Goal: Task Accomplishment & Management: Use online tool/utility

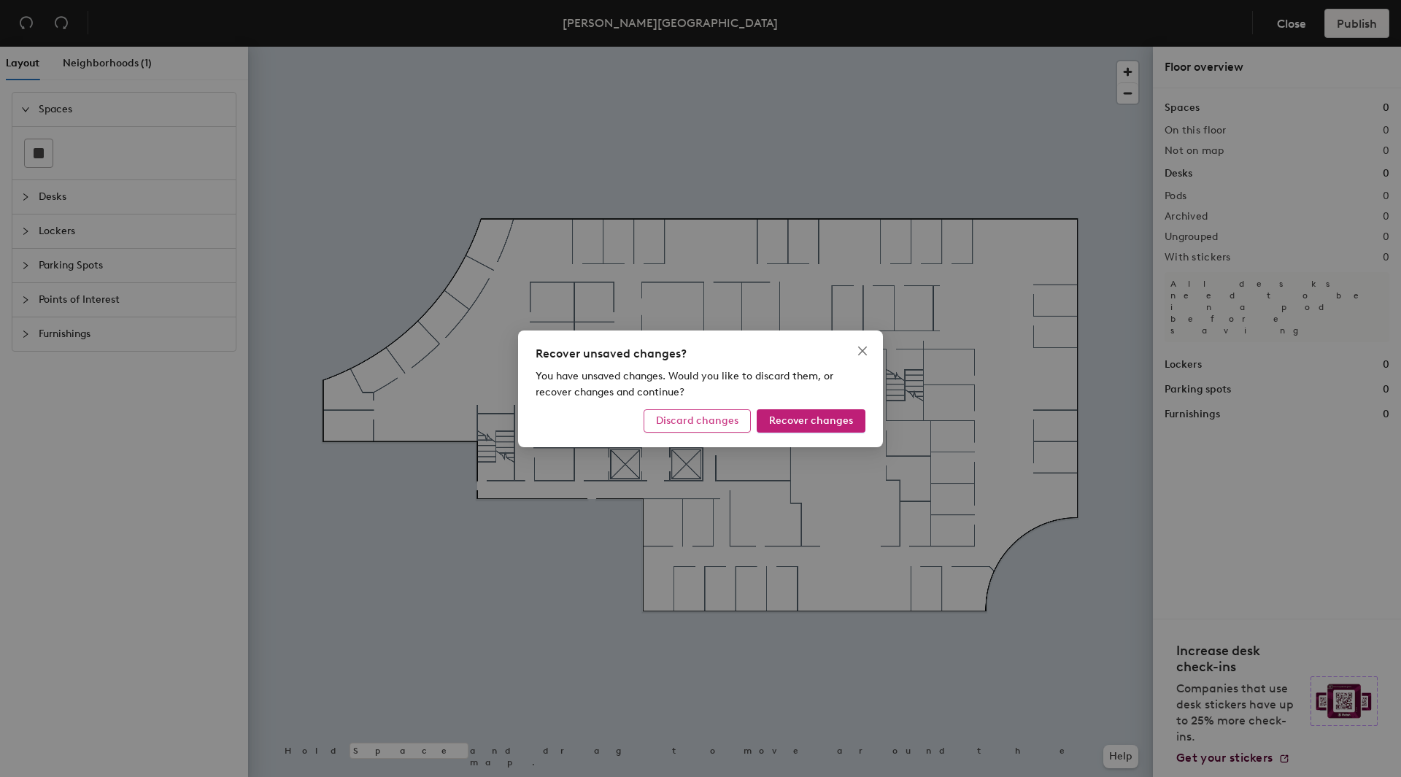
click at [691, 421] on span "Discard changes" at bounding box center [697, 420] width 82 height 12
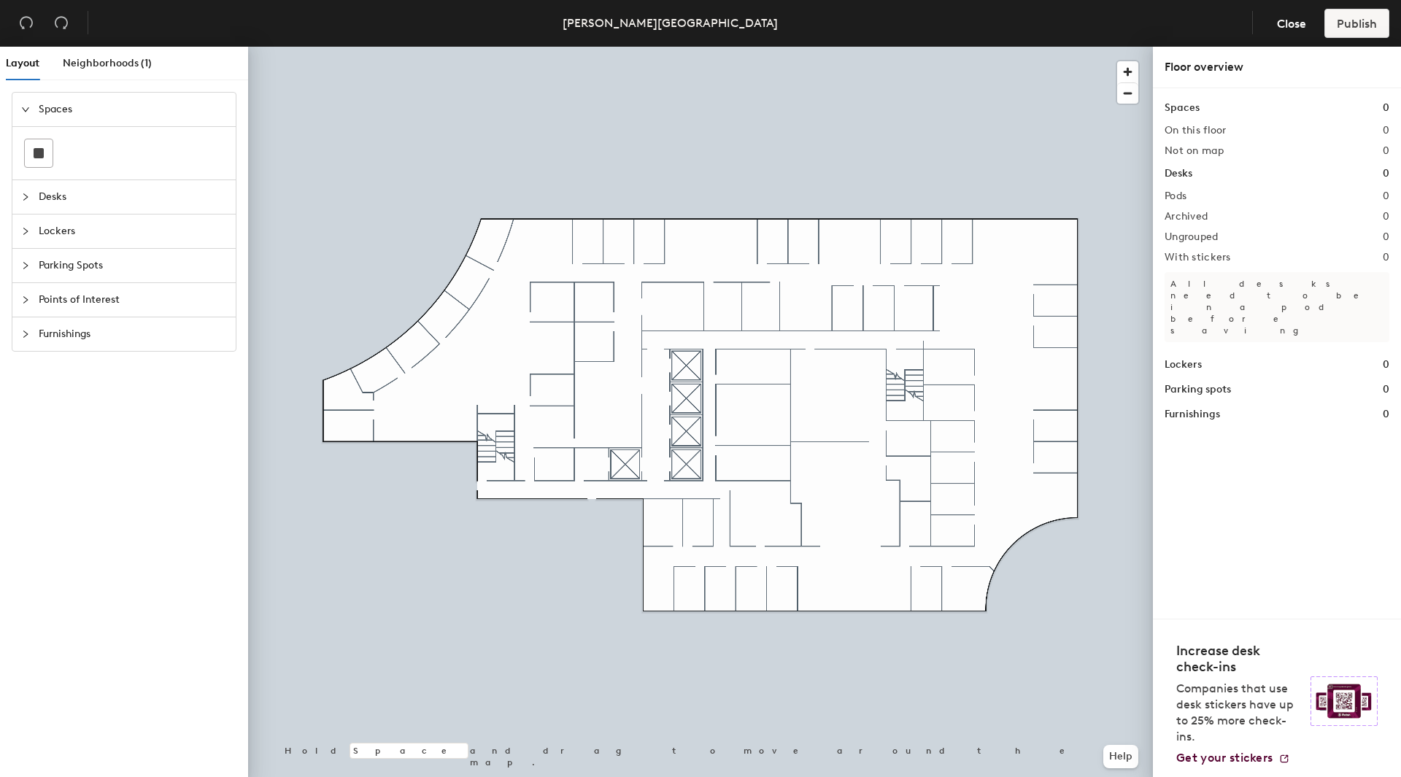
click at [38, 199] on div at bounding box center [30, 197] width 18 height 16
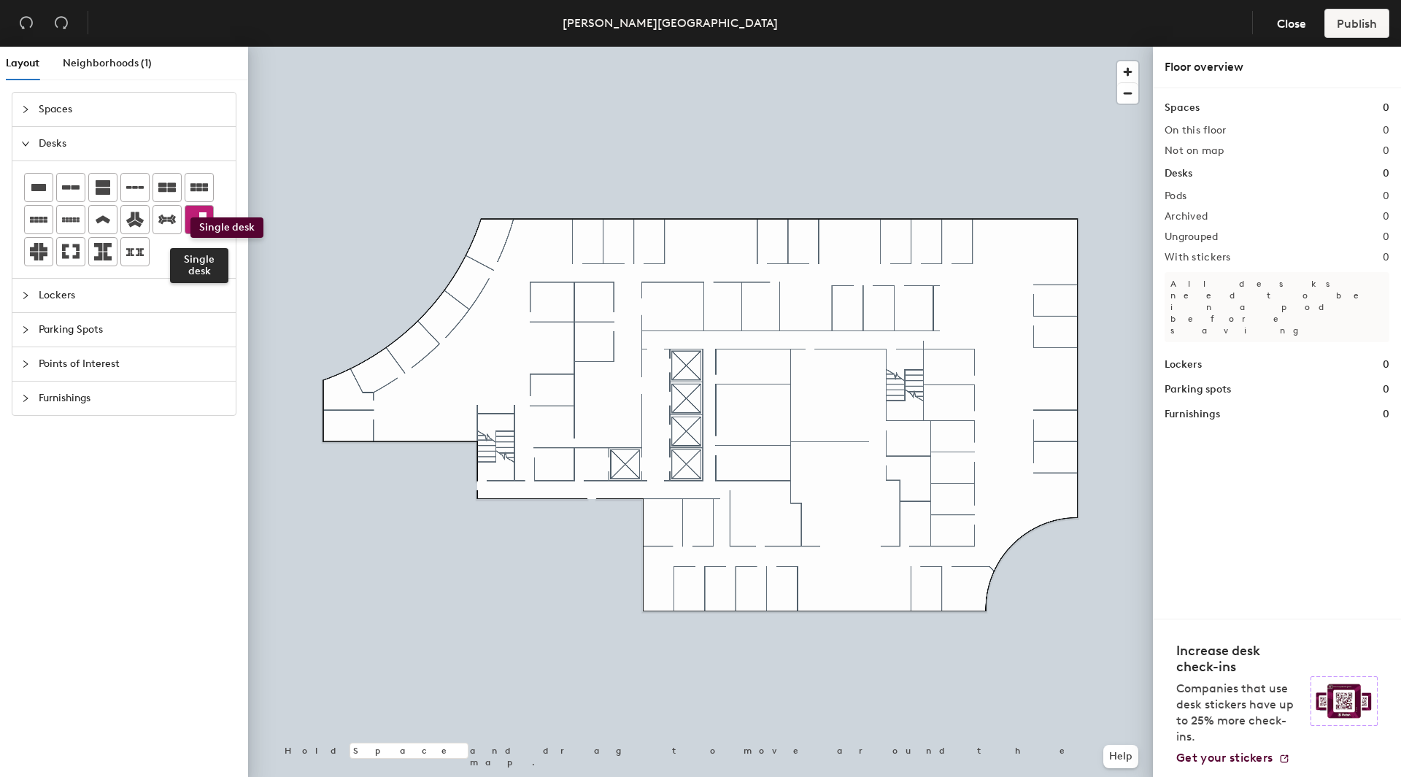
drag, startPoint x: 202, startPoint y: 220, endPoint x: 190, endPoint y: 217, distance: 11.9
click at [190, 217] on icon at bounding box center [199, 220] width 18 height 18
click at [59, 294] on span "Lockers" at bounding box center [133, 296] width 188 height 34
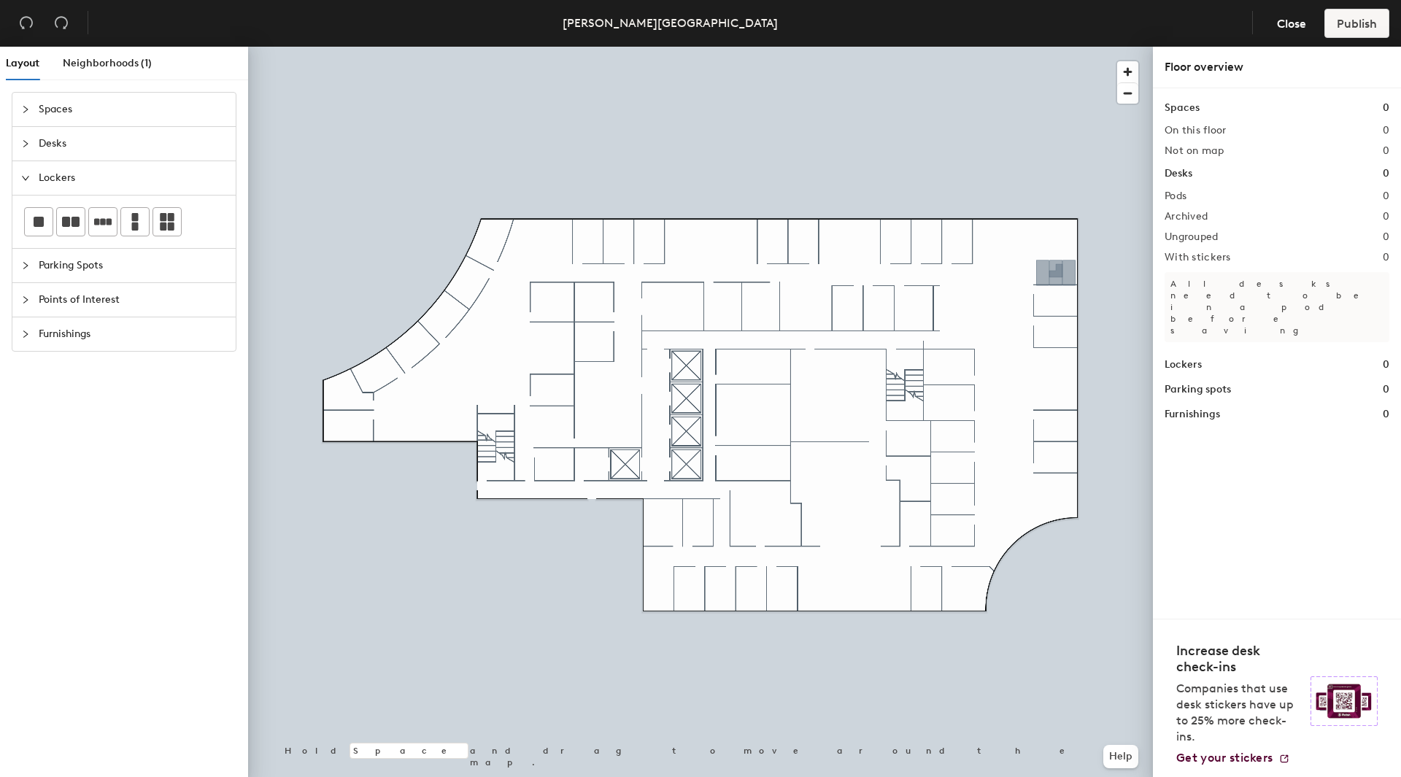
click at [1056, 273] on div "Layout Neighborhoods (1) Spaces Desks Lockers Parking Spots Points of Interest …" at bounding box center [700, 415] width 1401 height 736
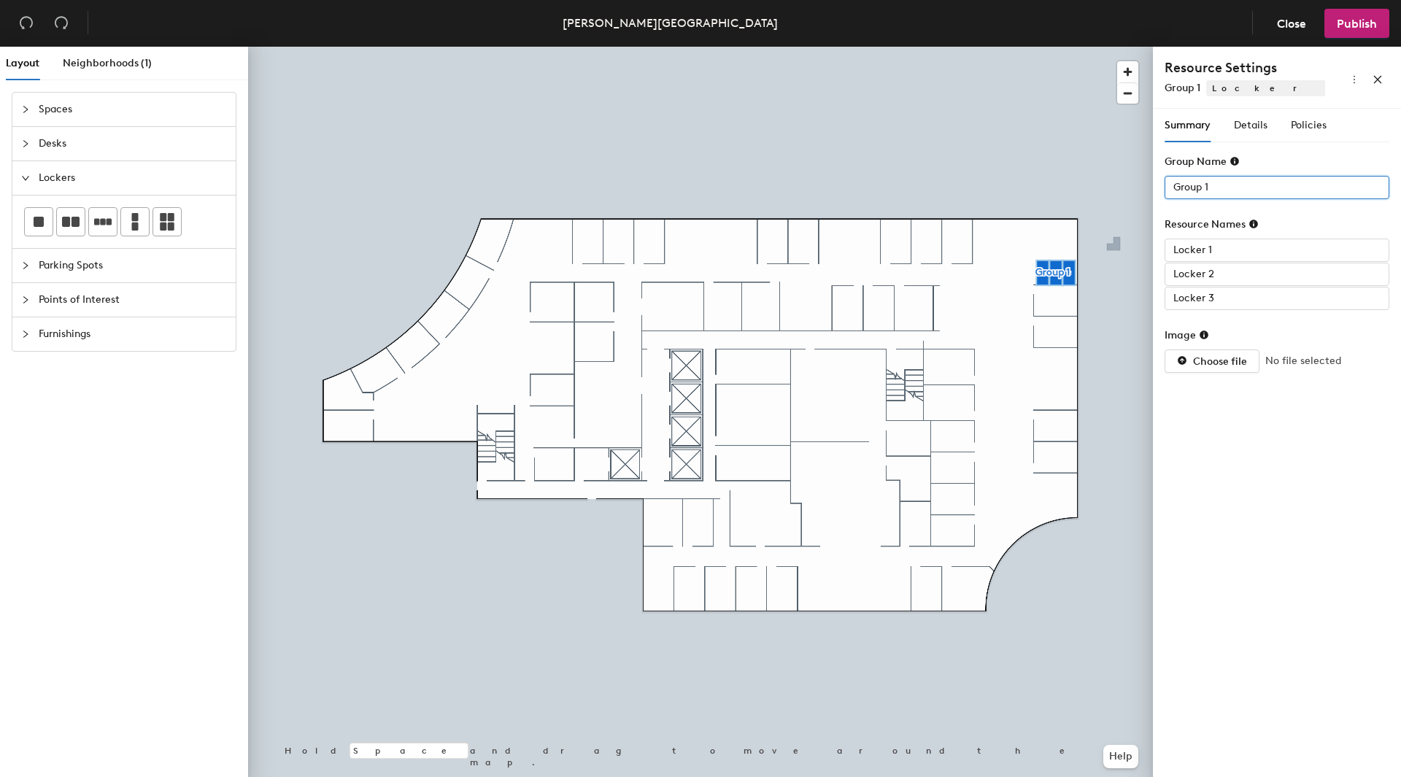
click at [1174, 185] on input "Group 1" at bounding box center [1277, 187] width 225 height 23
click at [1173, 186] on input "Group 1" at bounding box center [1277, 187] width 225 height 23
type input "Audit Lockers Group 1"
click at [1262, 128] on span "Details" at bounding box center [1251, 125] width 34 height 12
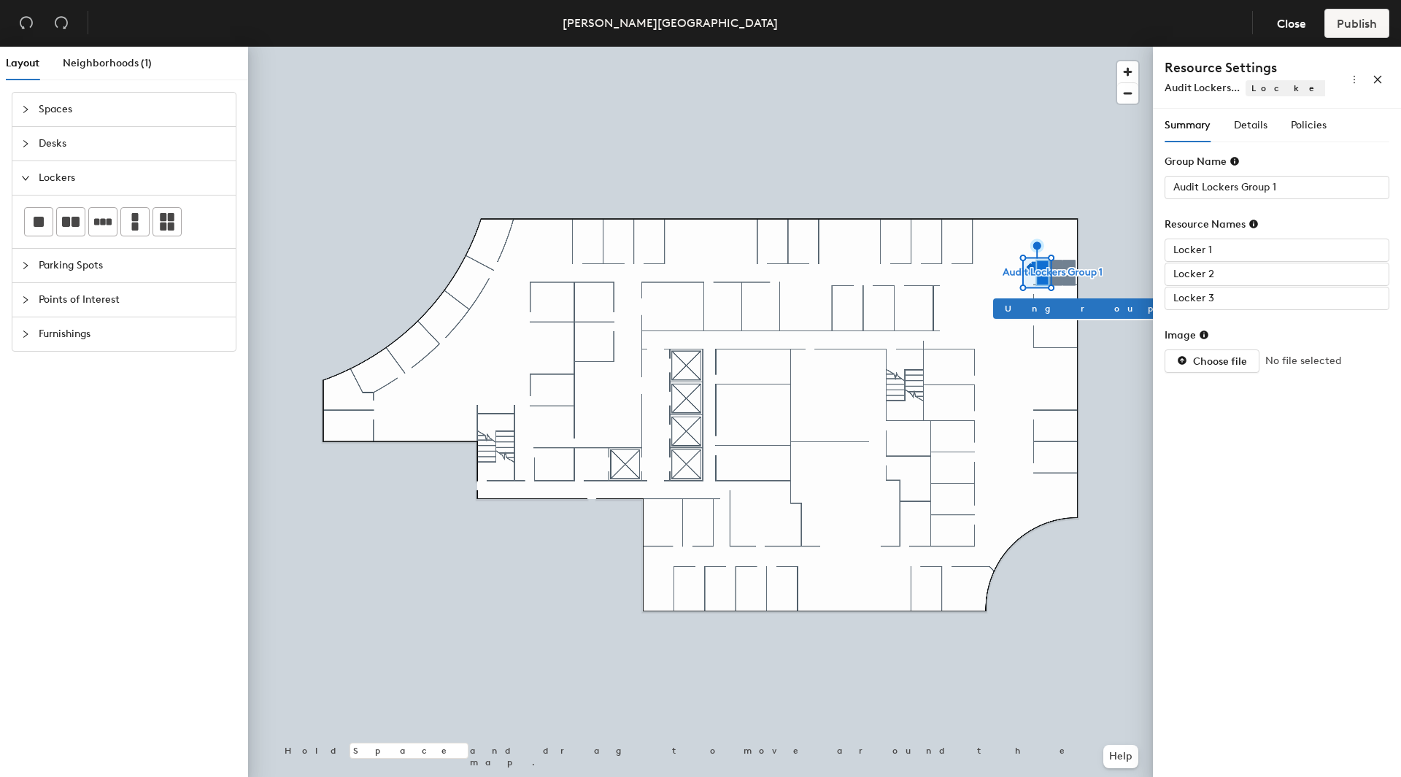
type input "Locker 3"
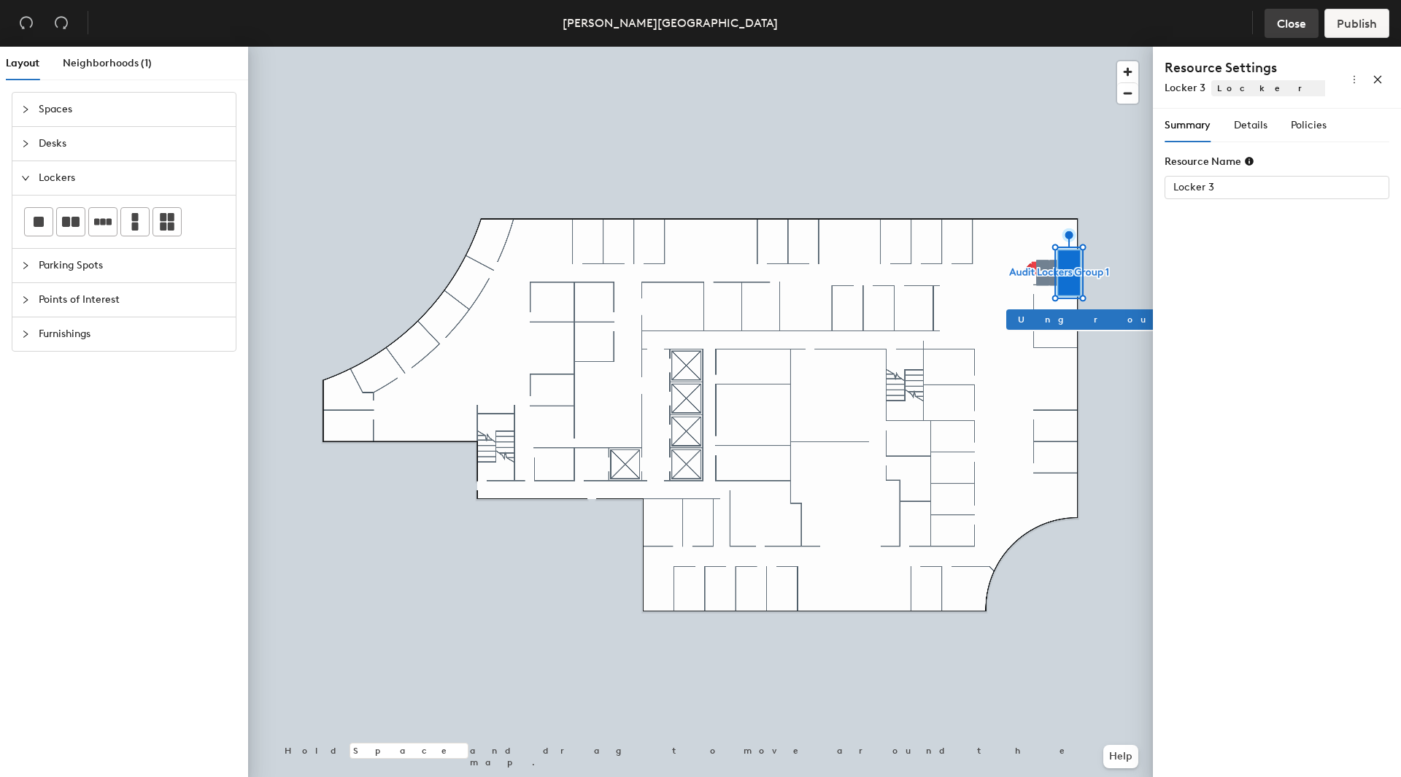
click at [1291, 26] on span "Close" at bounding box center [1291, 24] width 29 height 14
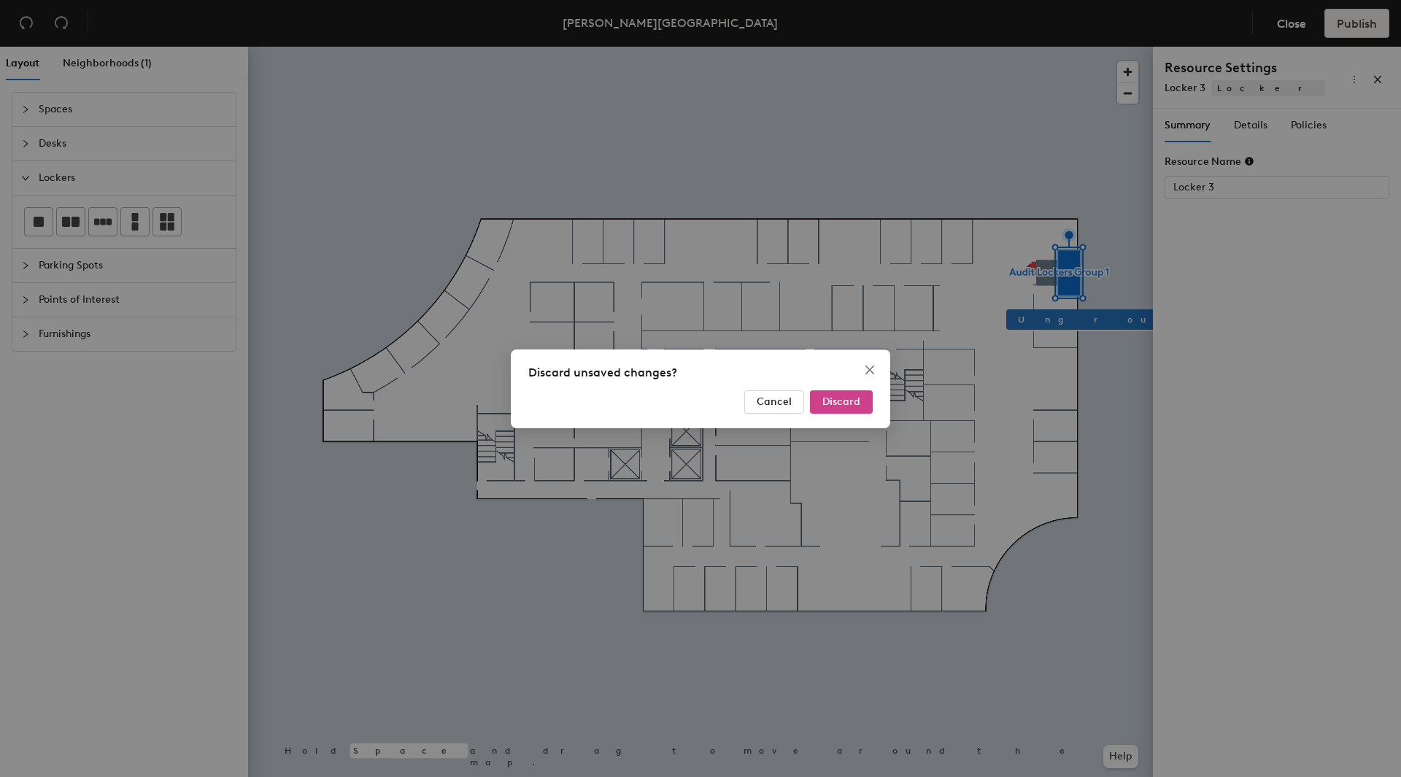
click at [865, 405] on button "Discard" at bounding box center [841, 401] width 63 height 23
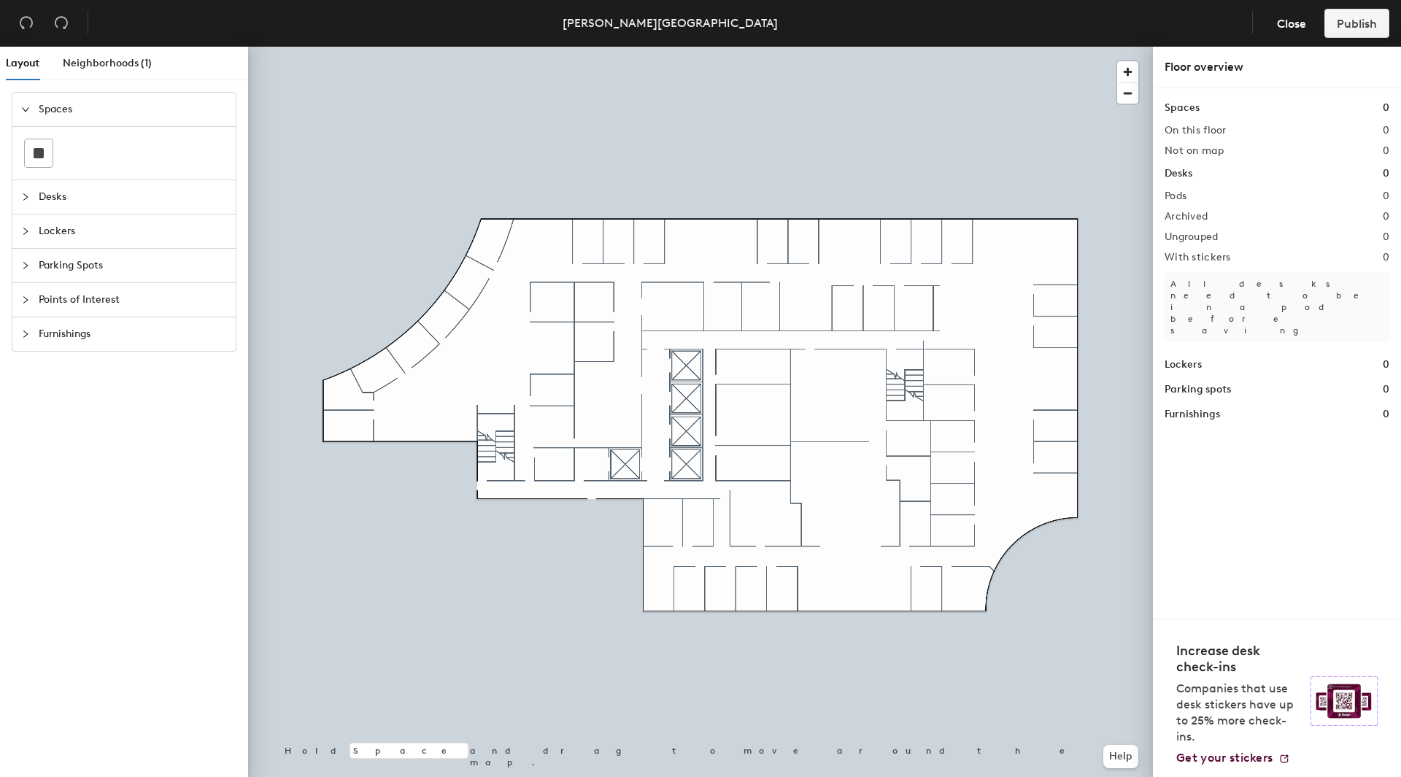
click at [52, 198] on span "Desks" at bounding box center [133, 197] width 188 height 34
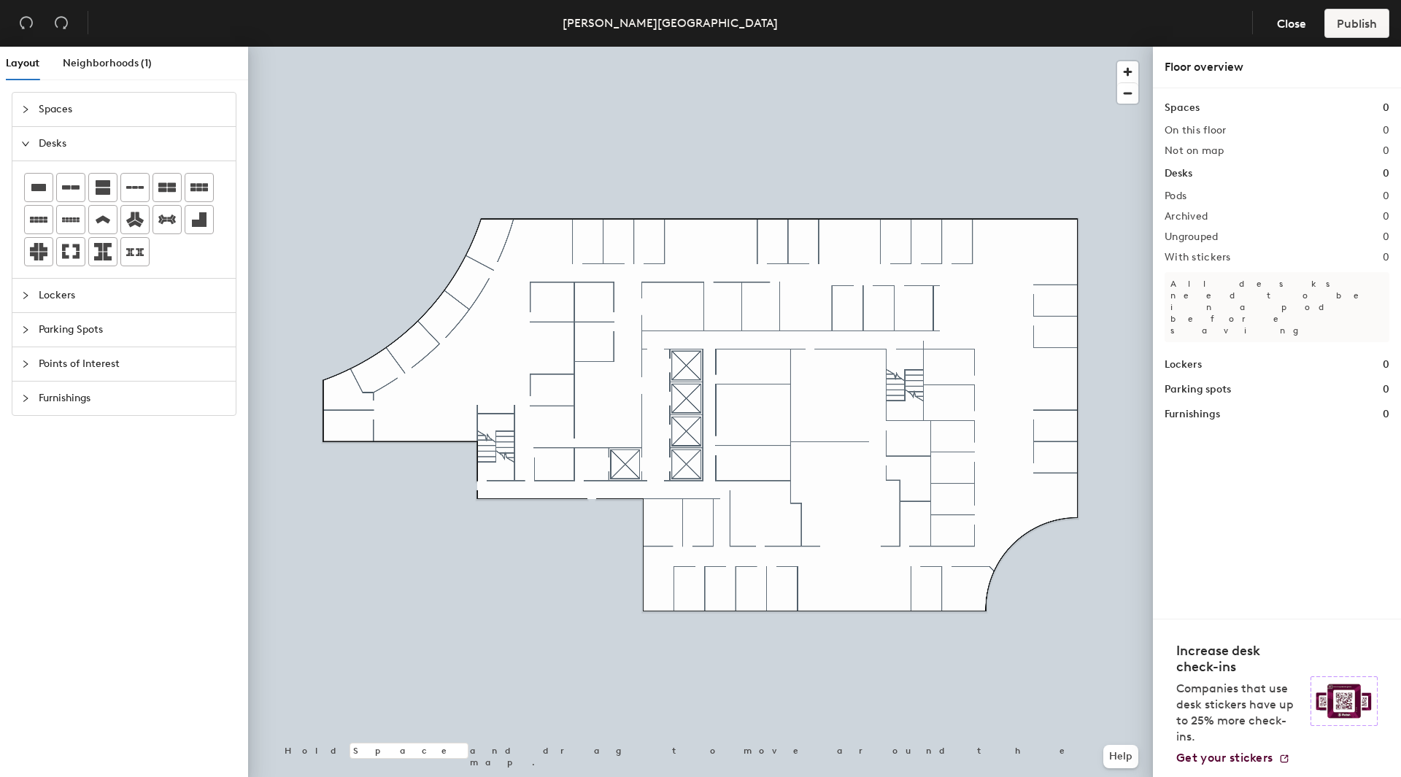
click at [347, 433] on div "Layout Neighborhoods (1) Spaces Desks Lockers Parking Spots Points of Interest …" at bounding box center [700, 415] width 1401 height 736
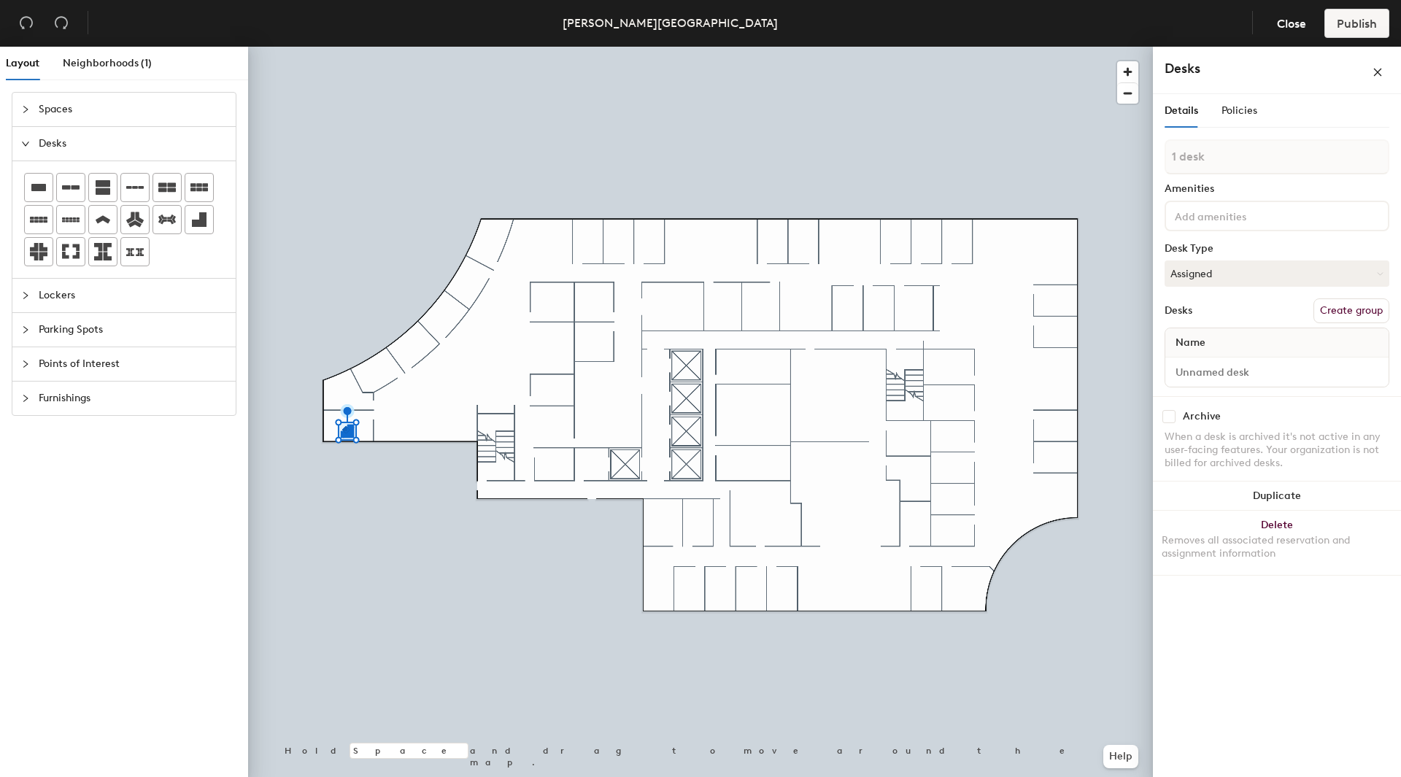
click at [1226, 215] on input at bounding box center [1237, 215] width 131 height 18
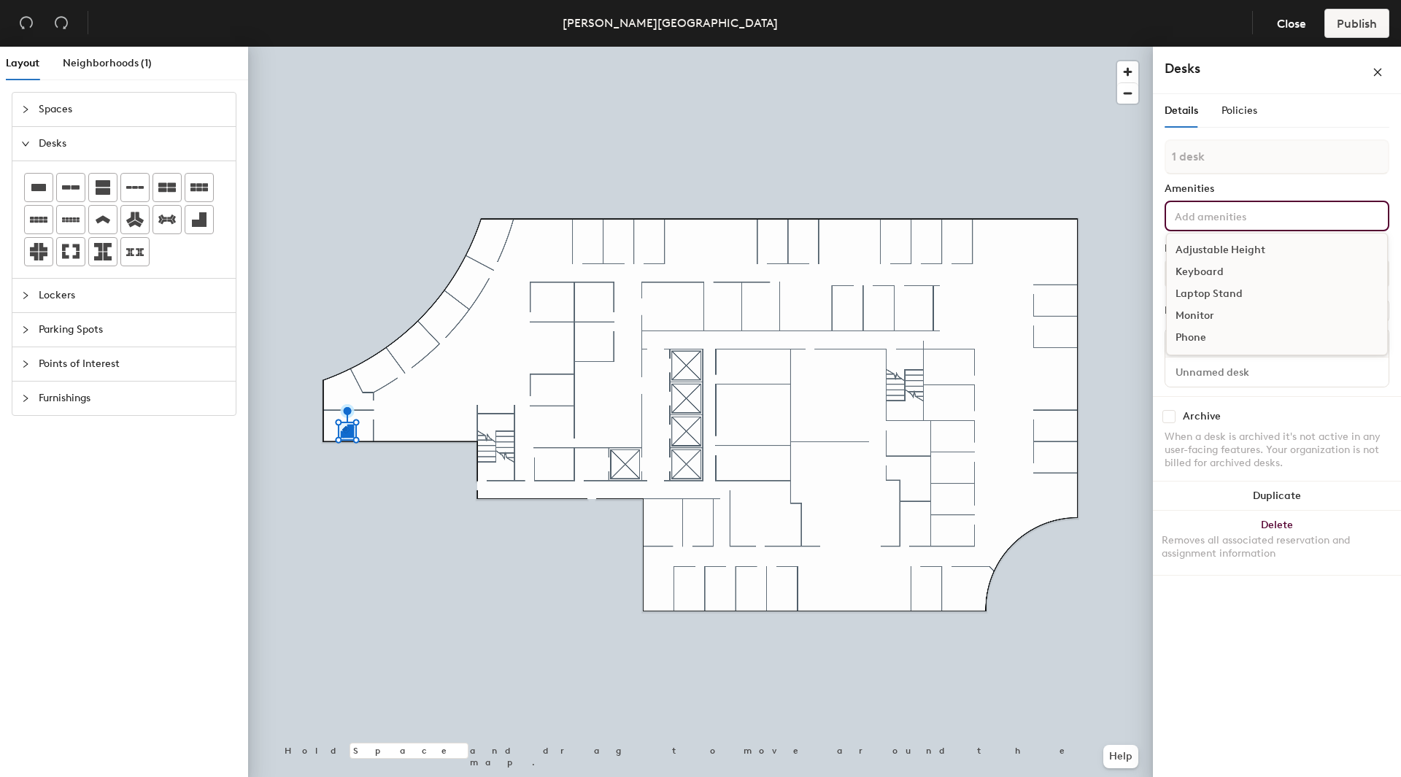
click at [1211, 250] on div "Adjustable Height" at bounding box center [1277, 250] width 220 height 22
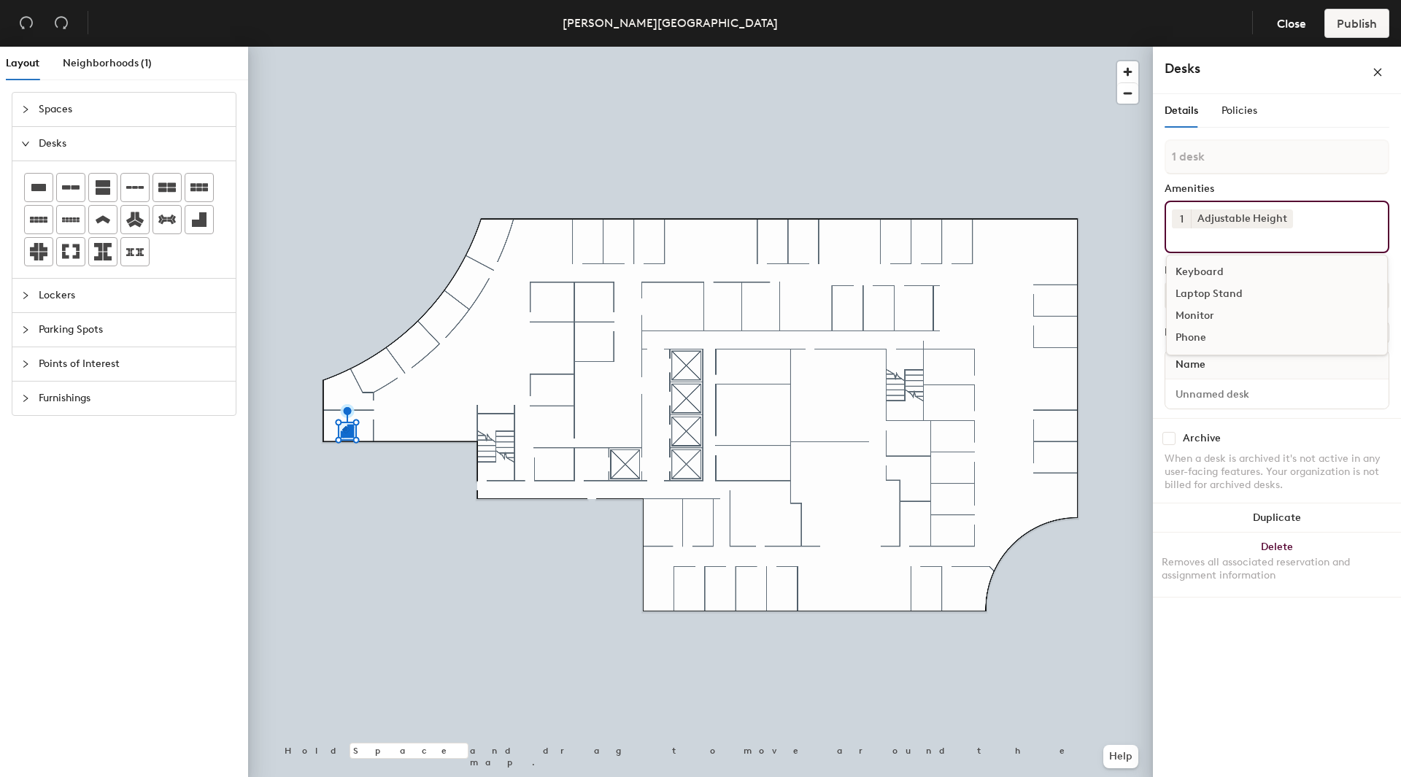
click at [1202, 272] on div "Keyboard" at bounding box center [1277, 272] width 220 height 22
click at [1204, 272] on div "Laptop Stand" at bounding box center [1277, 272] width 220 height 22
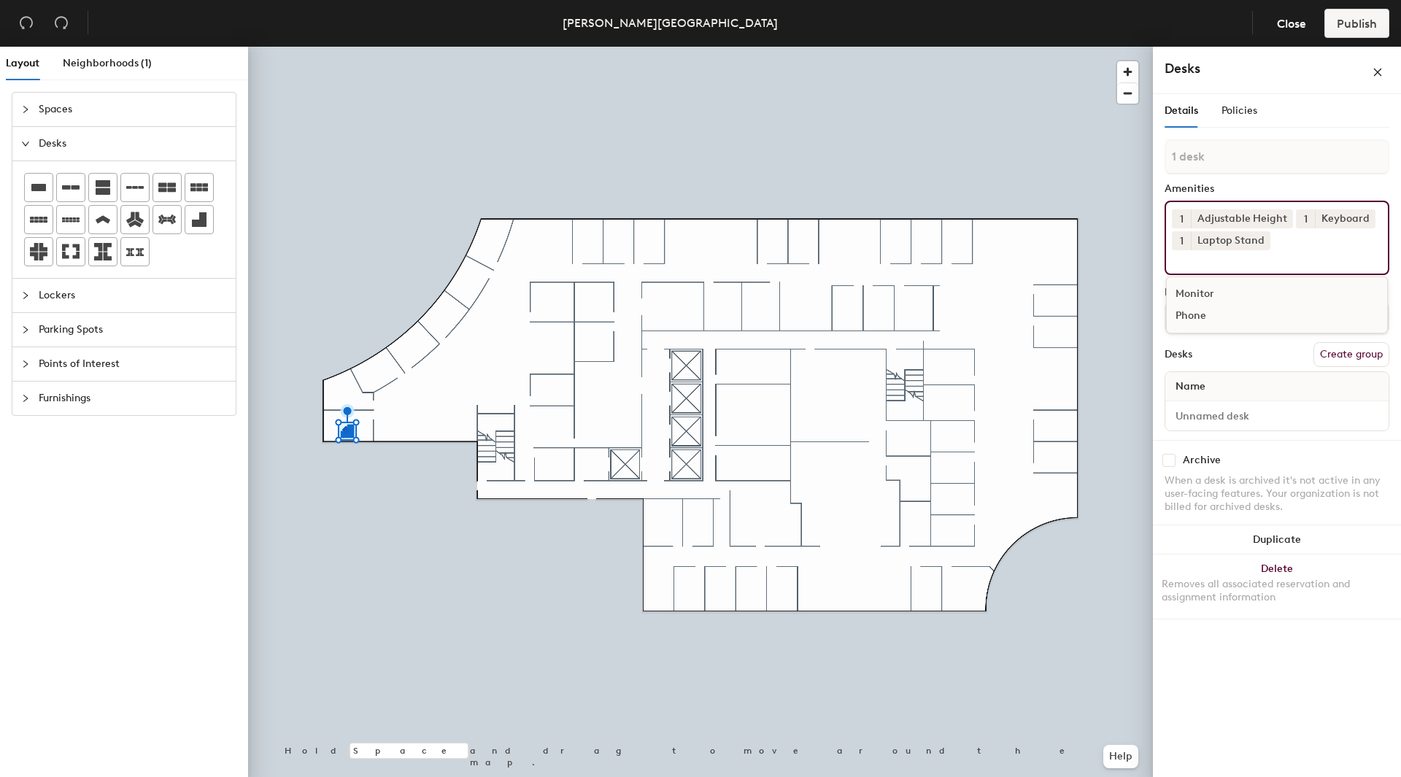
click at [1202, 286] on div "Monitor" at bounding box center [1277, 294] width 220 height 22
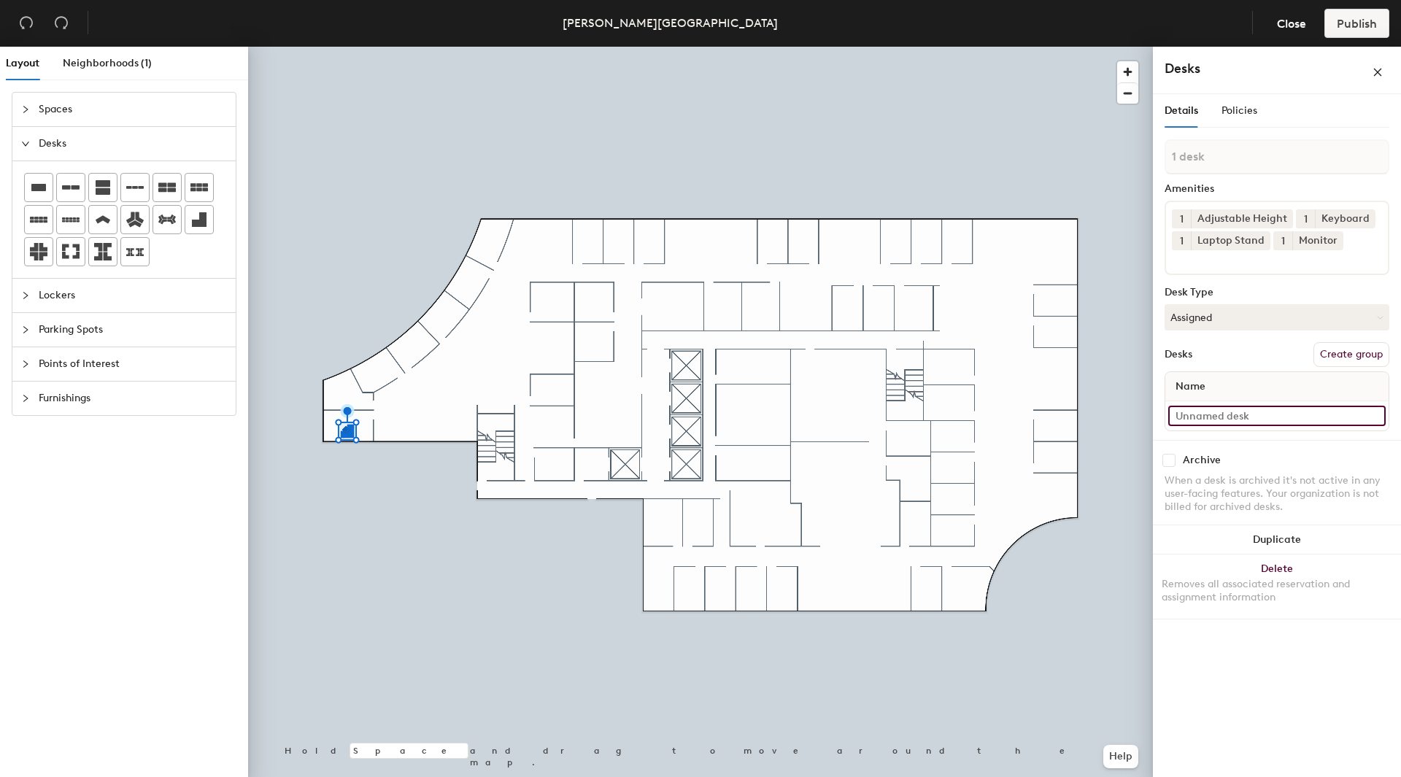
click at [1183, 412] on input at bounding box center [1276, 416] width 217 height 20
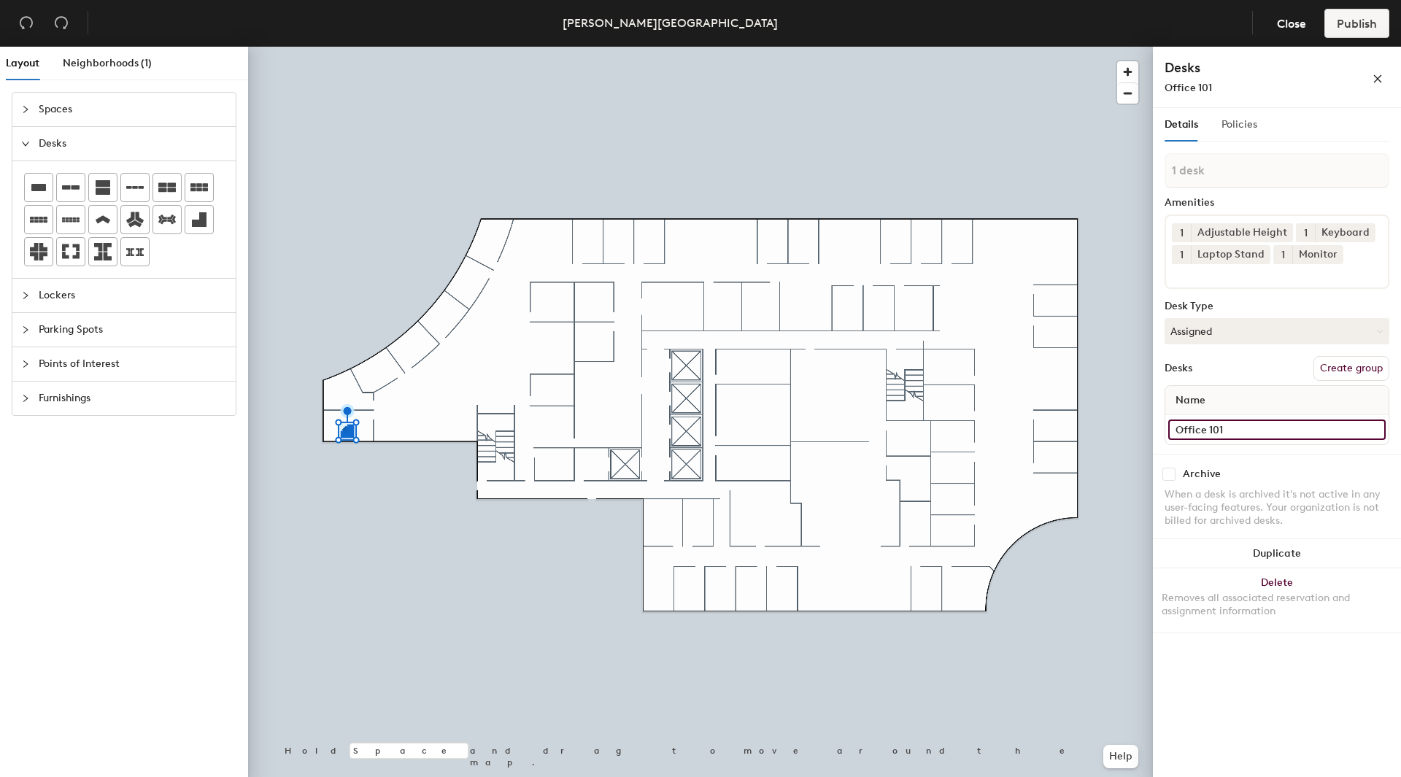
type input "Office 101"
click at [1251, 124] on span "Policies" at bounding box center [1239, 124] width 36 height 12
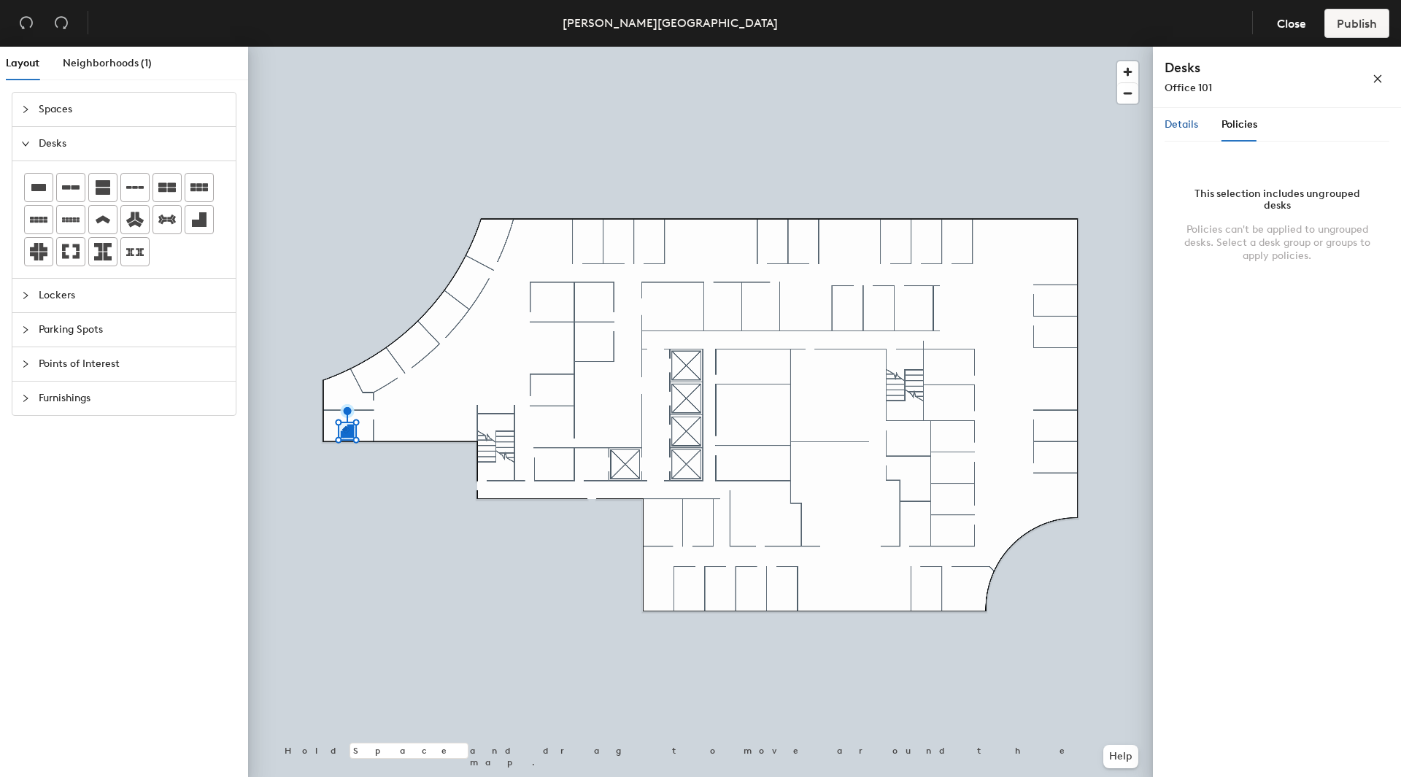
click at [1186, 126] on span "Details" at bounding box center [1182, 124] width 34 height 12
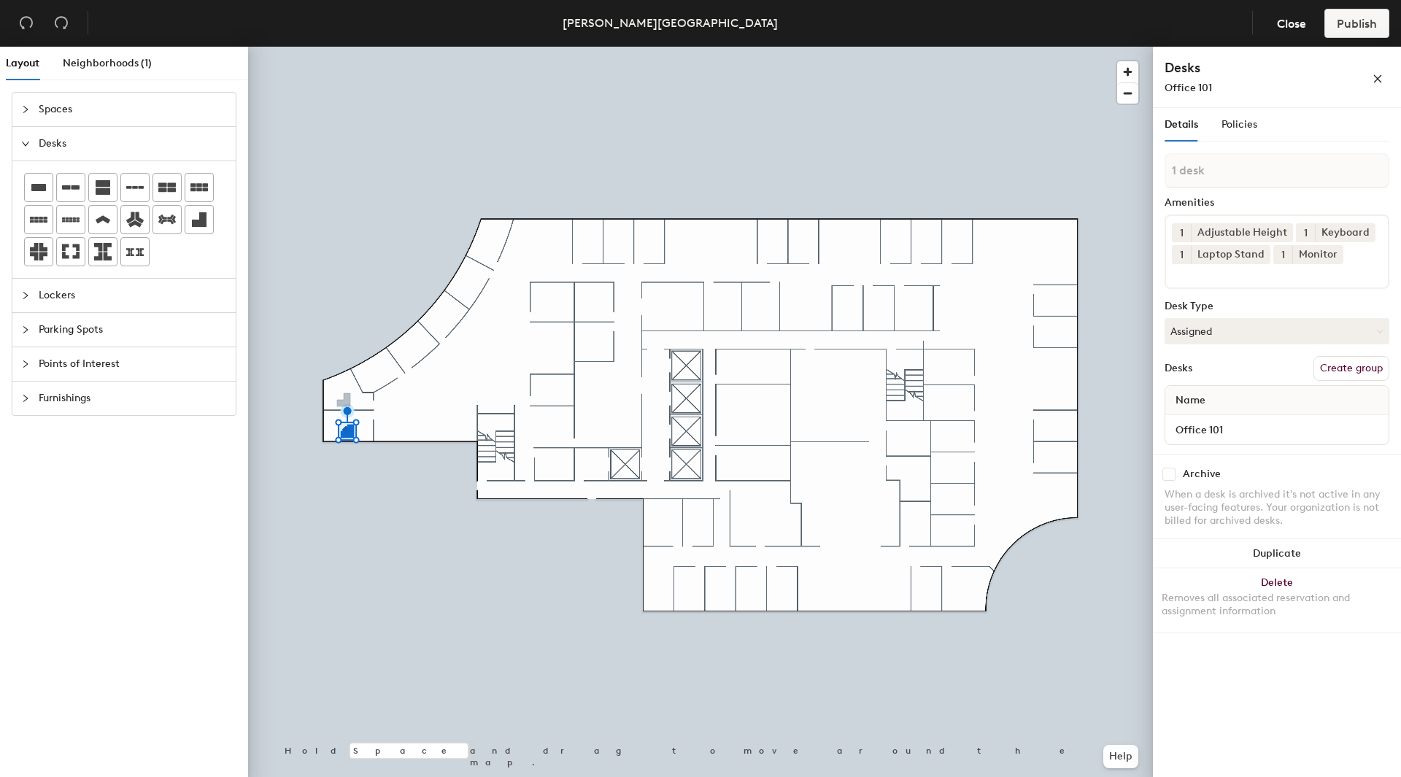
click at [345, 403] on div "Layout Neighborhoods (1) Spaces Desks Lockers Parking Spots Points of Interest …" at bounding box center [700, 415] width 1401 height 736
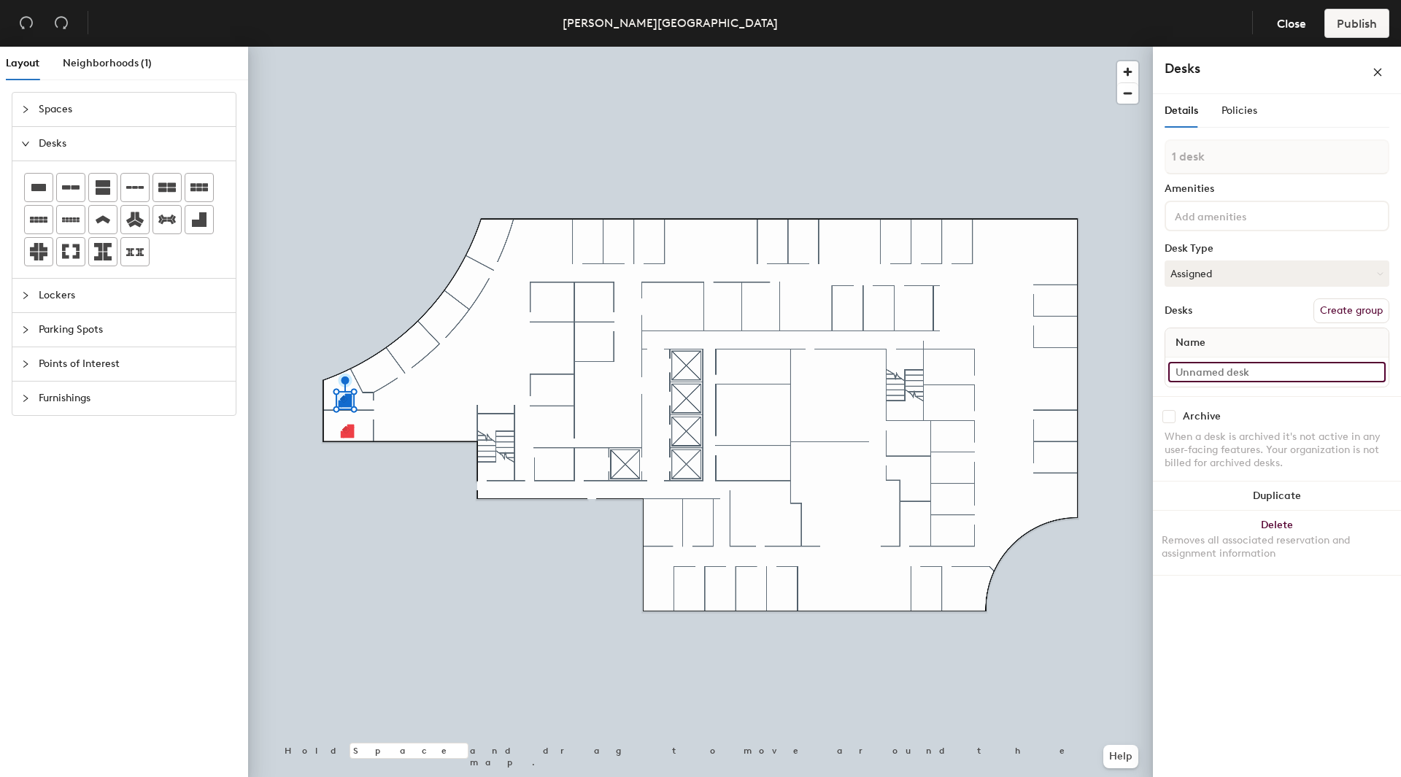
click at [1180, 368] on input at bounding box center [1276, 372] width 217 height 20
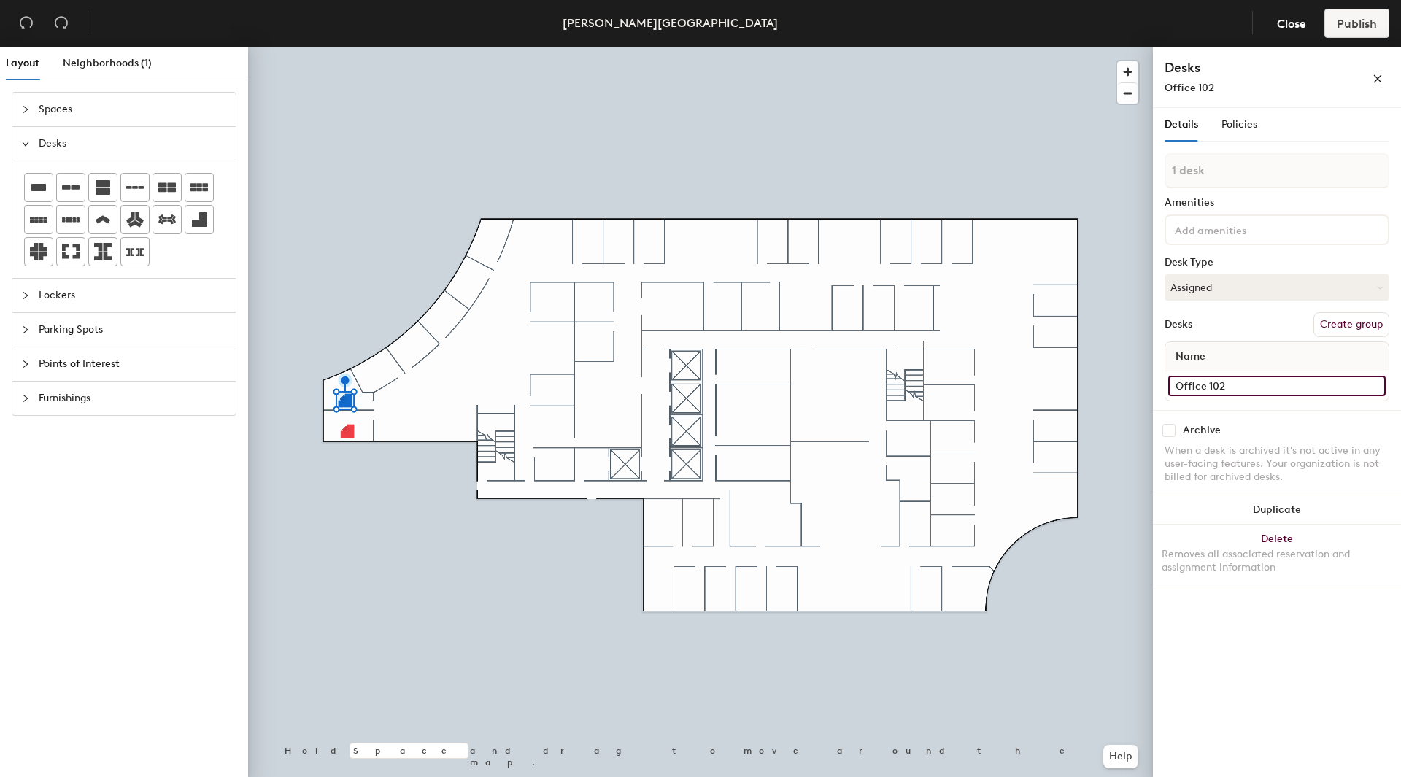
type input "Office 102"
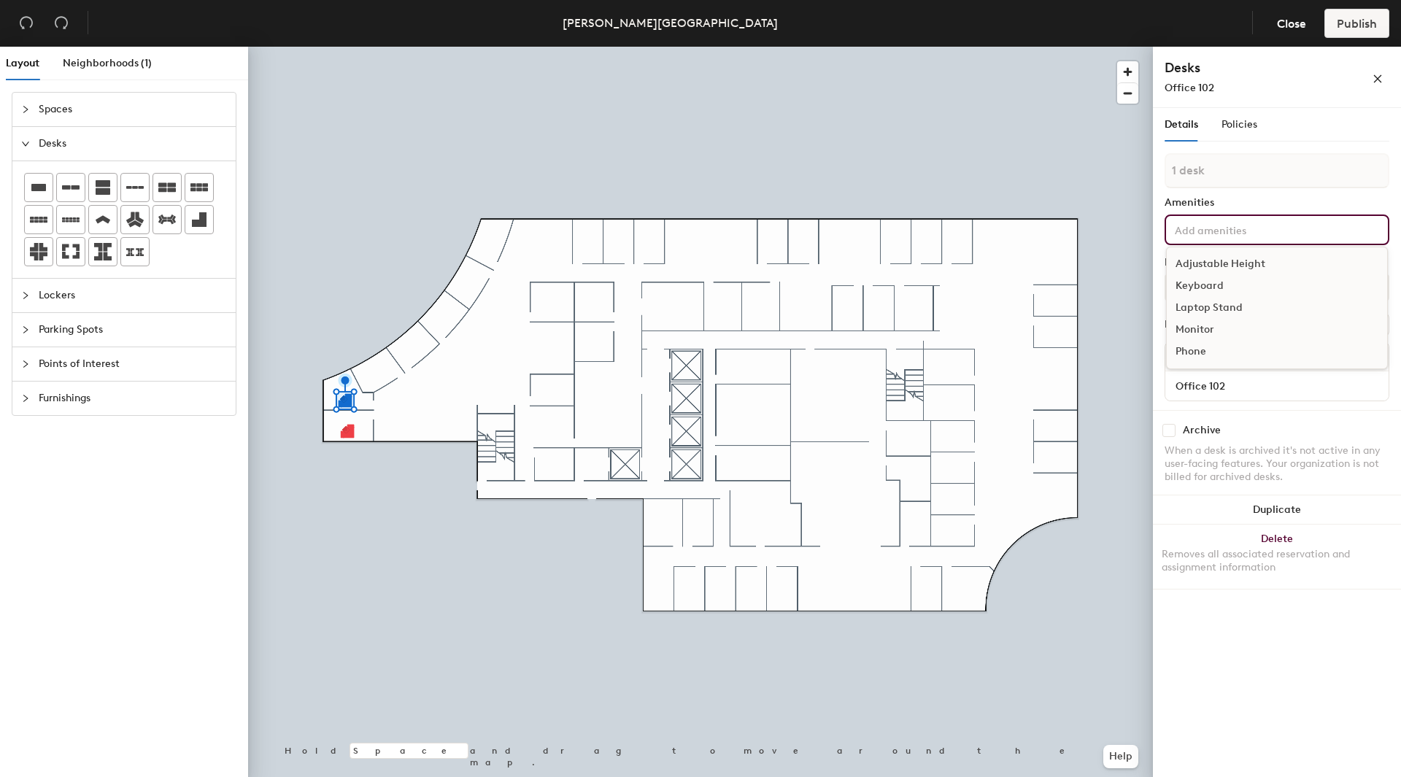
click at [1259, 231] on input at bounding box center [1237, 229] width 131 height 18
click at [1235, 261] on div "Adjustable Height" at bounding box center [1277, 264] width 220 height 22
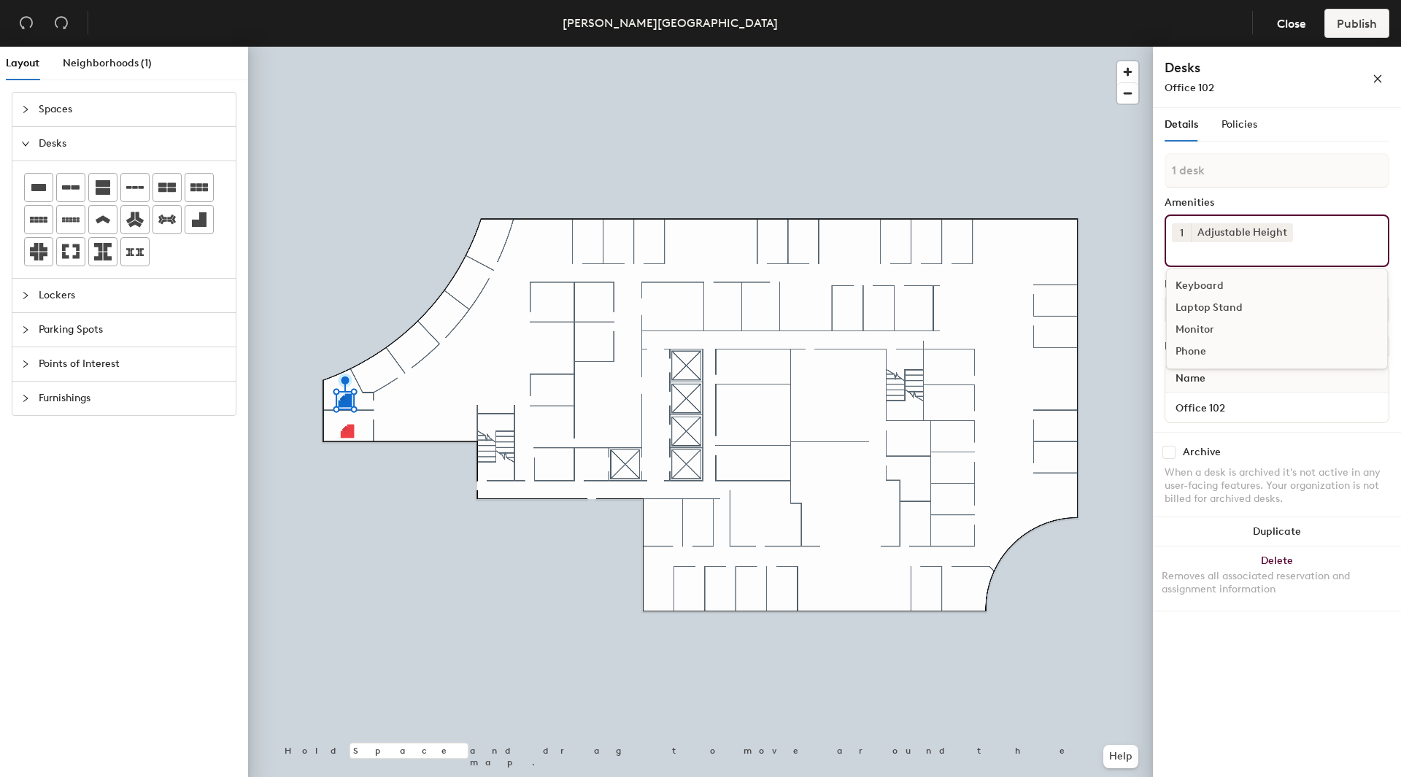
click at [1211, 285] on div "Keyboard" at bounding box center [1277, 286] width 220 height 22
click at [1213, 285] on div "Laptop Stand" at bounding box center [1277, 286] width 220 height 22
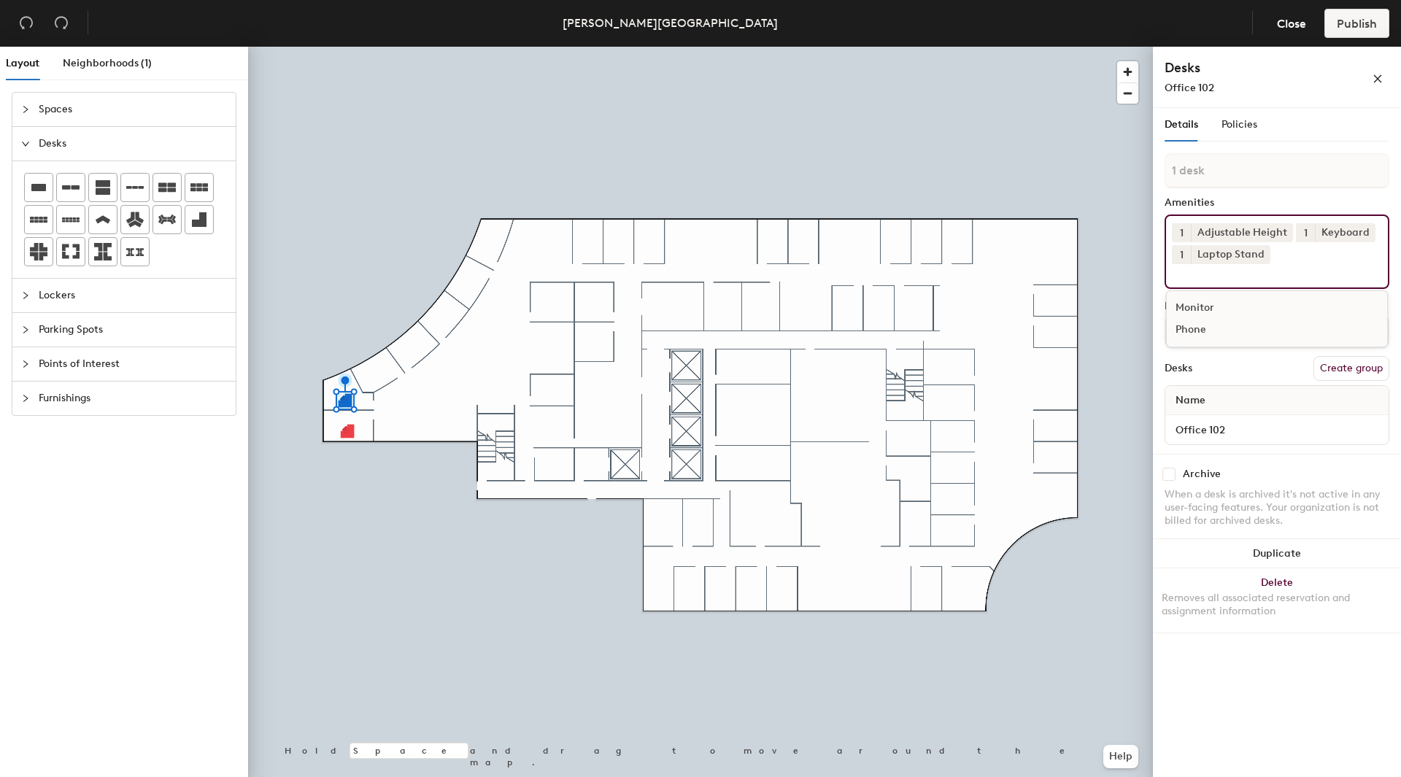
click at [1206, 304] on div "Monitor" at bounding box center [1277, 308] width 220 height 22
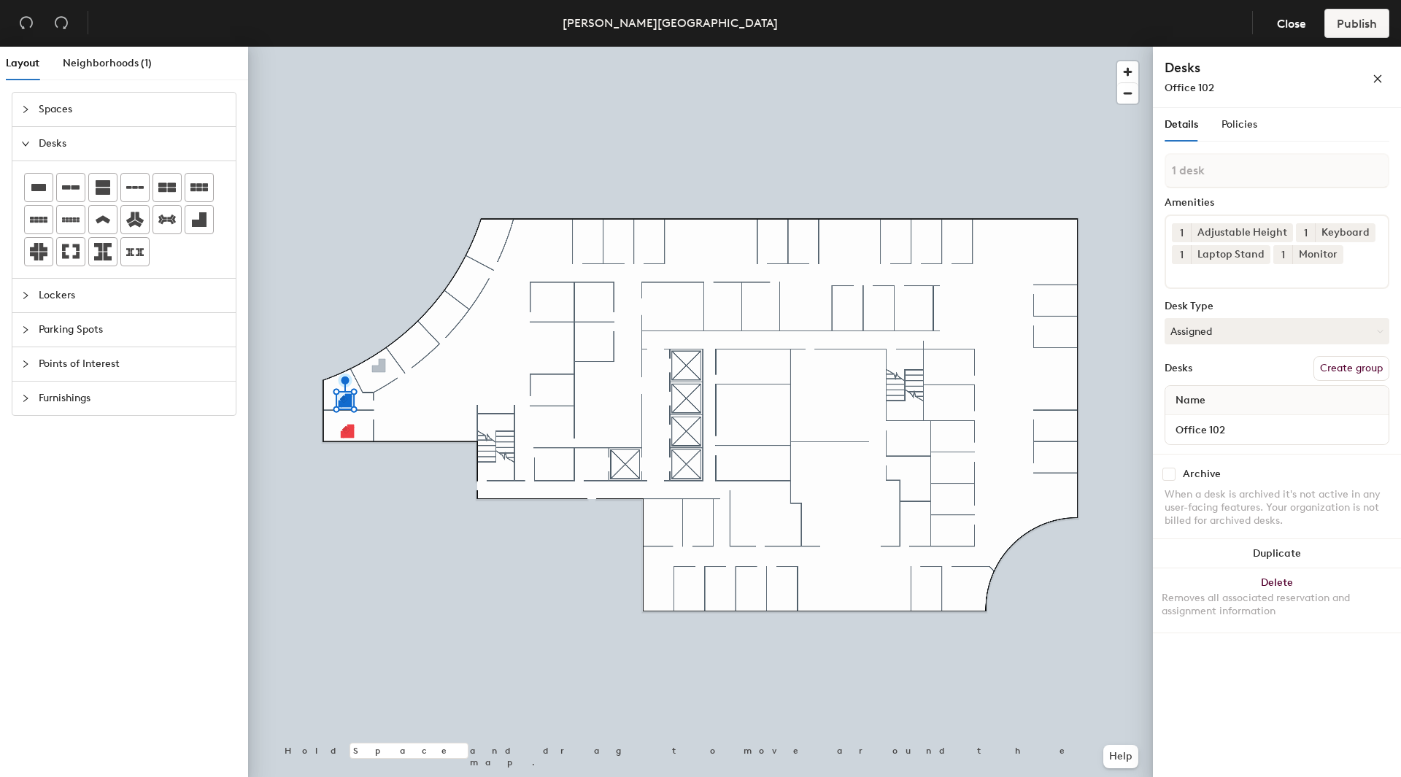
click at [379, 368] on div "Layout Neighborhoods (1) Spaces Desks Lockers Parking Spots Points of Interest …" at bounding box center [700, 415] width 1401 height 736
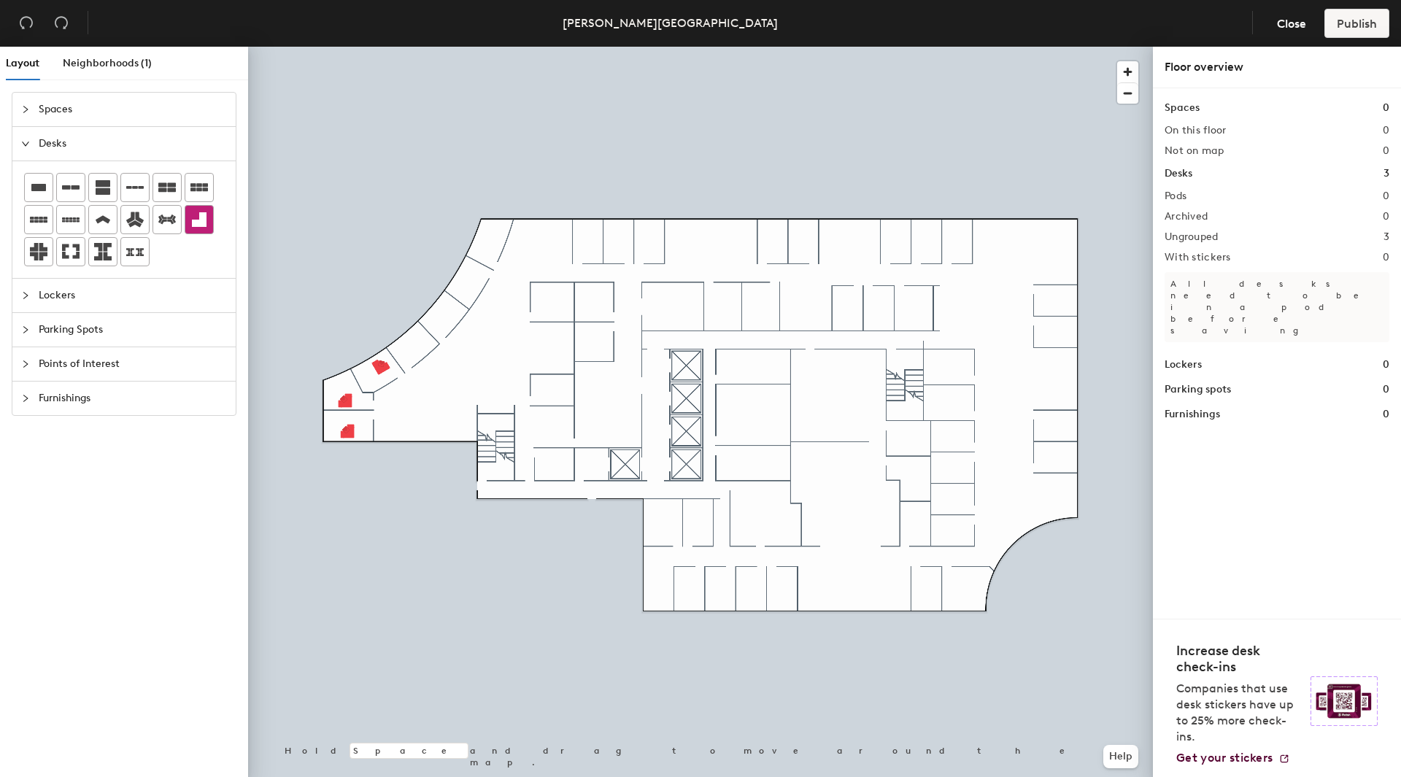
click at [203, 220] on icon at bounding box center [199, 219] width 15 height 15
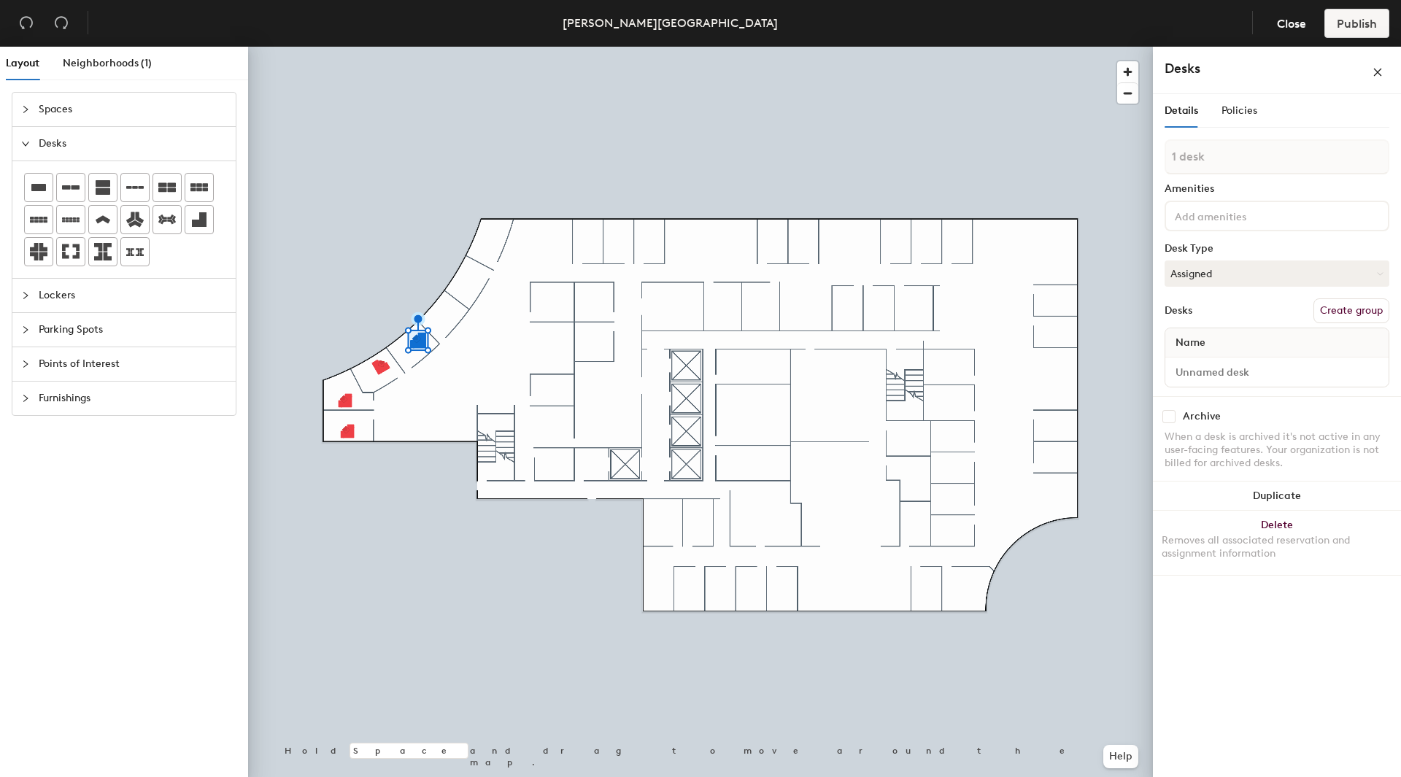
click at [69, 403] on span "Furnishings" at bounding box center [133, 399] width 188 height 34
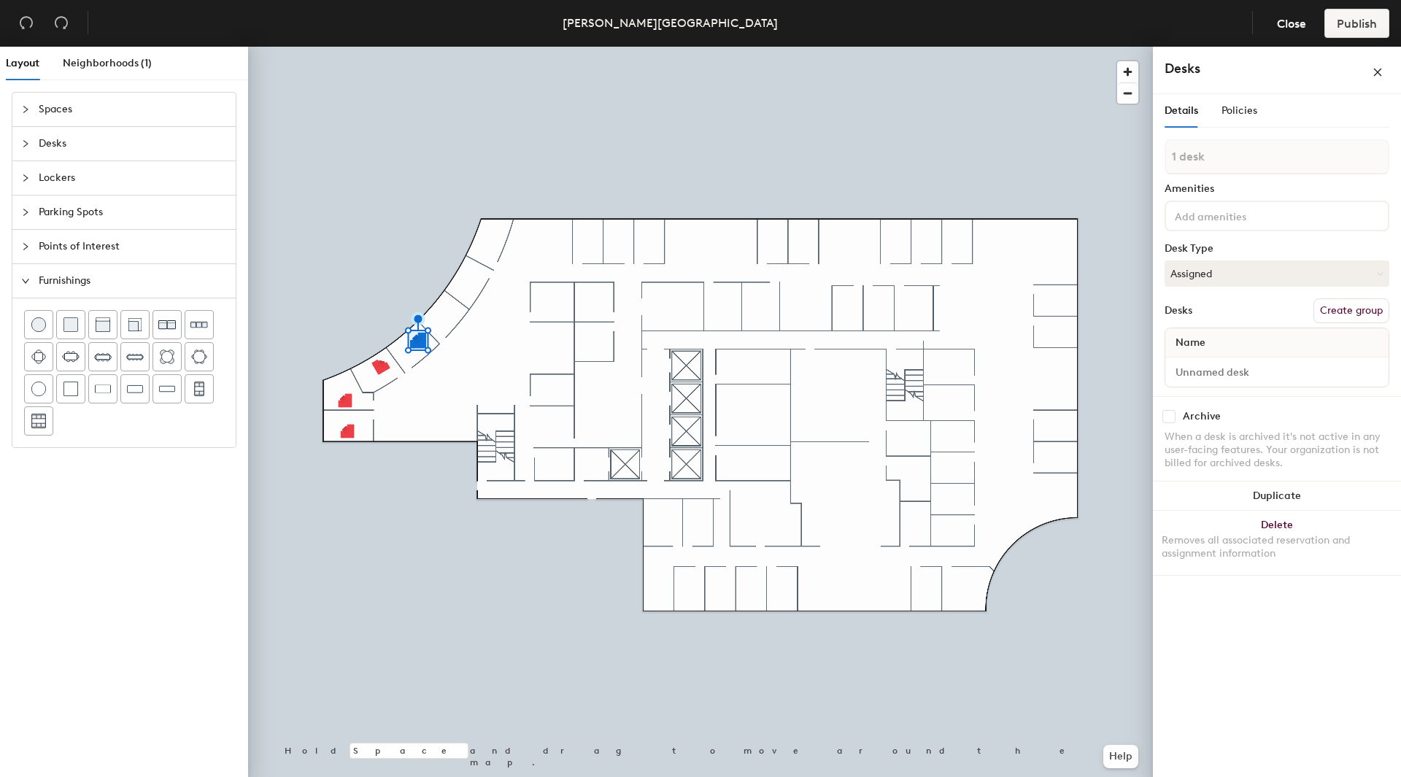
click at [26, 285] on icon "expanded" at bounding box center [25, 281] width 9 height 9
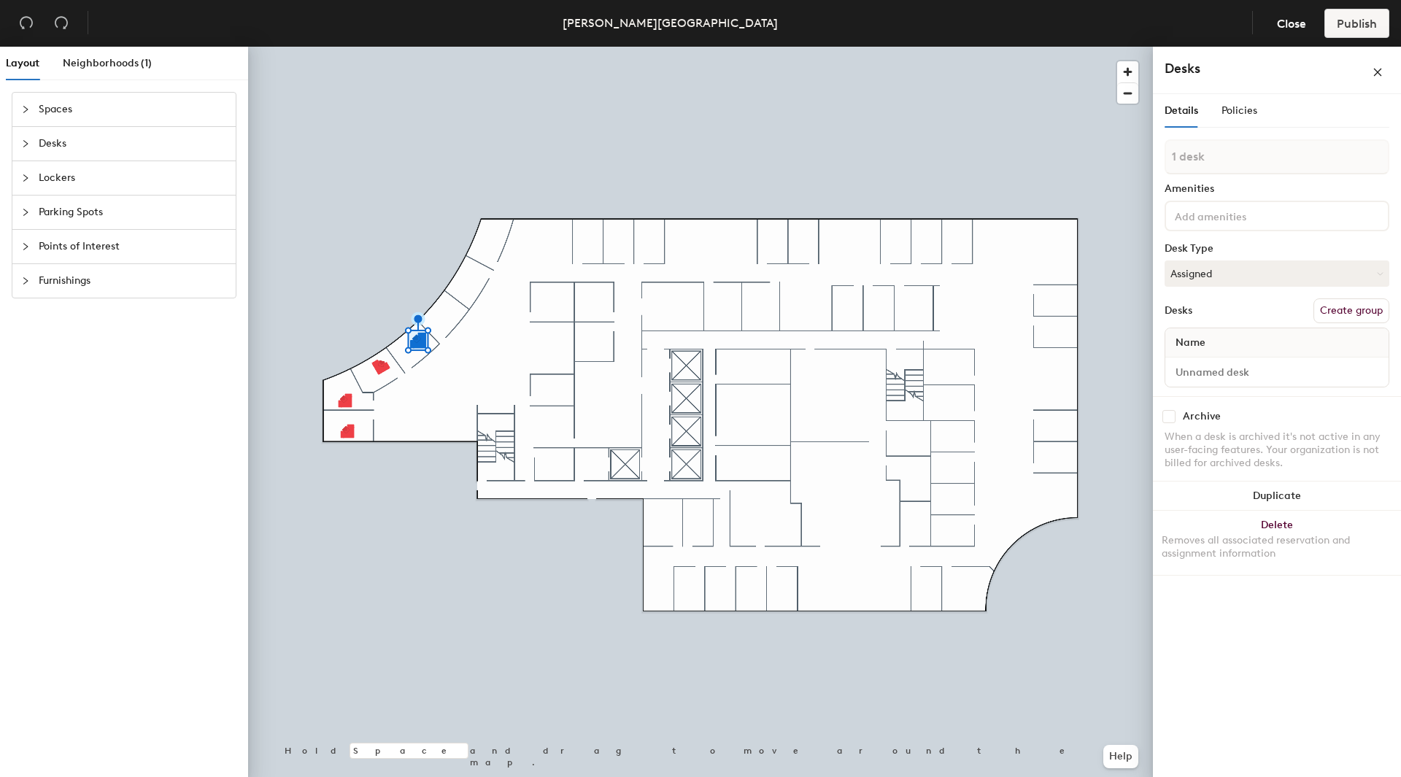
click at [108, 144] on span "Desks" at bounding box center [133, 144] width 188 height 34
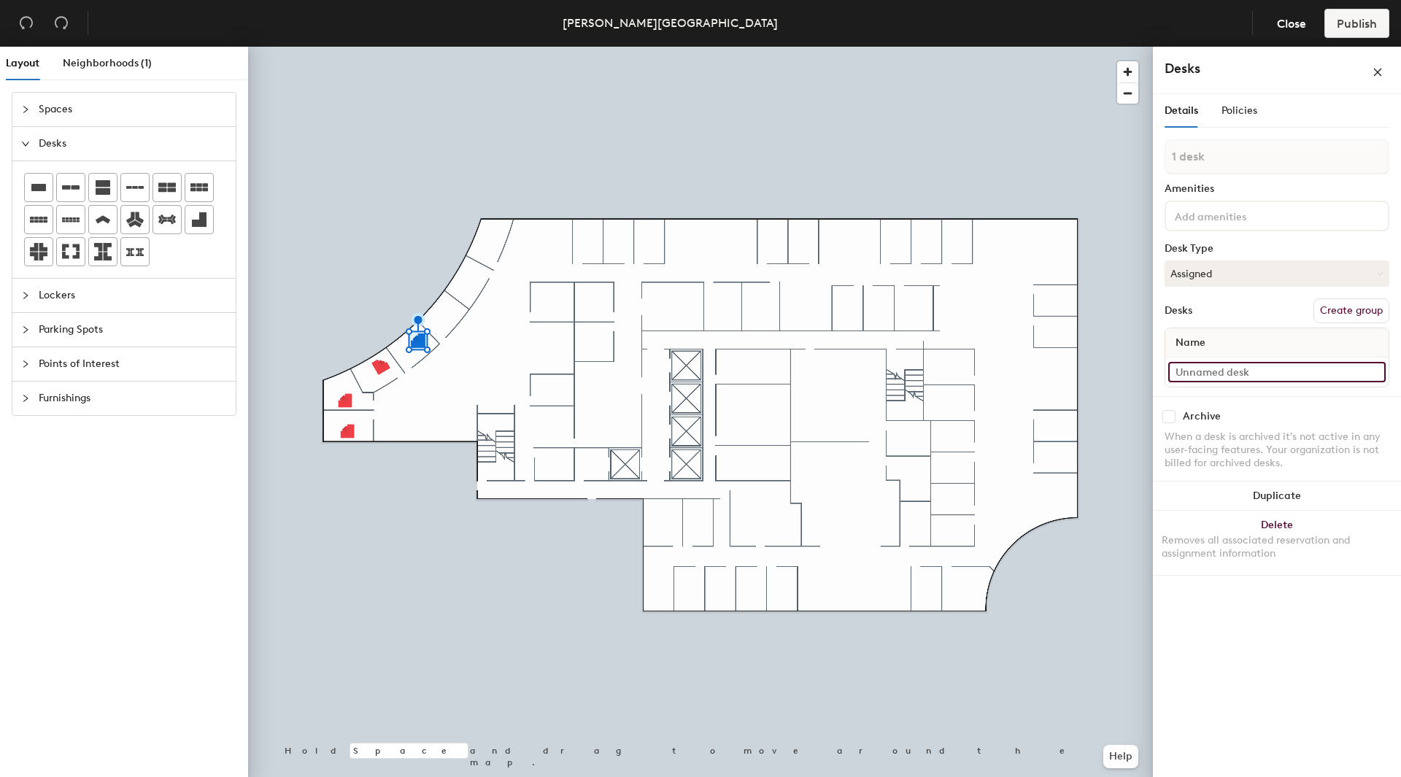
click at [1188, 373] on input at bounding box center [1276, 372] width 217 height 20
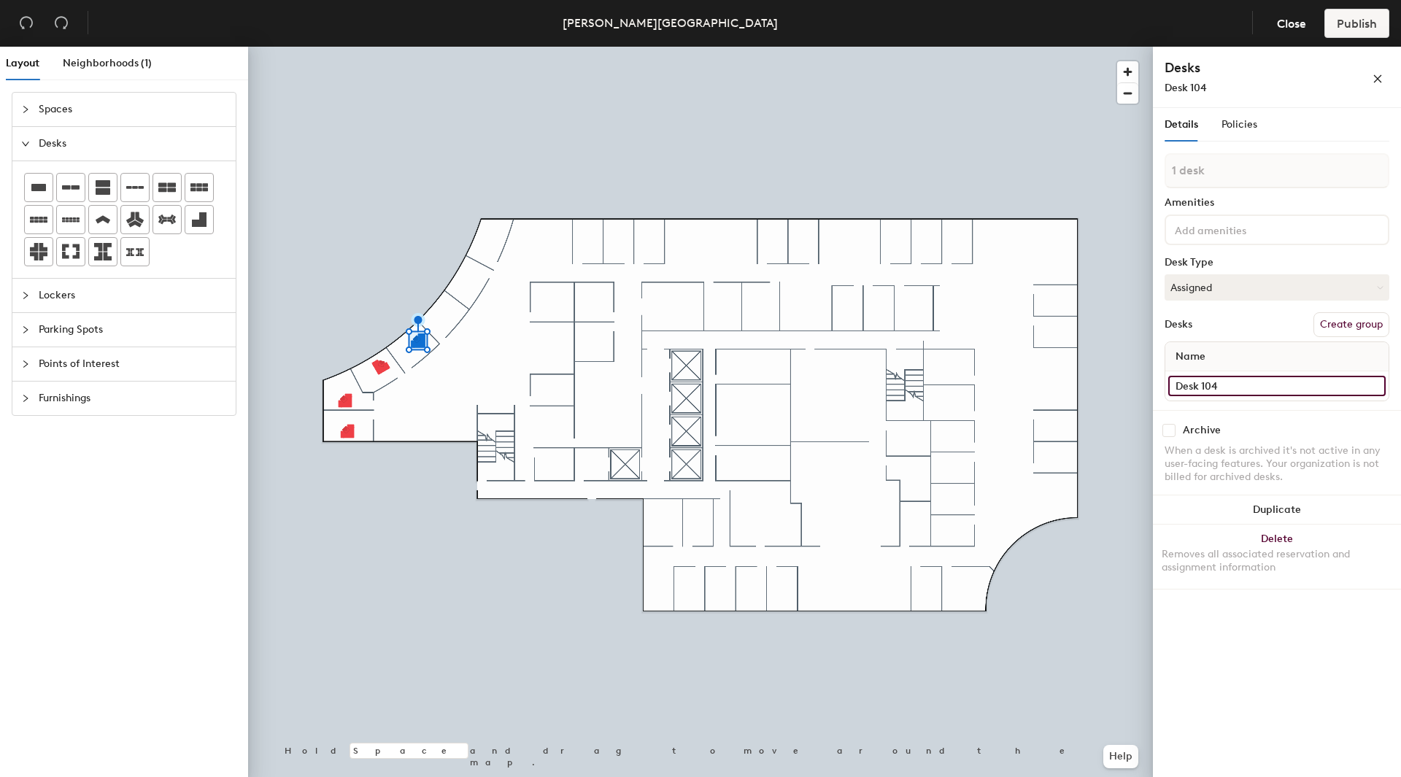
type input "Desk 104"
click at [1219, 229] on input at bounding box center [1237, 229] width 131 height 18
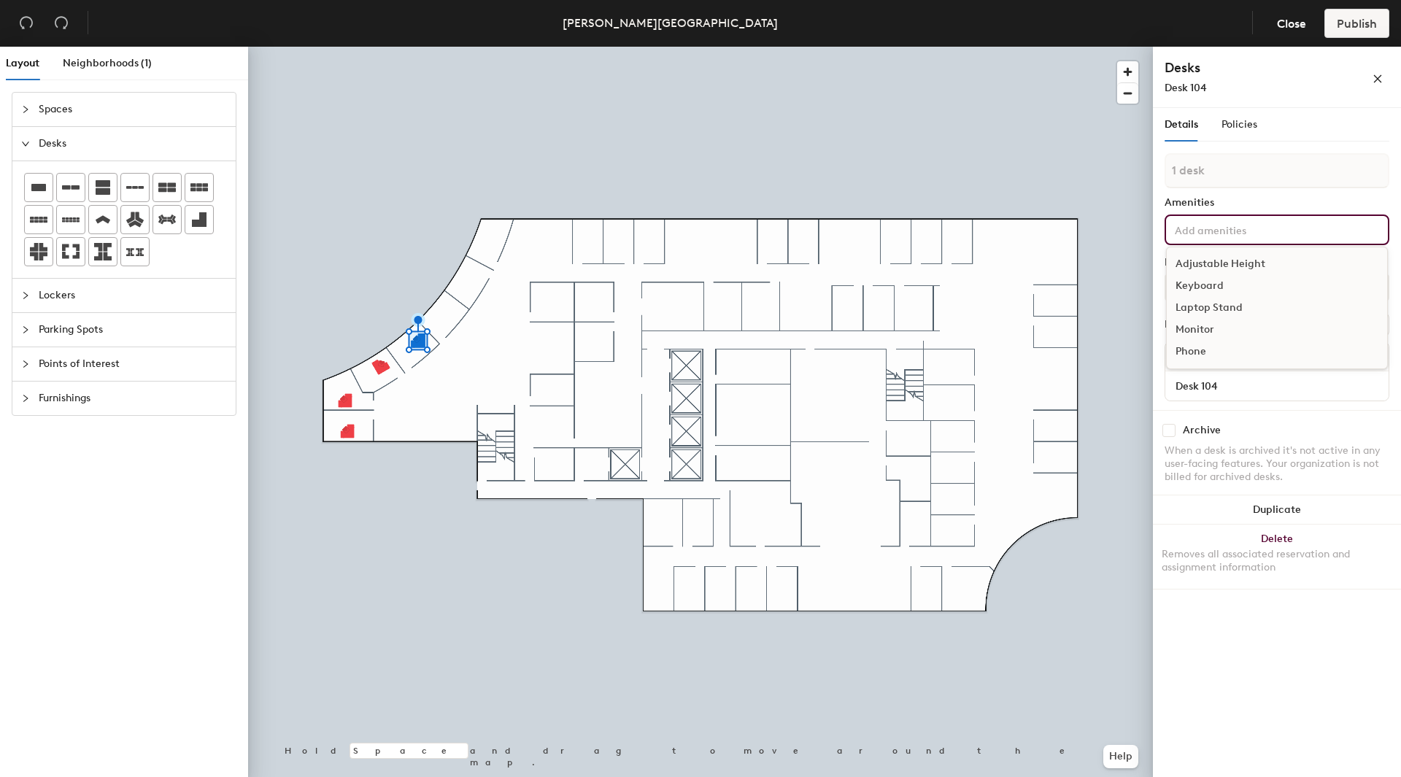
click at [1213, 266] on div "Adjustable Height" at bounding box center [1277, 264] width 220 height 22
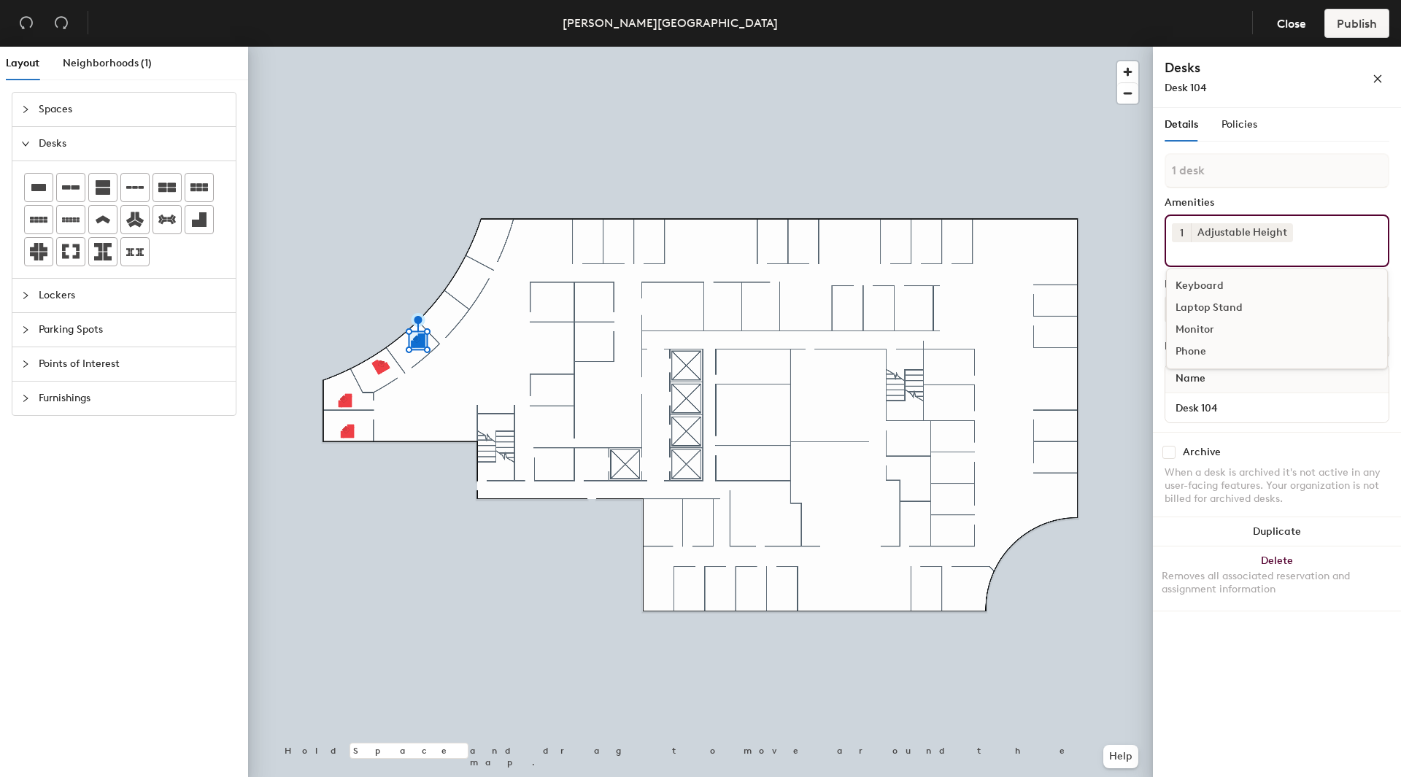
click at [1208, 287] on div "Keyboard" at bounding box center [1277, 286] width 220 height 22
click at [1213, 288] on div "Laptop Stand" at bounding box center [1277, 286] width 220 height 22
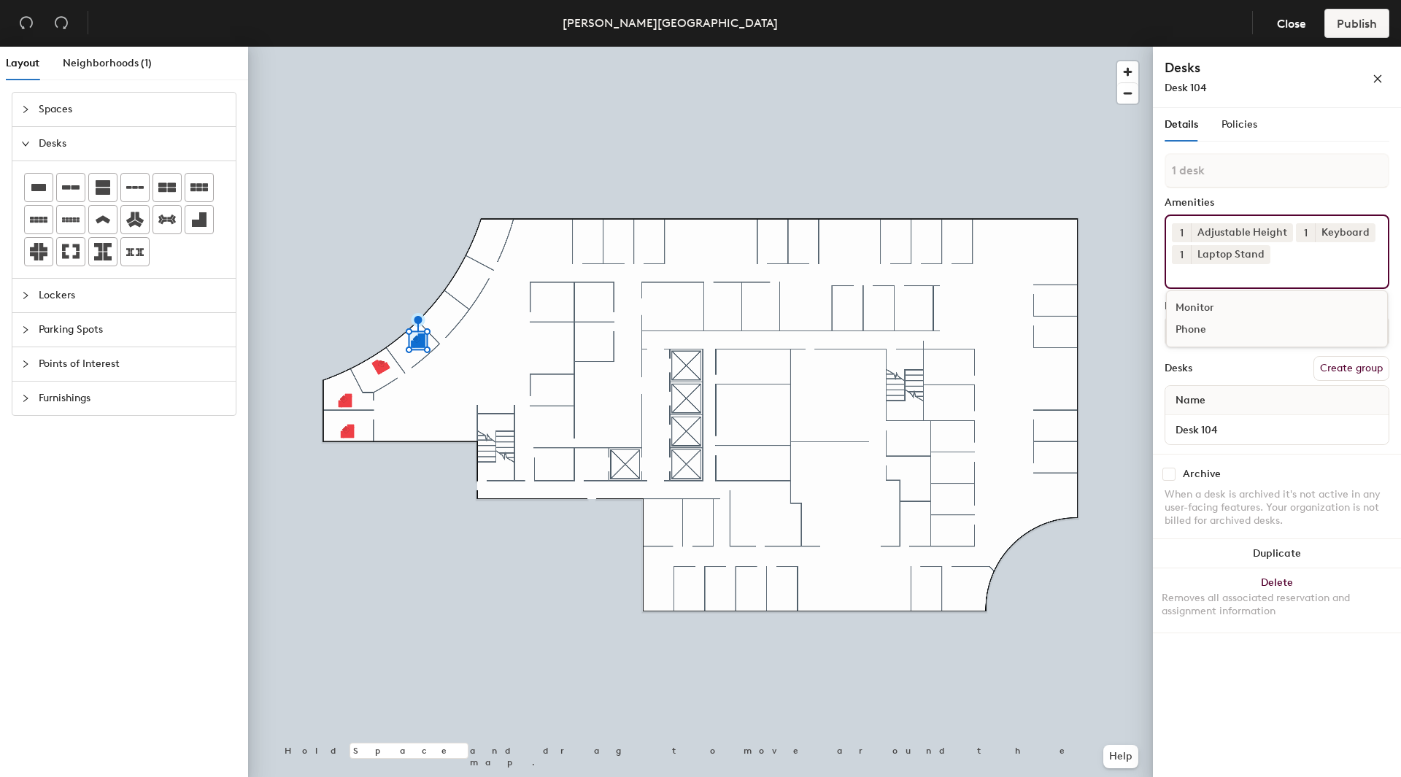
click at [1206, 304] on div "Monitor" at bounding box center [1277, 308] width 220 height 22
click at [1347, 638] on div "Details Policies 1 desk Amenities 1 Adjustable Height 1 Keyboard 1 Laptop Stand…" at bounding box center [1277, 445] width 248 height 675
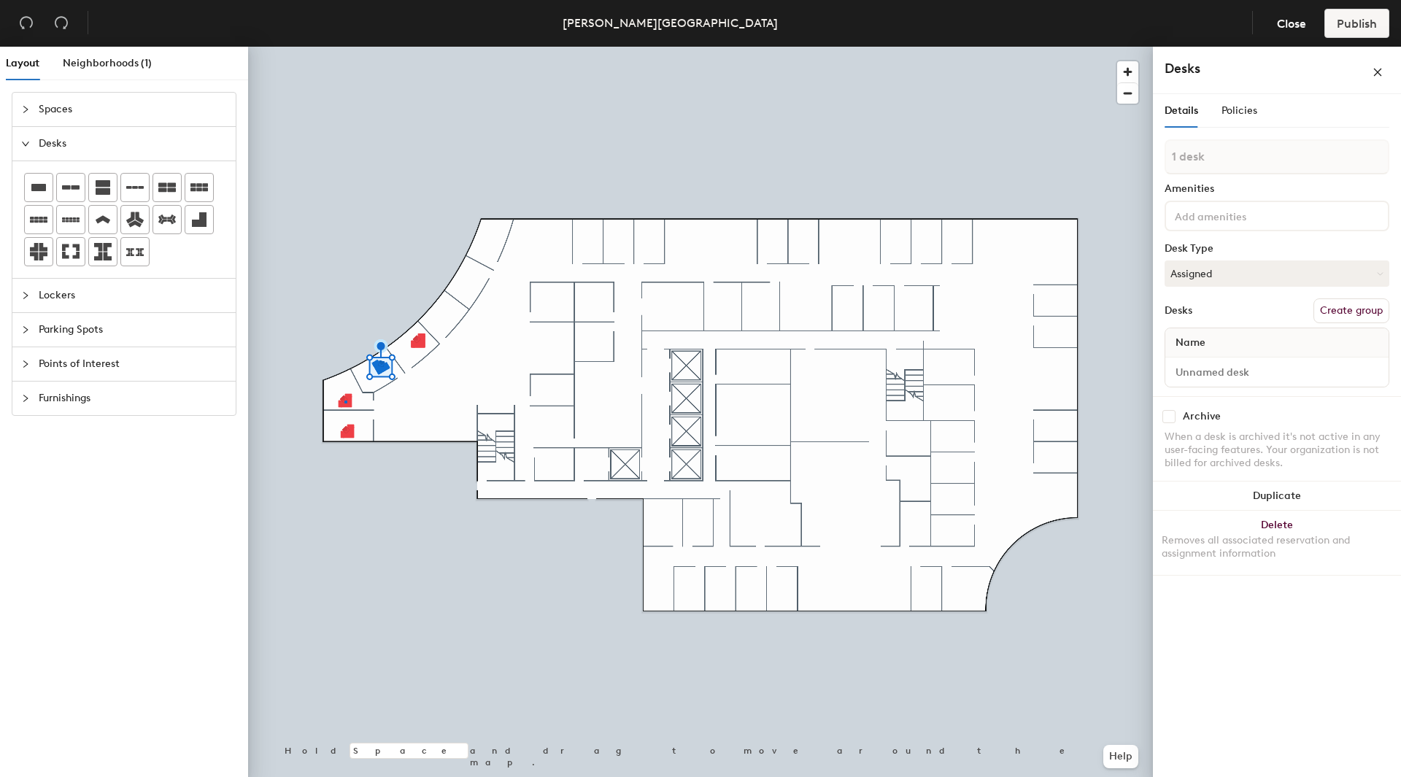
click at [344, 47] on div at bounding box center [700, 47] width 905 height 0
click at [1178, 368] on input at bounding box center [1276, 372] width 217 height 20
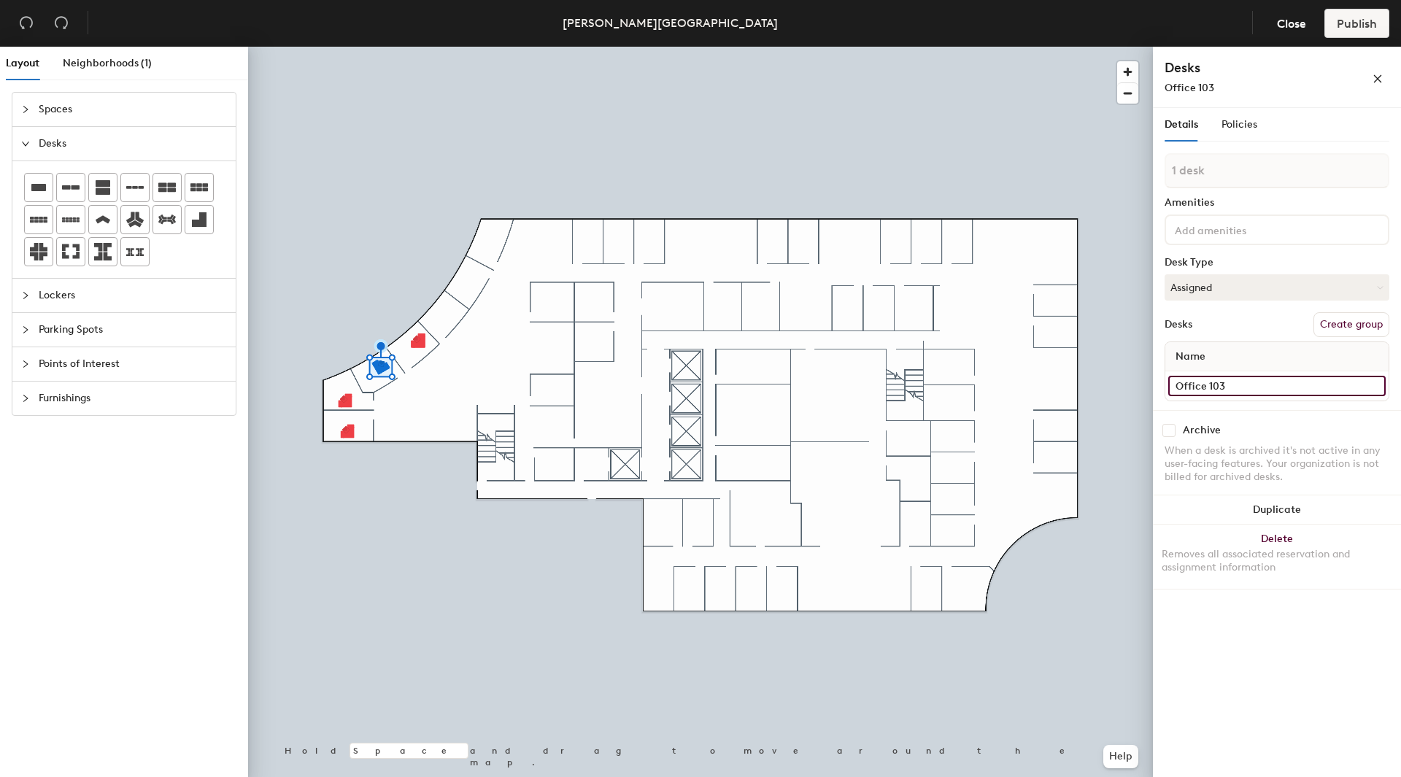
type input "Office 103"
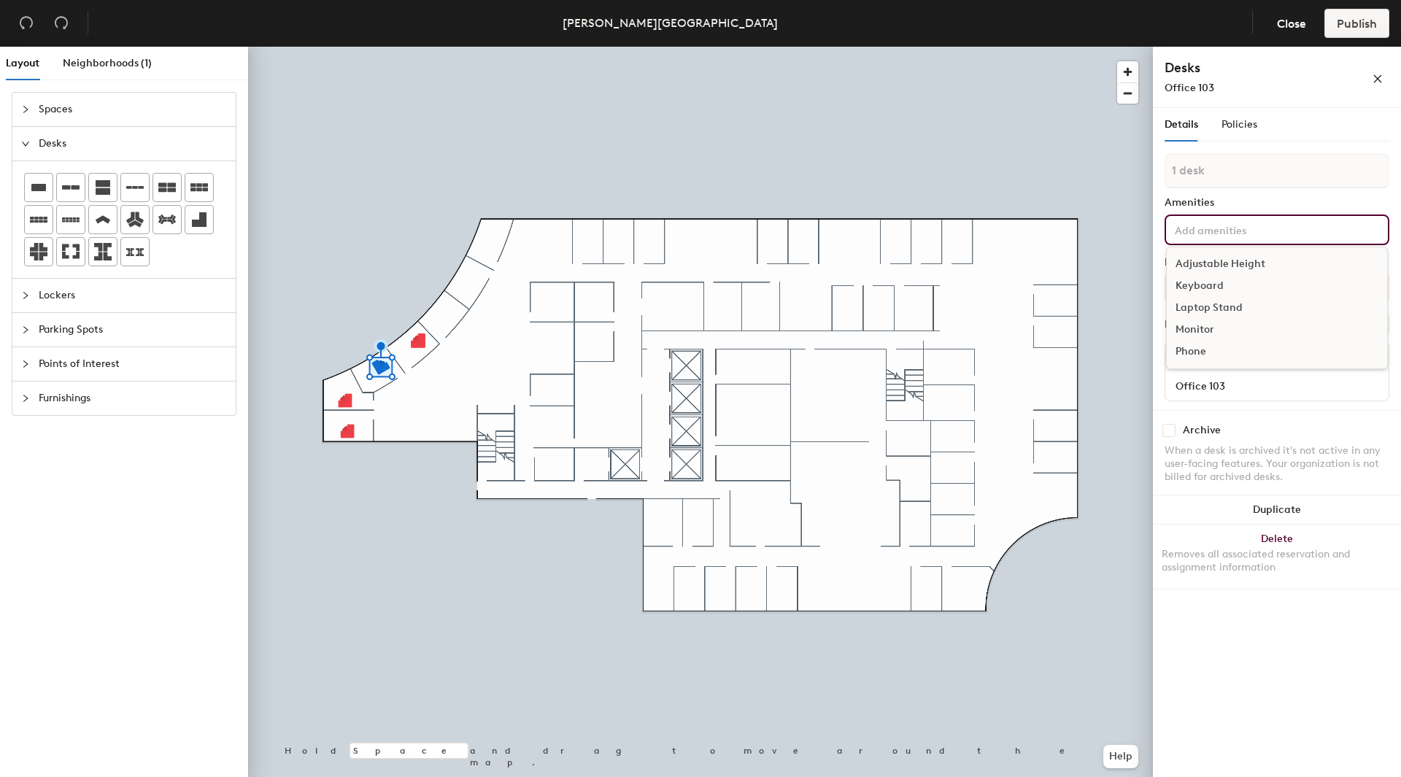
click at [1278, 225] on input at bounding box center [1237, 229] width 131 height 18
click at [1246, 261] on div "Adjustable Height" at bounding box center [1277, 264] width 220 height 22
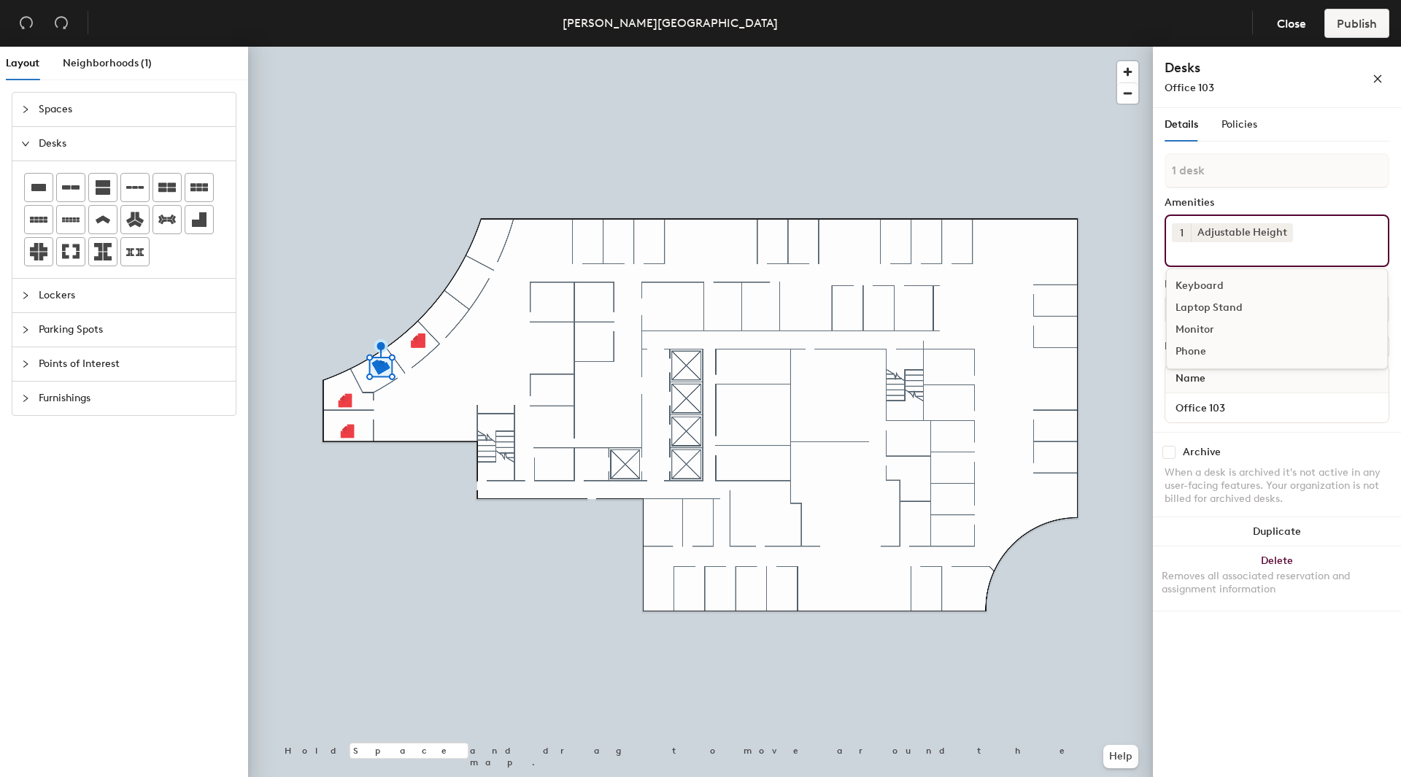
click at [1219, 287] on div "Keyboard" at bounding box center [1277, 286] width 220 height 22
click at [1221, 287] on div "Laptop Stand" at bounding box center [1277, 286] width 220 height 22
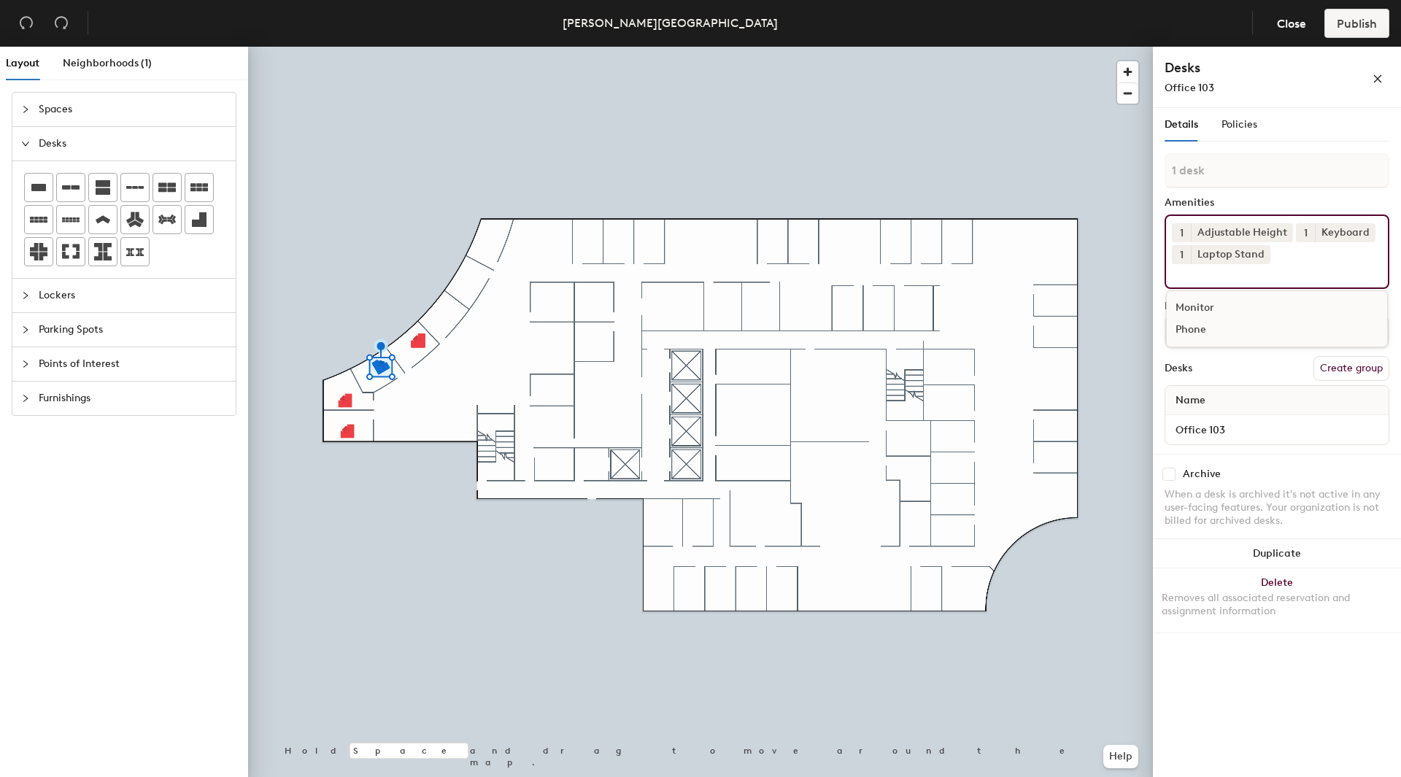
click at [1202, 306] on div "Monitor" at bounding box center [1277, 308] width 220 height 22
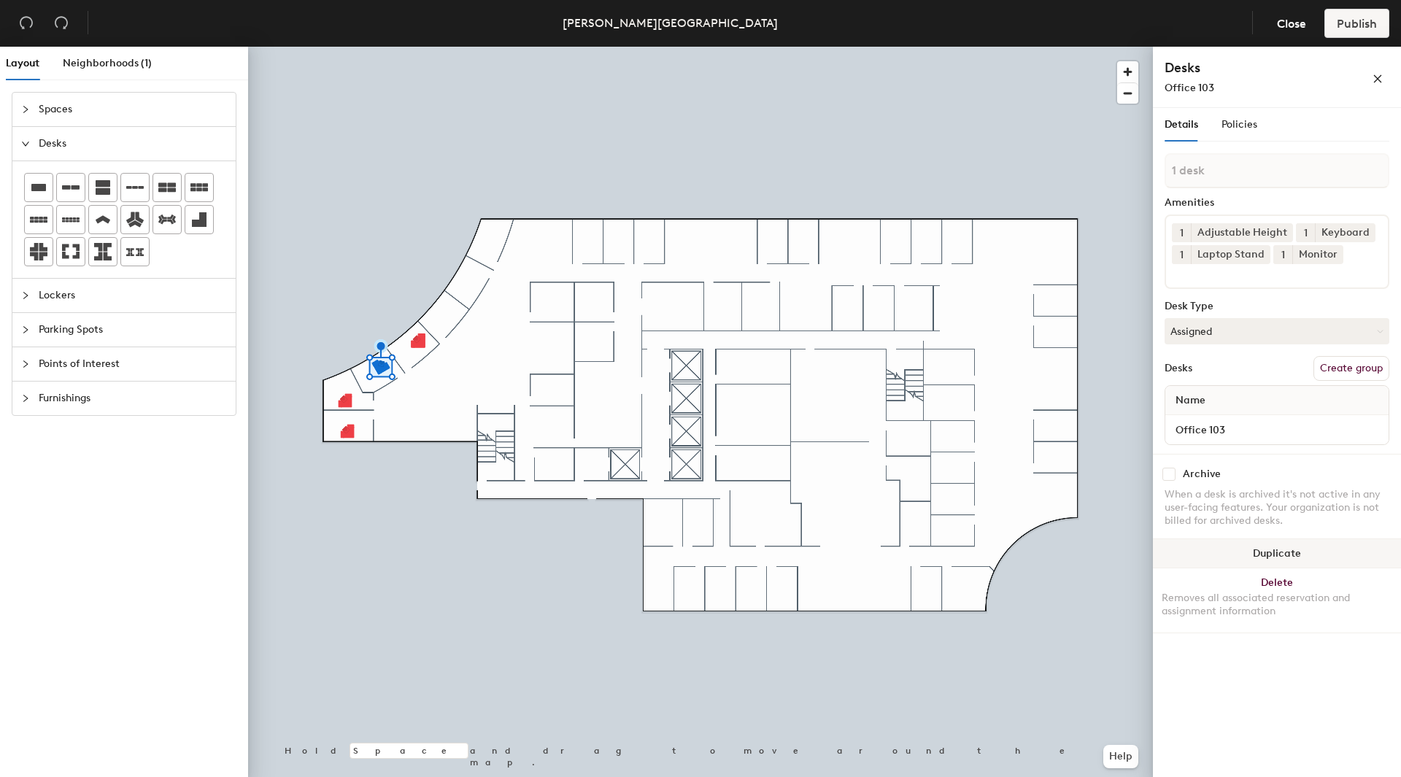
click at [1255, 552] on button "Duplicate" at bounding box center [1277, 553] width 248 height 29
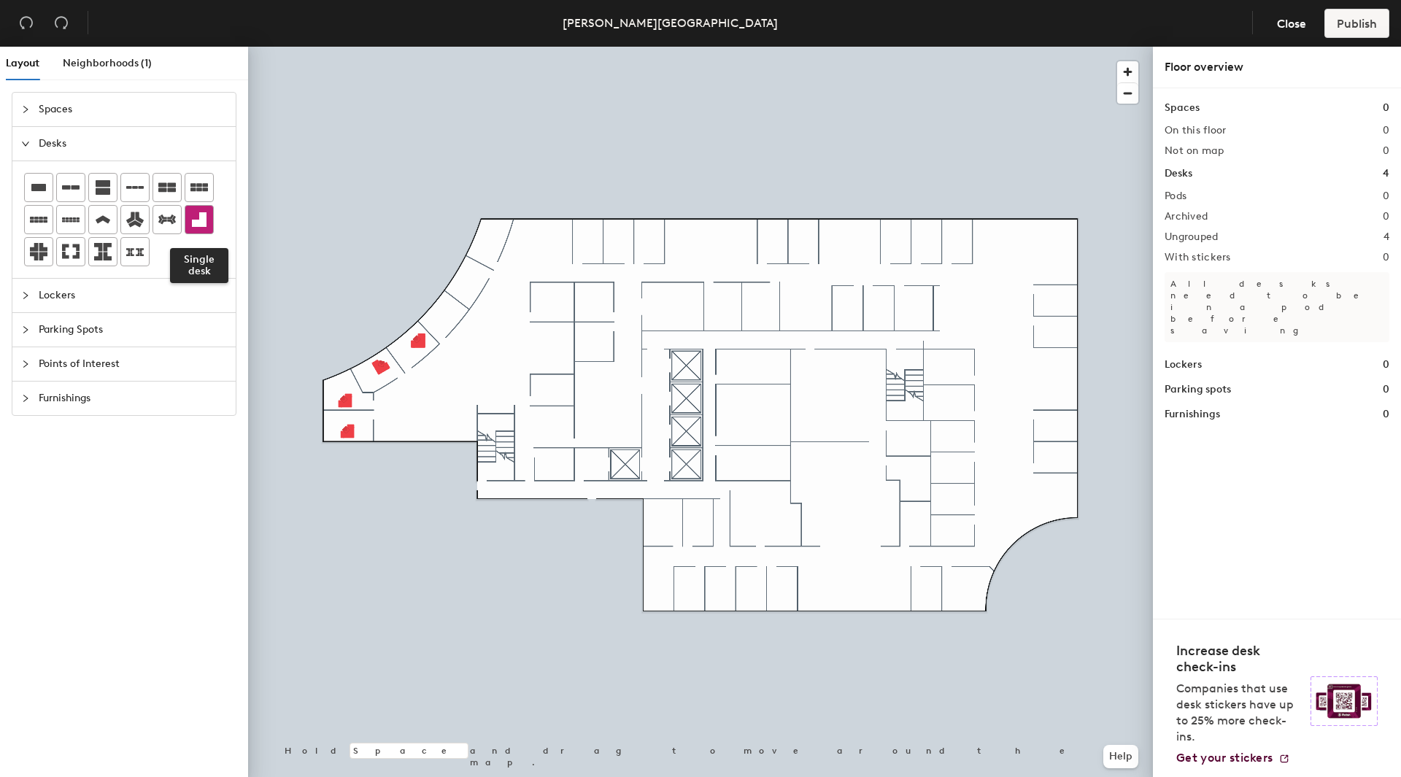
click at [196, 218] on icon at bounding box center [199, 220] width 18 height 18
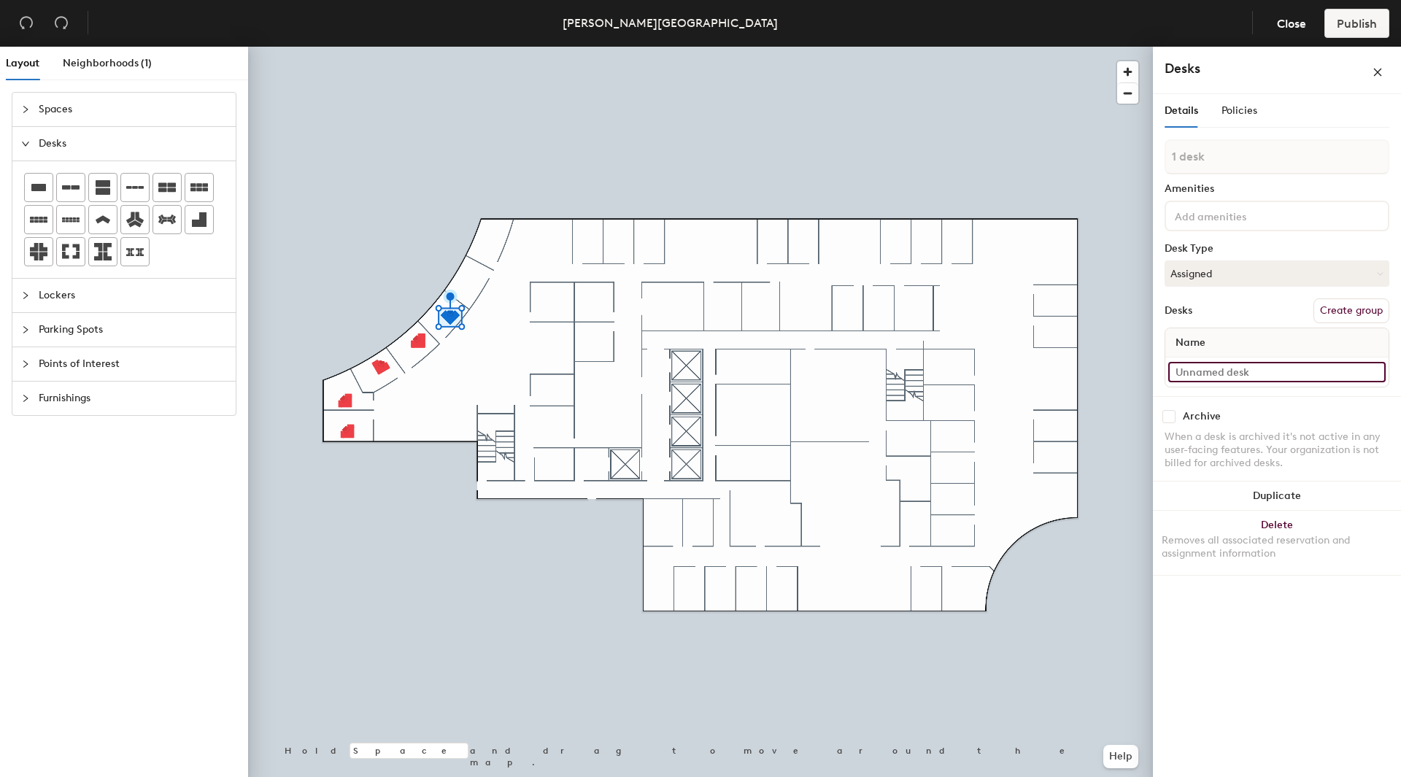
click at [1181, 371] on input at bounding box center [1276, 372] width 217 height 20
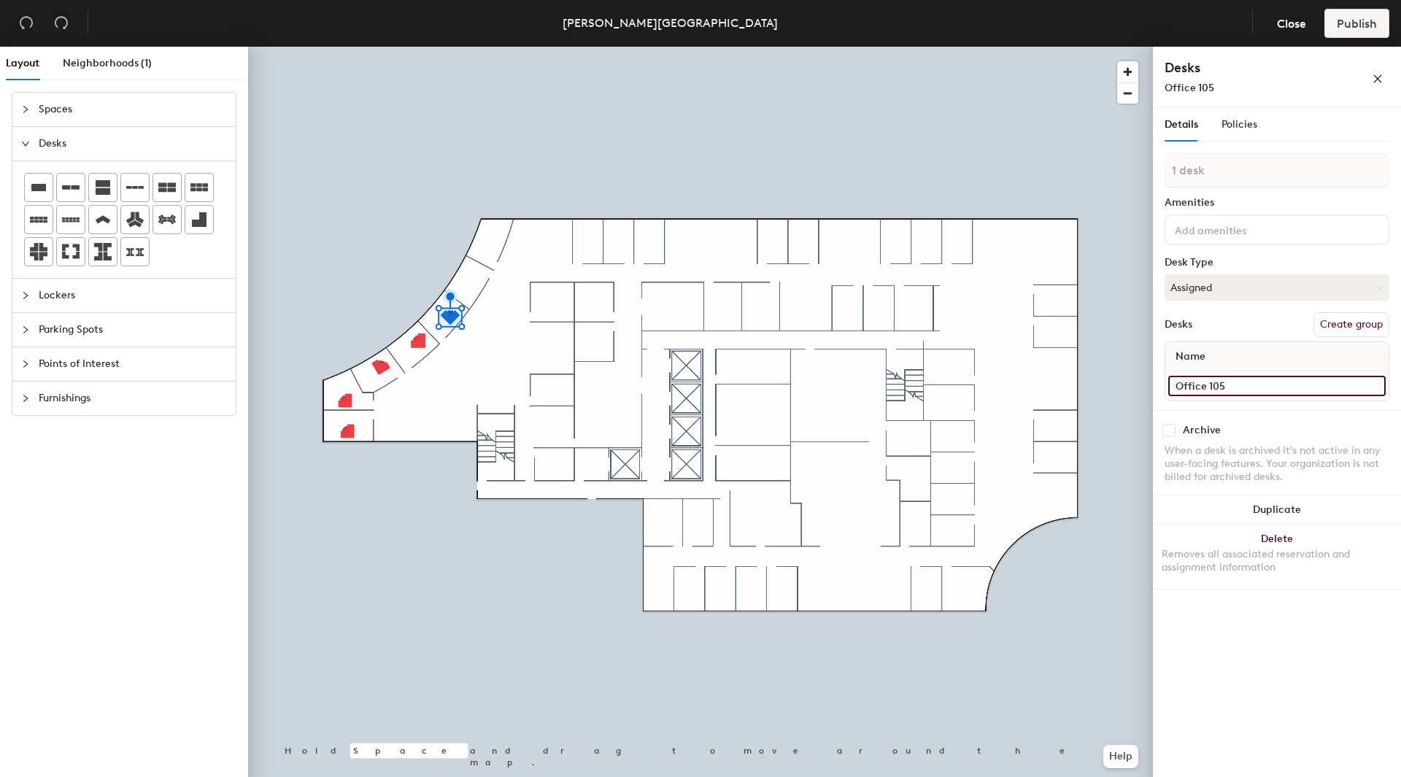
type input "Office 105"
click at [468, 47] on div at bounding box center [700, 47] width 905 height 0
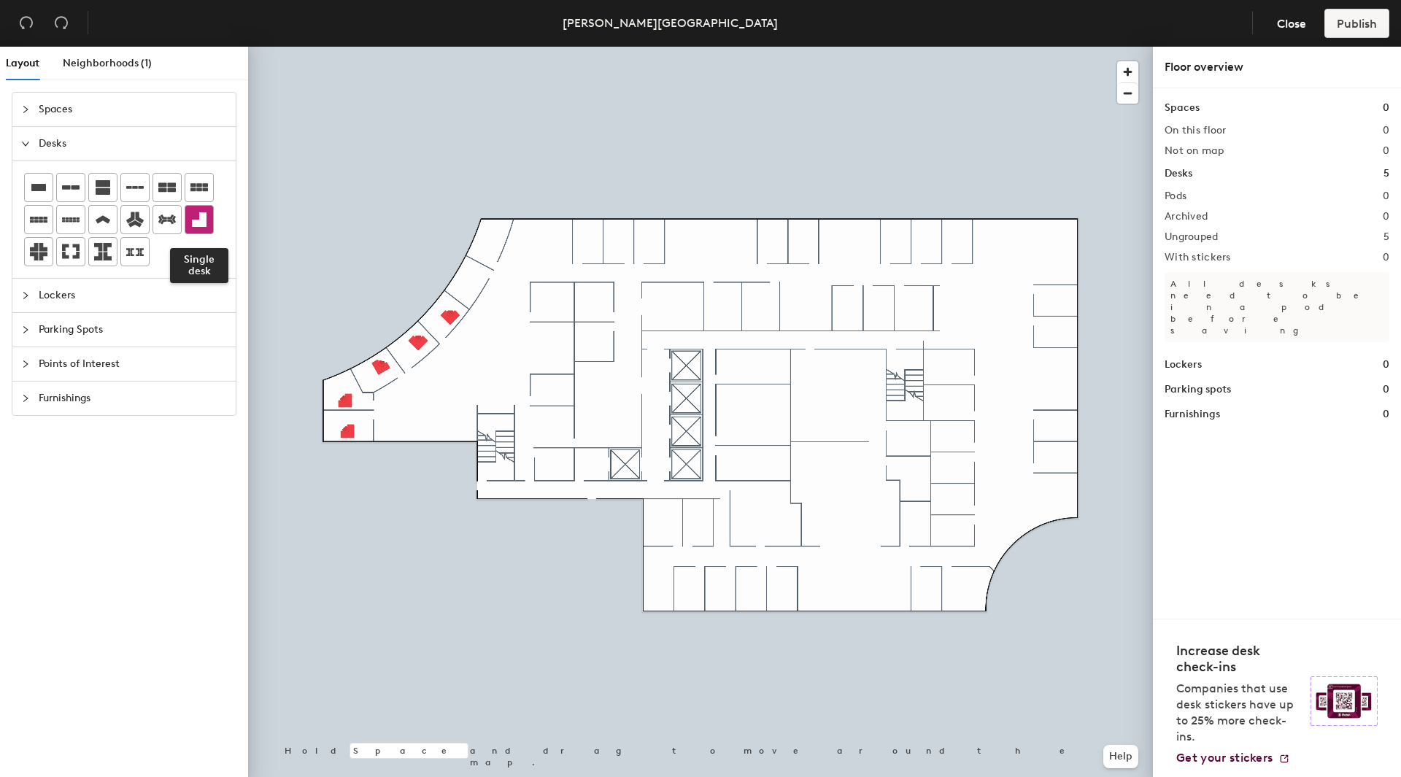
click at [196, 216] on icon at bounding box center [199, 220] width 18 height 18
click at [494, 240] on div "Layout Neighborhoods (1) Spaces Desks Lockers Parking Spots Points of Interest …" at bounding box center [700, 415] width 1401 height 736
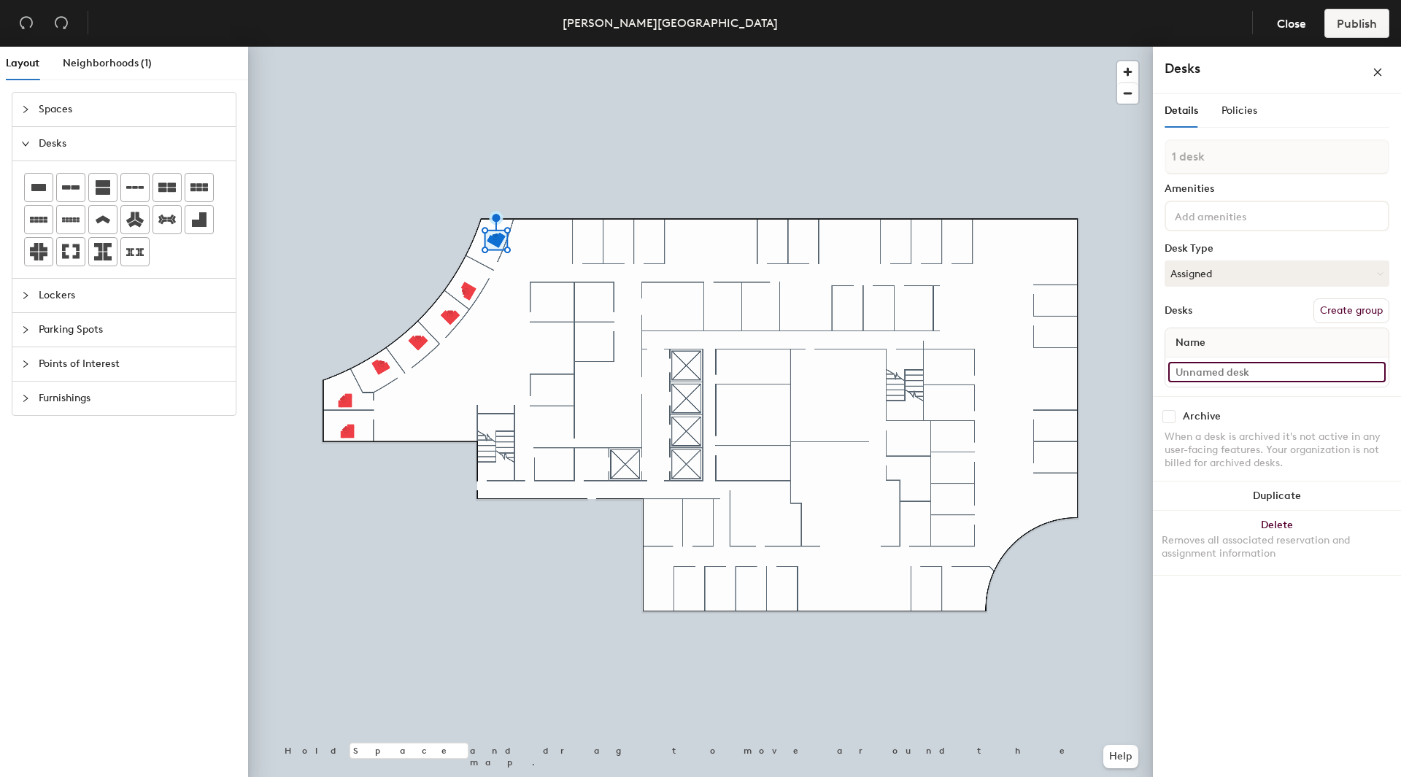
click at [1177, 368] on input at bounding box center [1276, 372] width 217 height 20
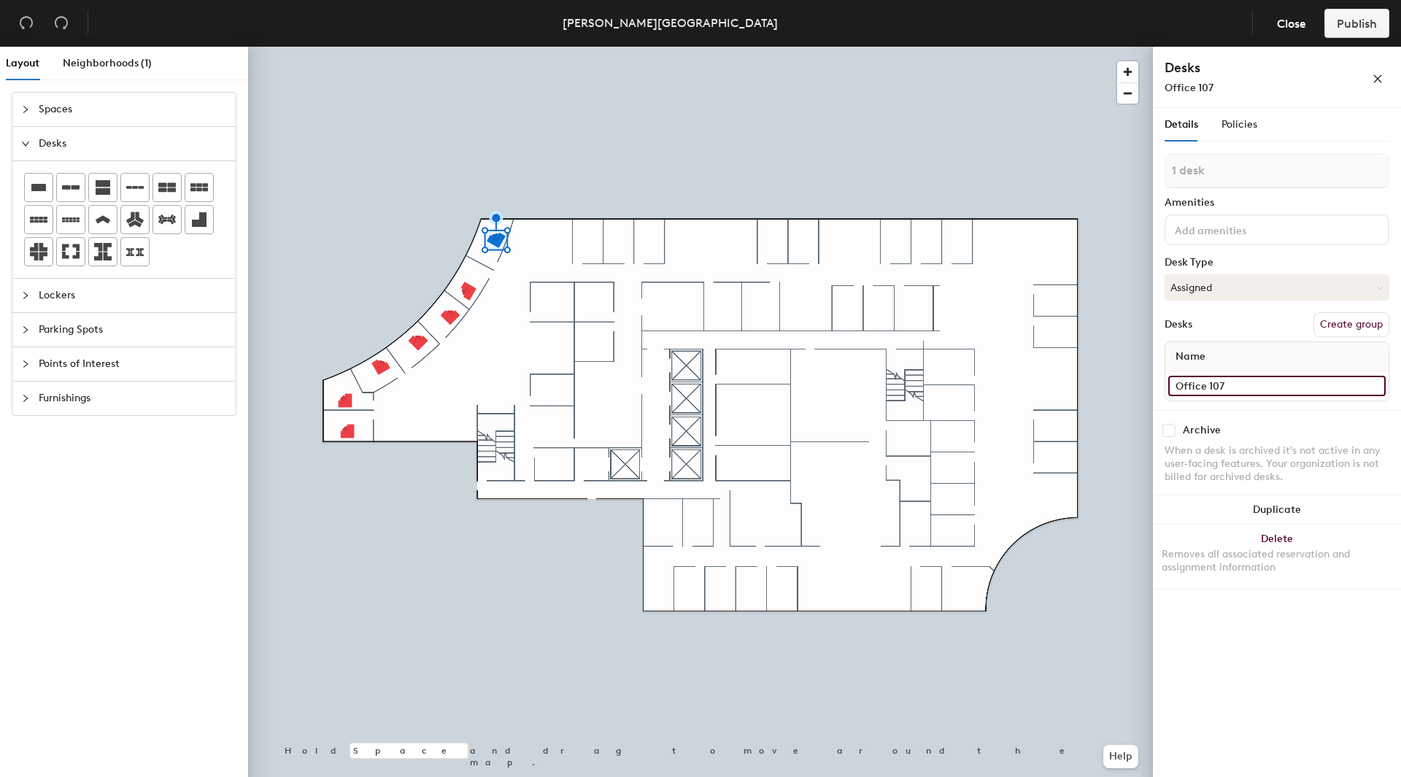
type input "Office 107"
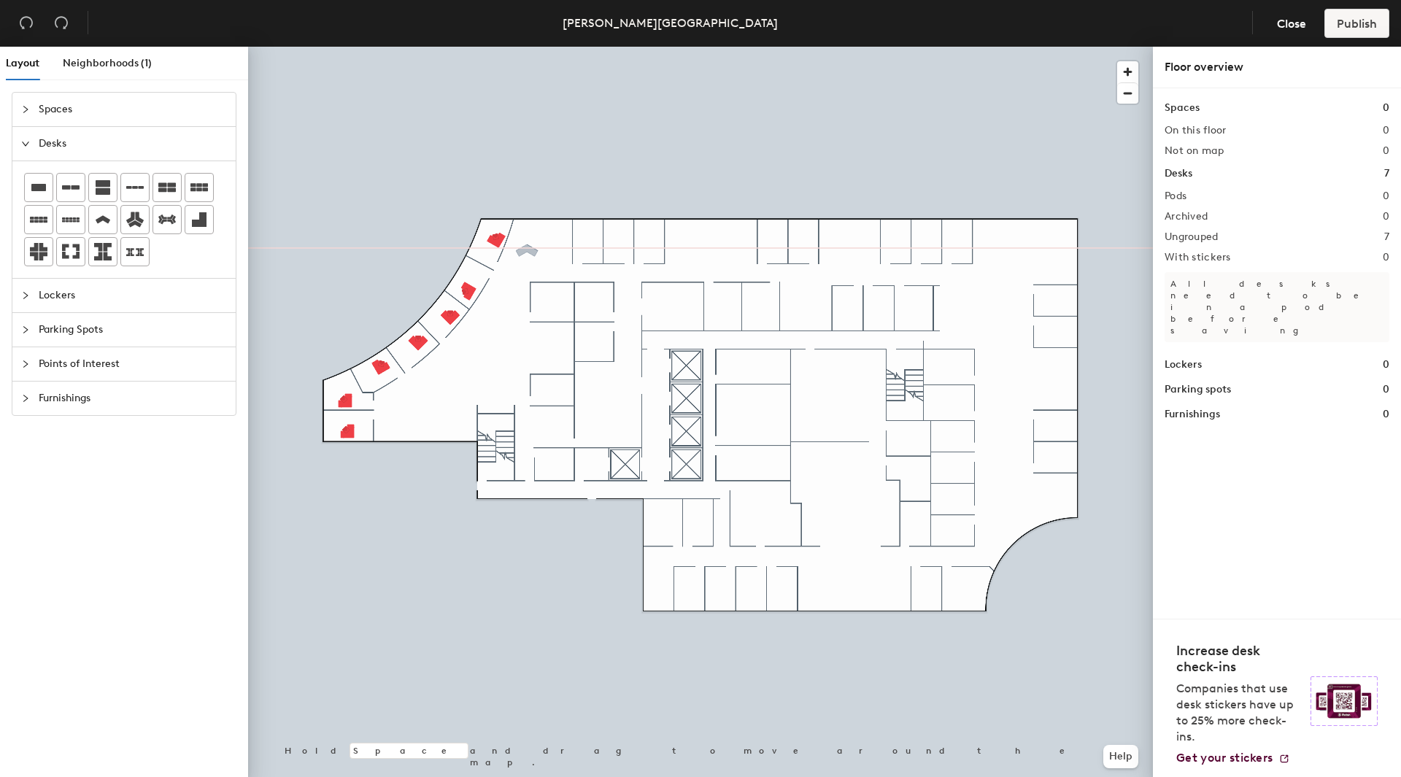
click at [527, 248] on div "Layout Neighborhoods (1) Spaces Desks Lockers Parking Spots Points of Interest …" at bounding box center [700, 415] width 1401 height 736
click at [554, 252] on div "Layout Neighborhoods (1) Spaces Desks Lockers Parking Spots Points of Interest …" at bounding box center [700, 415] width 1401 height 736
drag, startPoint x: 161, startPoint y: 186, endPoint x: 556, endPoint y: 246, distance: 399.3
click at [556, 47] on div at bounding box center [700, 47] width 905 height 0
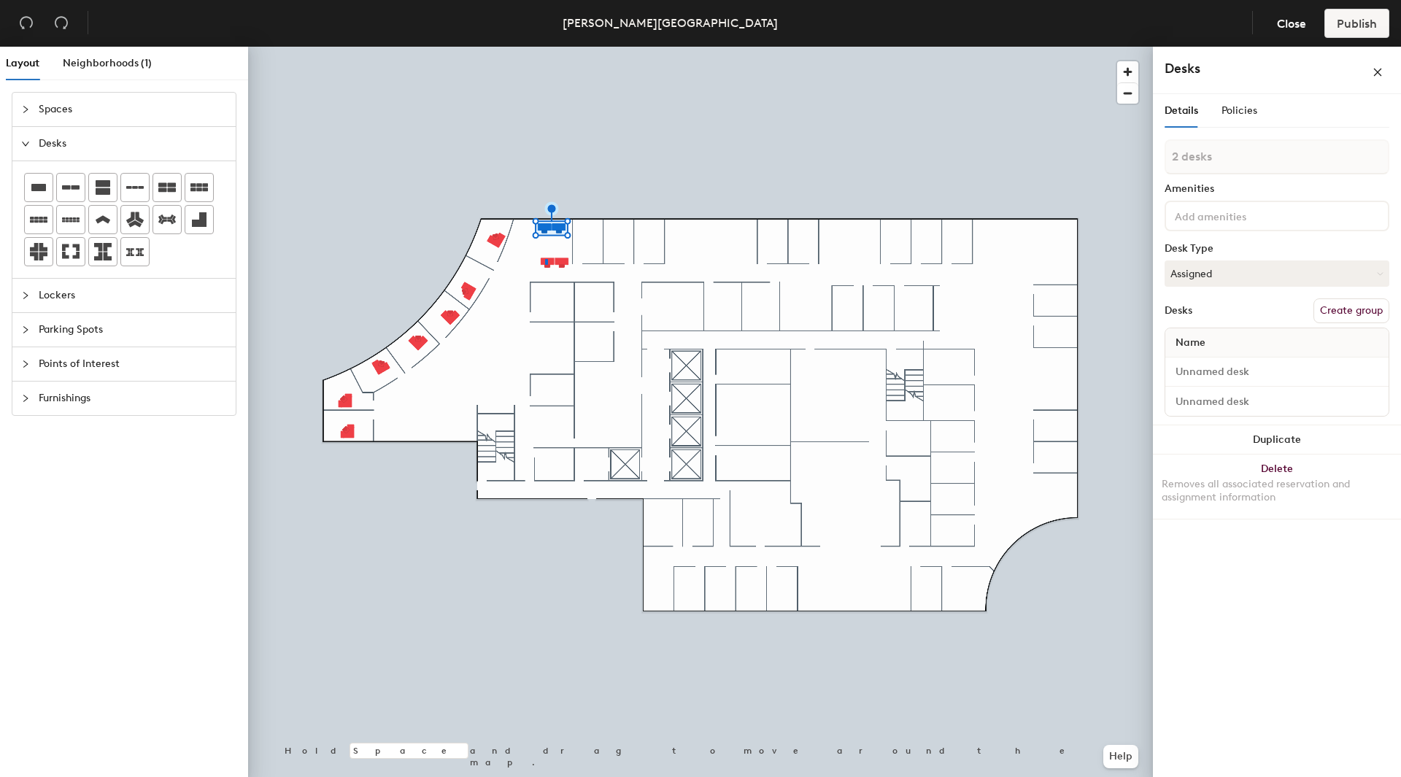
click at [545, 47] on div at bounding box center [700, 47] width 905 height 0
type input "1 desk"
click at [540, 47] on div at bounding box center [700, 47] width 905 height 0
click at [528, 47] on div at bounding box center [700, 47] width 905 height 0
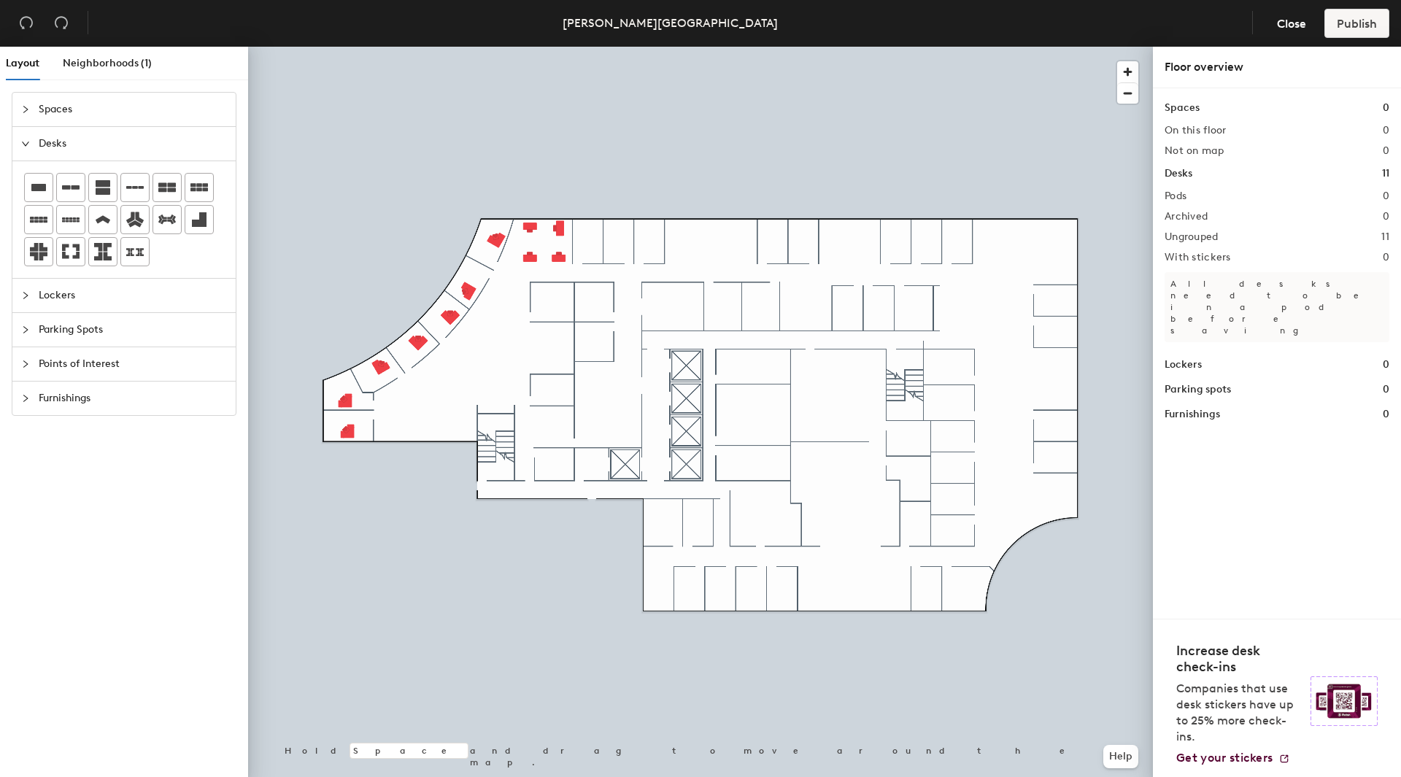
click at [47, 363] on span "Points of Interest" at bounding box center [133, 364] width 188 height 34
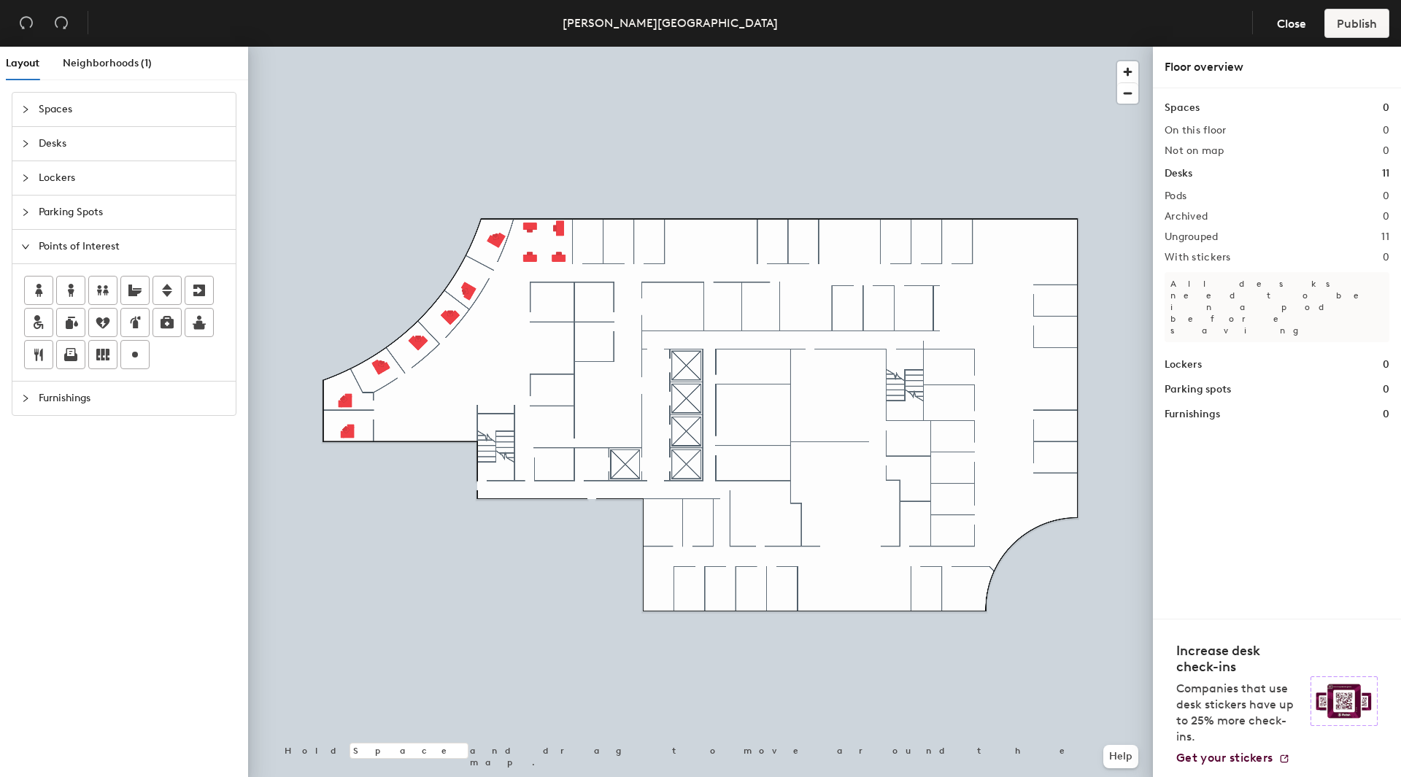
click at [66, 146] on span "Desks" at bounding box center [133, 144] width 188 height 34
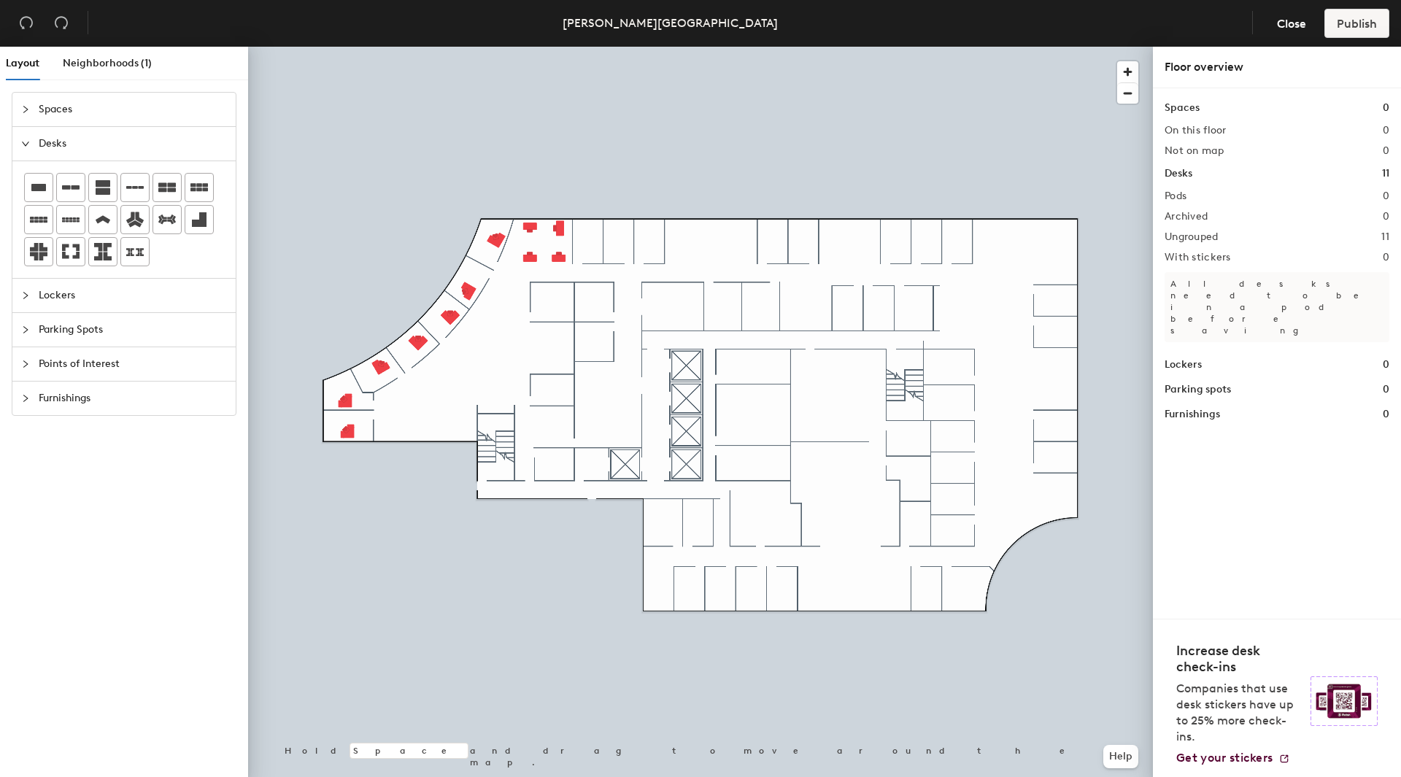
click at [553, 301] on div "Layout Neighborhoods (1) Spaces Desks Lockers Parking Spots Points of Interest …" at bounding box center [700, 415] width 1401 height 736
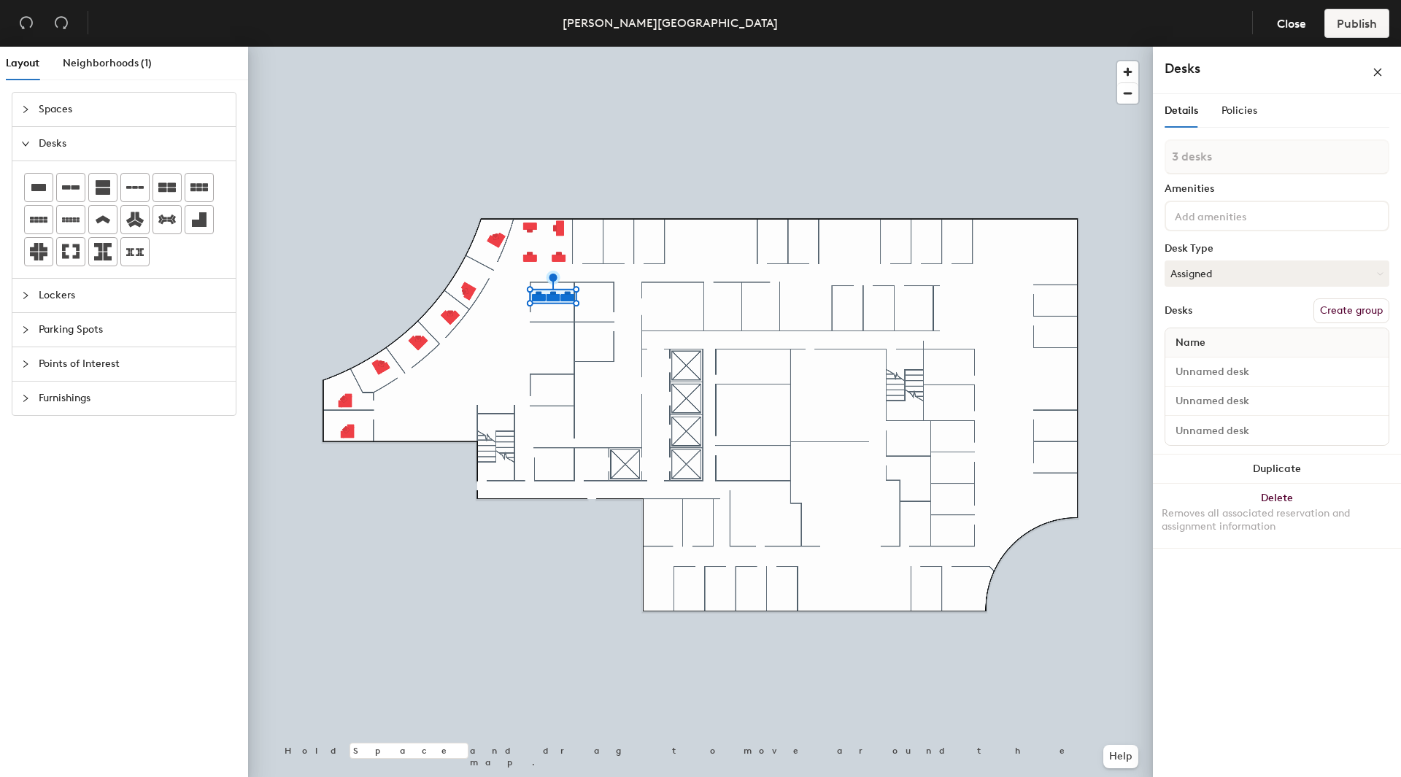
type input "1 desk"
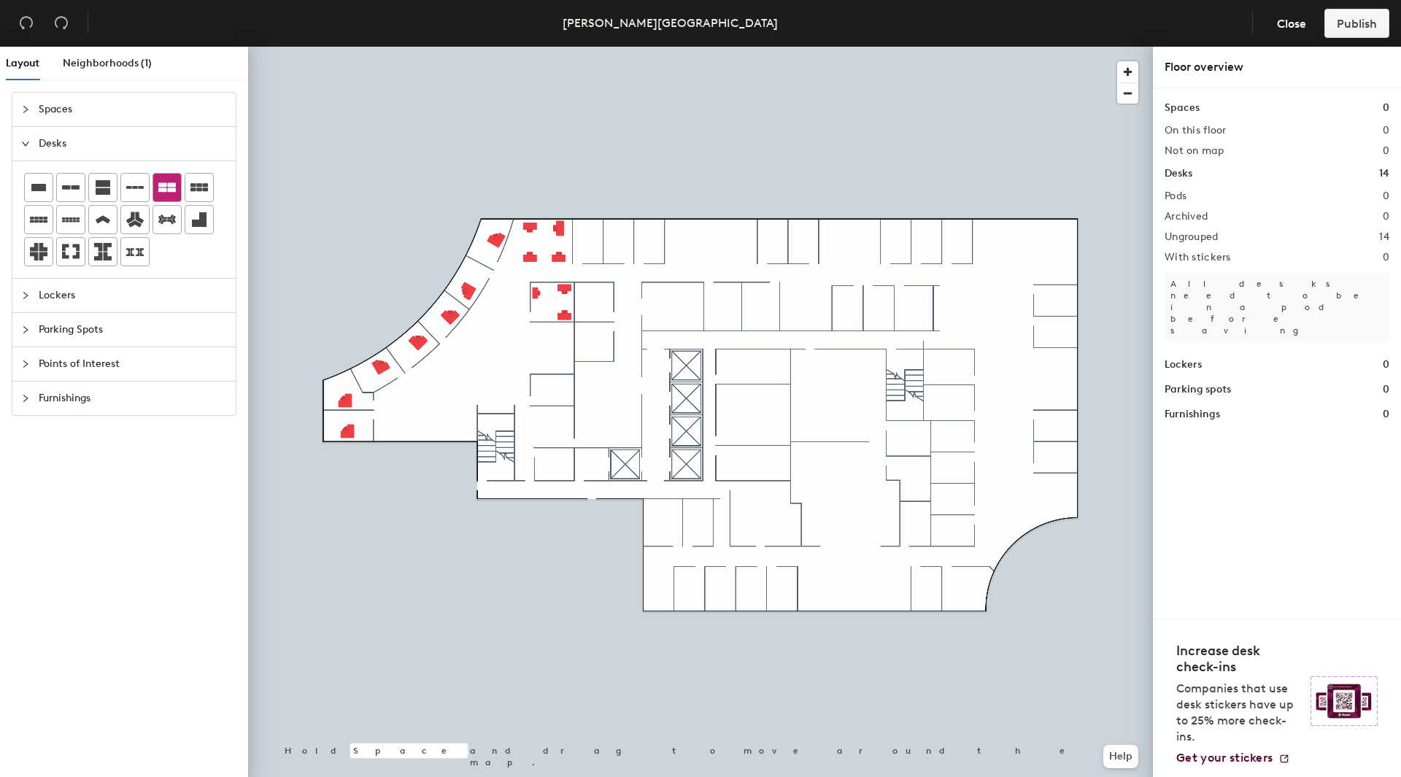
click at [166, 188] on icon at bounding box center [167, 188] width 18 height 18
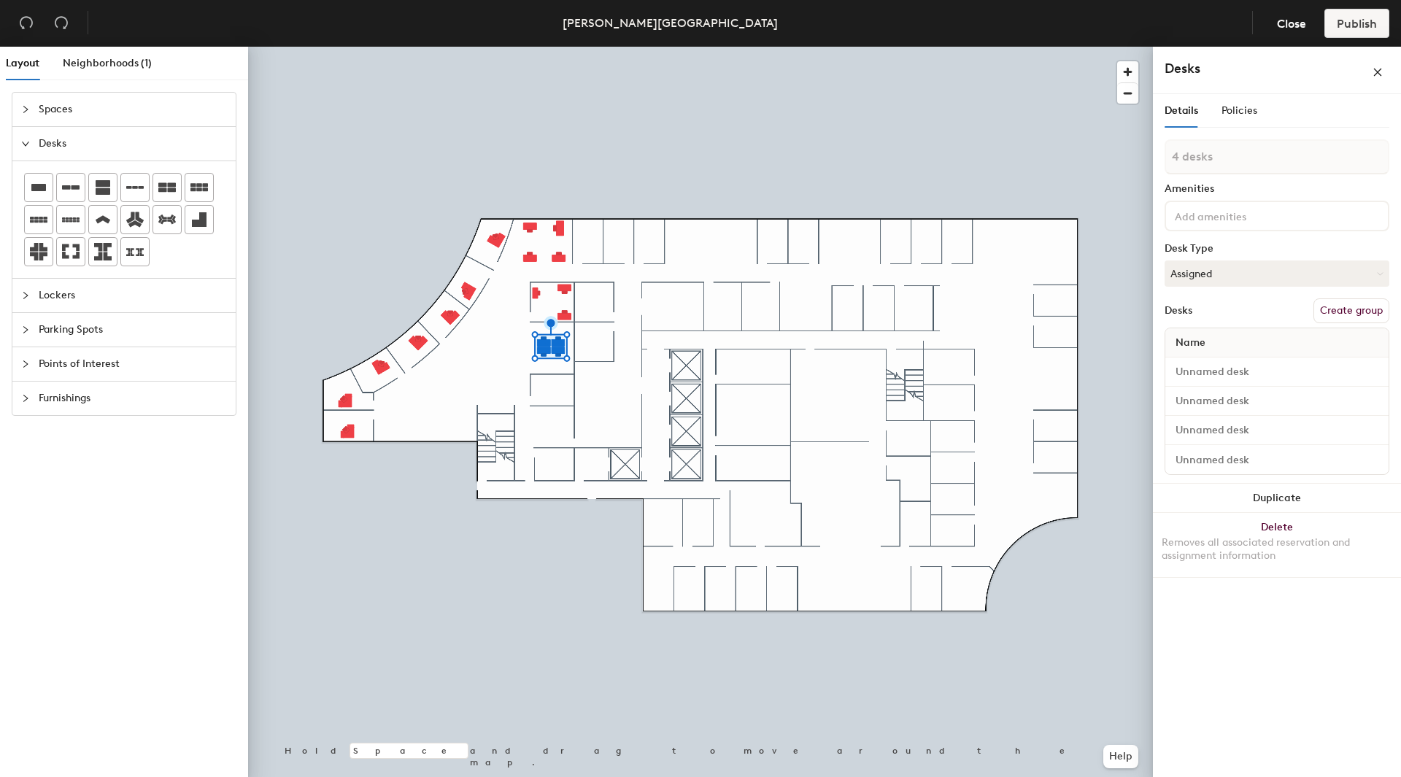
click at [549, 388] on div "Layout Neighborhoods (1) Spaces Desks Lockers Parking Spots Points of Interest …" at bounding box center [700, 415] width 1401 height 736
type input "1 desk"
drag, startPoint x: 68, startPoint y: 186, endPoint x: 241, endPoint y: 332, distance: 226.3
click at [530, 47] on div at bounding box center [700, 47] width 905 height 0
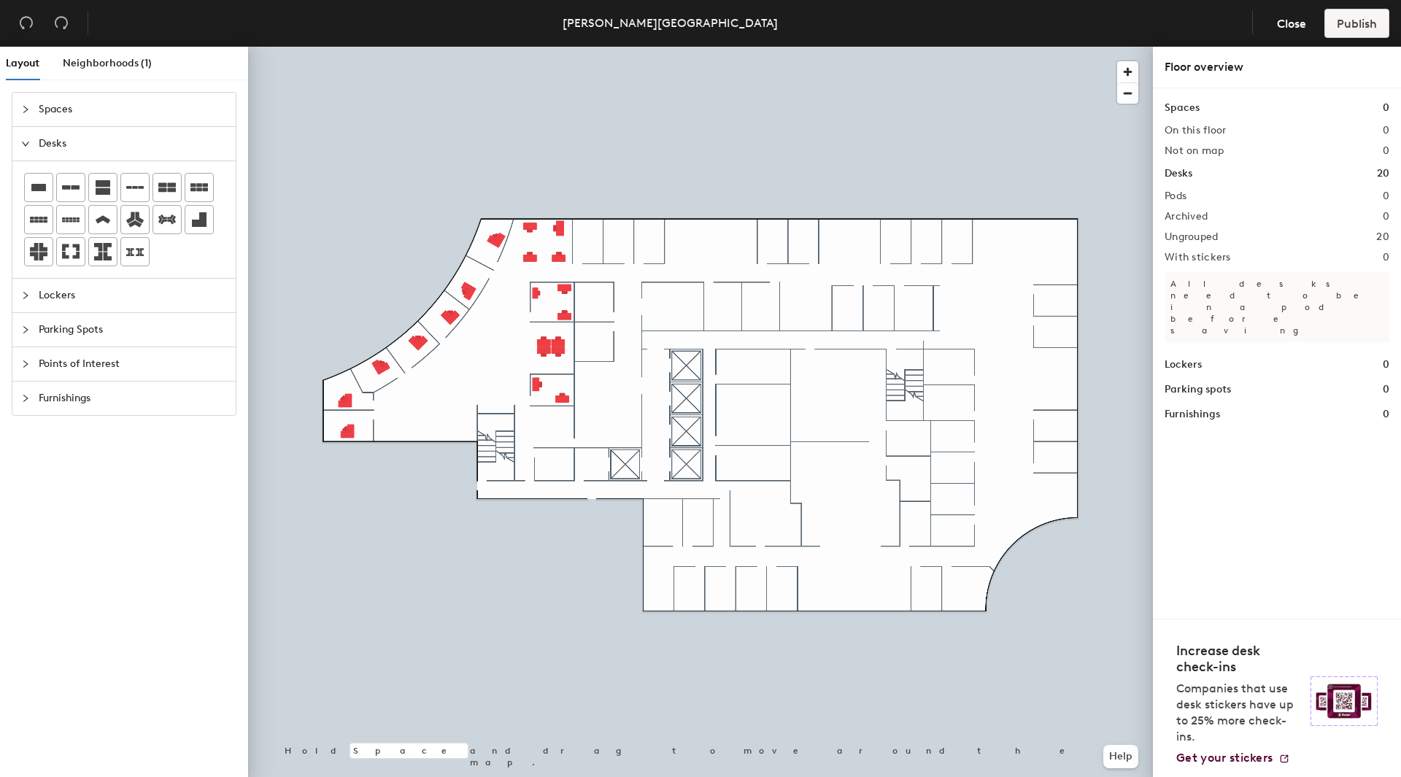
click at [112, 364] on span "Points of Interest" at bounding box center [133, 364] width 188 height 34
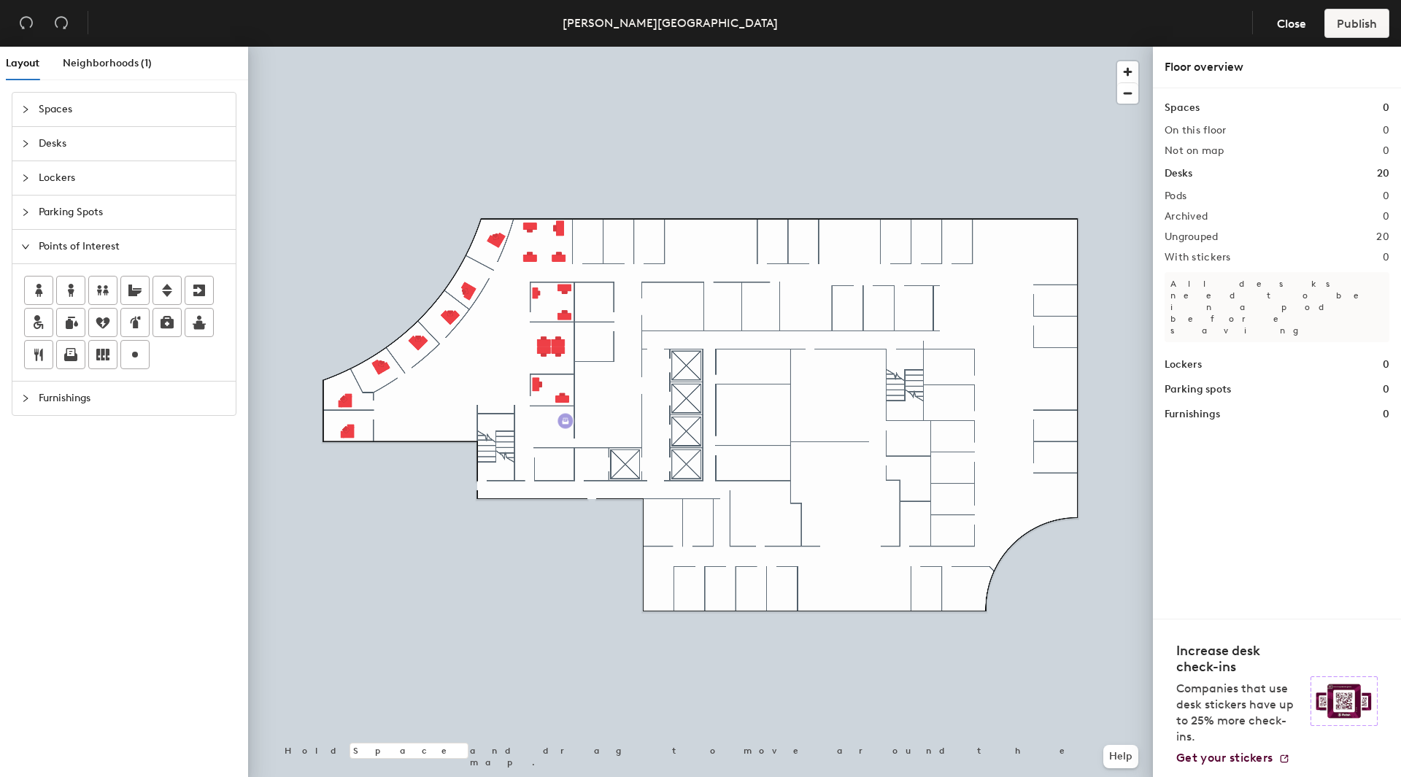
click at [565, 421] on div "Layout Neighborhoods (1) Spaces Desks Lockers Parking Spots Points of Interest …" at bounding box center [700, 415] width 1401 height 736
click at [590, 456] on span "Done" at bounding box center [589, 453] width 43 height 25
click at [522, 471] on div "Layout Neighborhoods (1) Spaces Desks Lockers Parking Spots Points of Interest …" at bounding box center [700, 415] width 1401 height 736
click at [621, 428] on div "Layout Neighborhoods (1) Spaces Desks Lockers Parking Spots Points of Interest …" at bounding box center [700, 415] width 1401 height 736
click at [684, 367] on div "Layout Neighborhoods (1) Spaces Desks Lockers Parking Spots Points of Interest …" at bounding box center [700, 415] width 1401 height 736
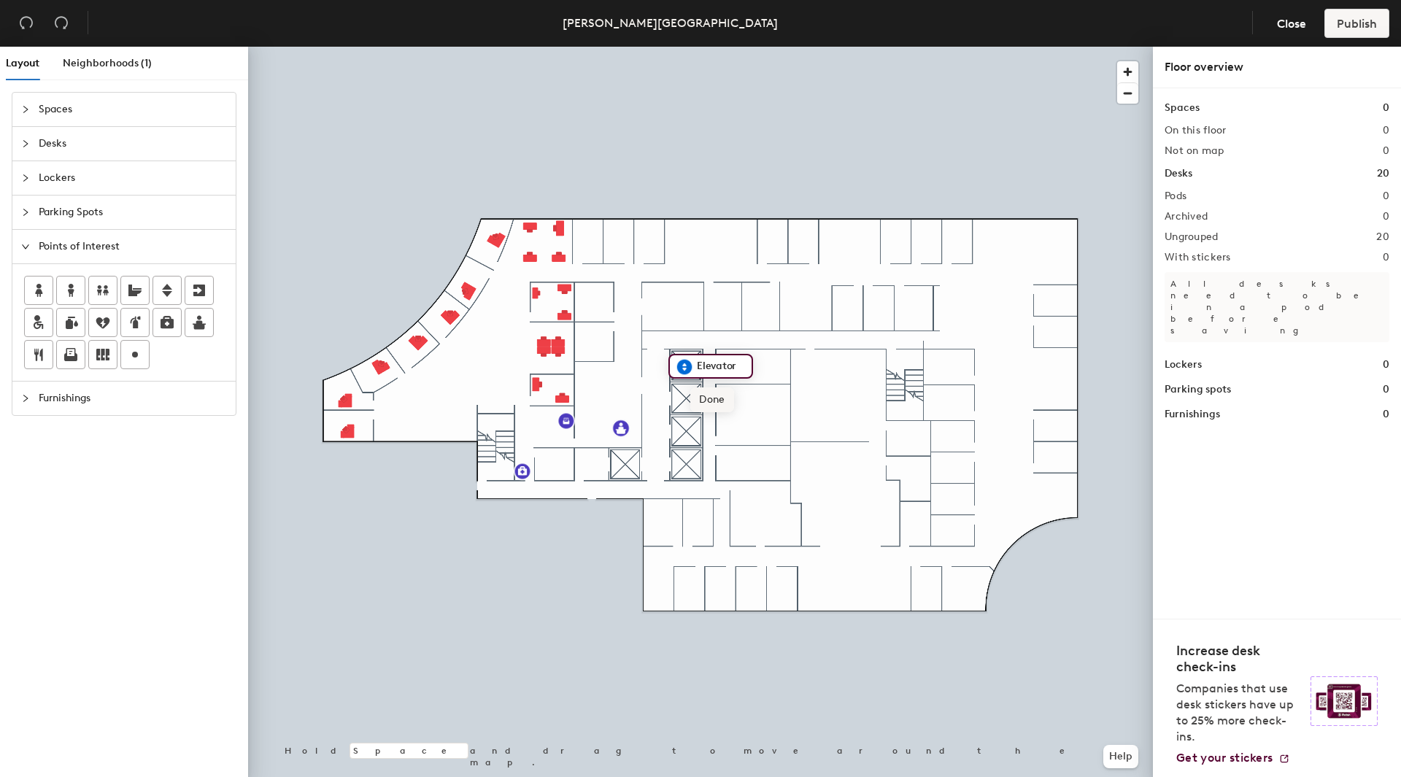
click at [685, 398] on div "Layout Neighborhoods (1) Spaces Desks Lockers Parking Spots Points of Interest …" at bounding box center [700, 415] width 1401 height 736
click at [685, 429] on div "Layout Neighborhoods (1) Spaces Desks Lockers Parking Spots Points of Interest …" at bounding box center [700, 415] width 1401 height 736
click at [687, 461] on div "Layout Neighborhoods (1) Spaces Desks Lockers Parking Spots Points of Interest …" at bounding box center [700, 415] width 1401 height 736
click at [733, 462] on div "Layout Neighborhoods (1) Spaces Desks Lockers Parking Spots Points of Interest …" at bounding box center [700, 415] width 1401 height 736
click at [729, 366] on div "Layout Neighborhoods (1) Spaces Desks Lockers Parking Spots Points of Interest …" at bounding box center [700, 415] width 1401 height 736
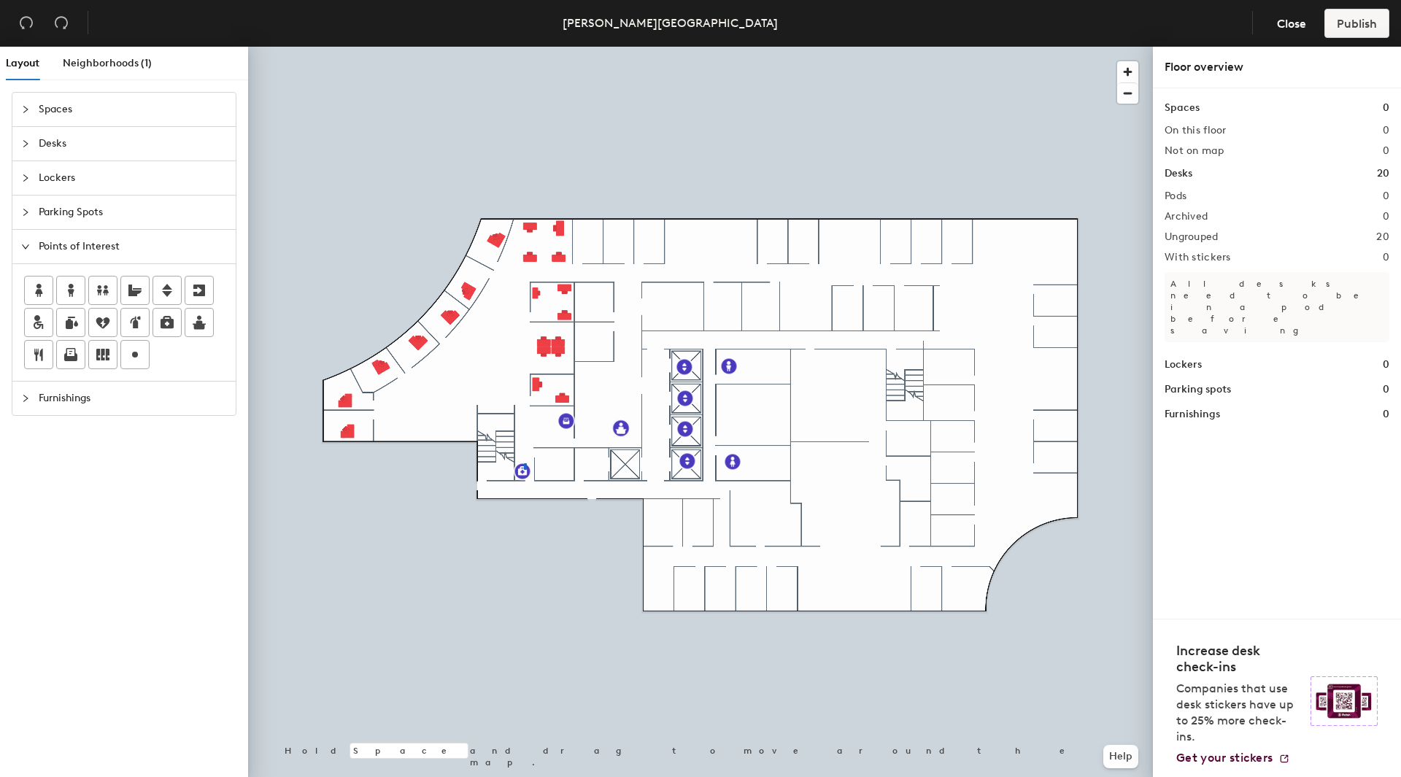
drag, startPoint x: 66, startPoint y: 285, endPoint x: 762, endPoint y: 406, distance: 706.0
click at [524, 47] on div at bounding box center [700, 47] width 905 height 0
click at [528, 475] on div "Layout Neighborhoods (1) Spaces Desks Lockers Parking Spots Points of Interest …" at bounding box center [700, 415] width 1401 height 736
click at [534, 509] on span "Edit" at bounding box center [534, 507] width 38 height 25
click at [592, 471] on input "Emergency exit" at bounding box center [583, 474] width 92 height 20
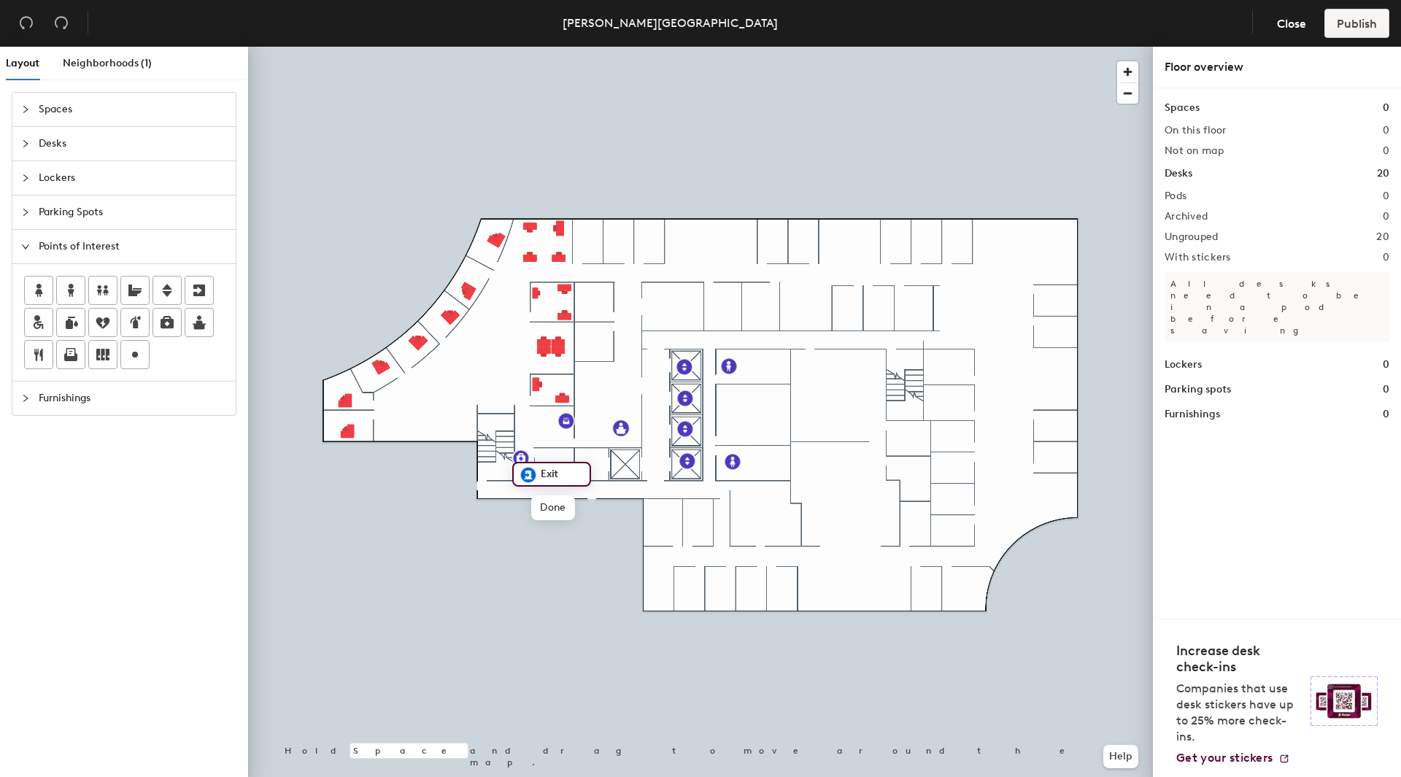
type input "Exit"
click at [836, 465] on div "Layout Neighborhoods (1) Spaces Desks Lockers Parking Spots Points of Interest …" at bounding box center [700, 415] width 1401 height 736
click at [854, 465] on input "Kitchen" at bounding box center [868, 464] width 47 height 20
click at [886, 464] on input "Kitchen" at bounding box center [868, 464] width 47 height 20
type input "K"
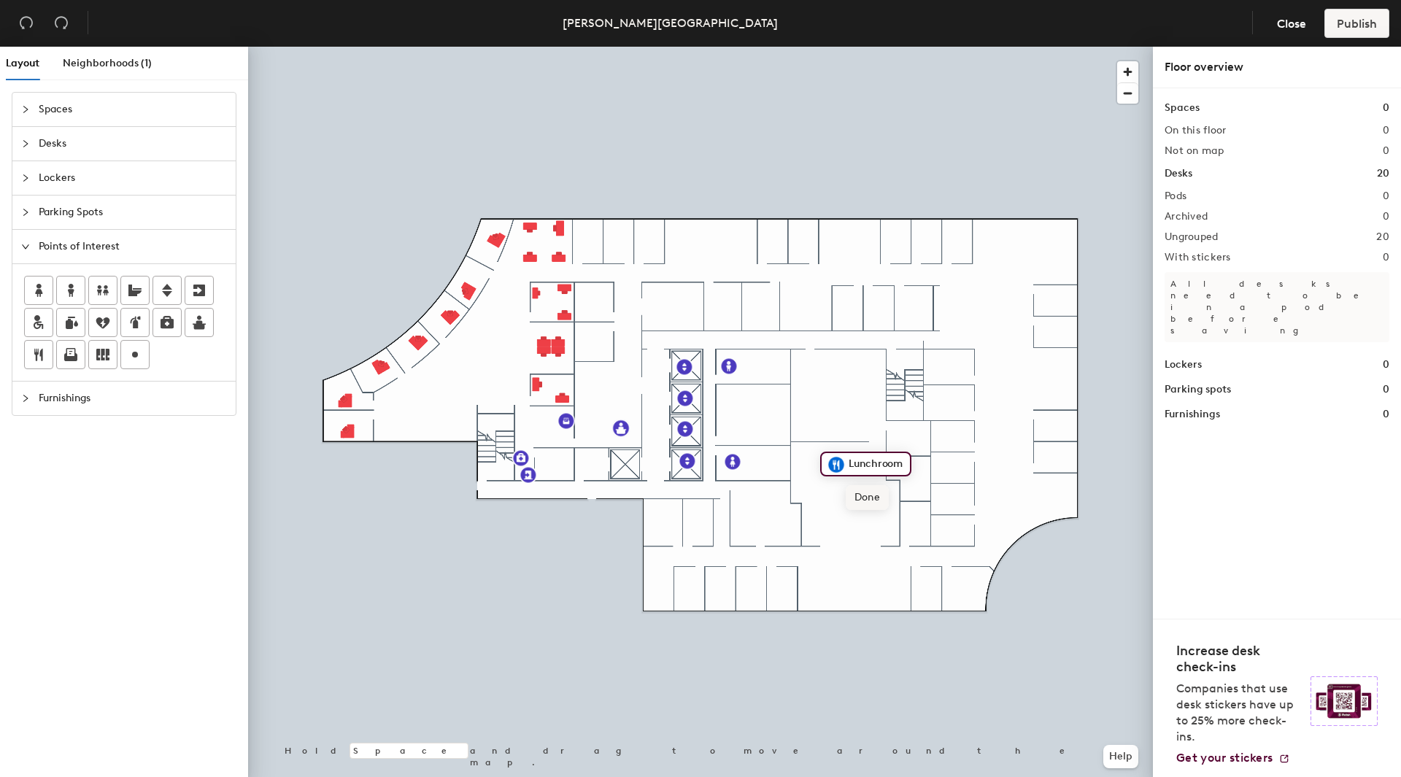
type input "Lunchroom"
click at [865, 494] on span "Done" at bounding box center [867, 497] width 43 height 25
click at [811, 47] on div at bounding box center [700, 47] width 905 height 0
click at [846, 495] on span "Edit" at bounding box center [842, 497] width 38 height 25
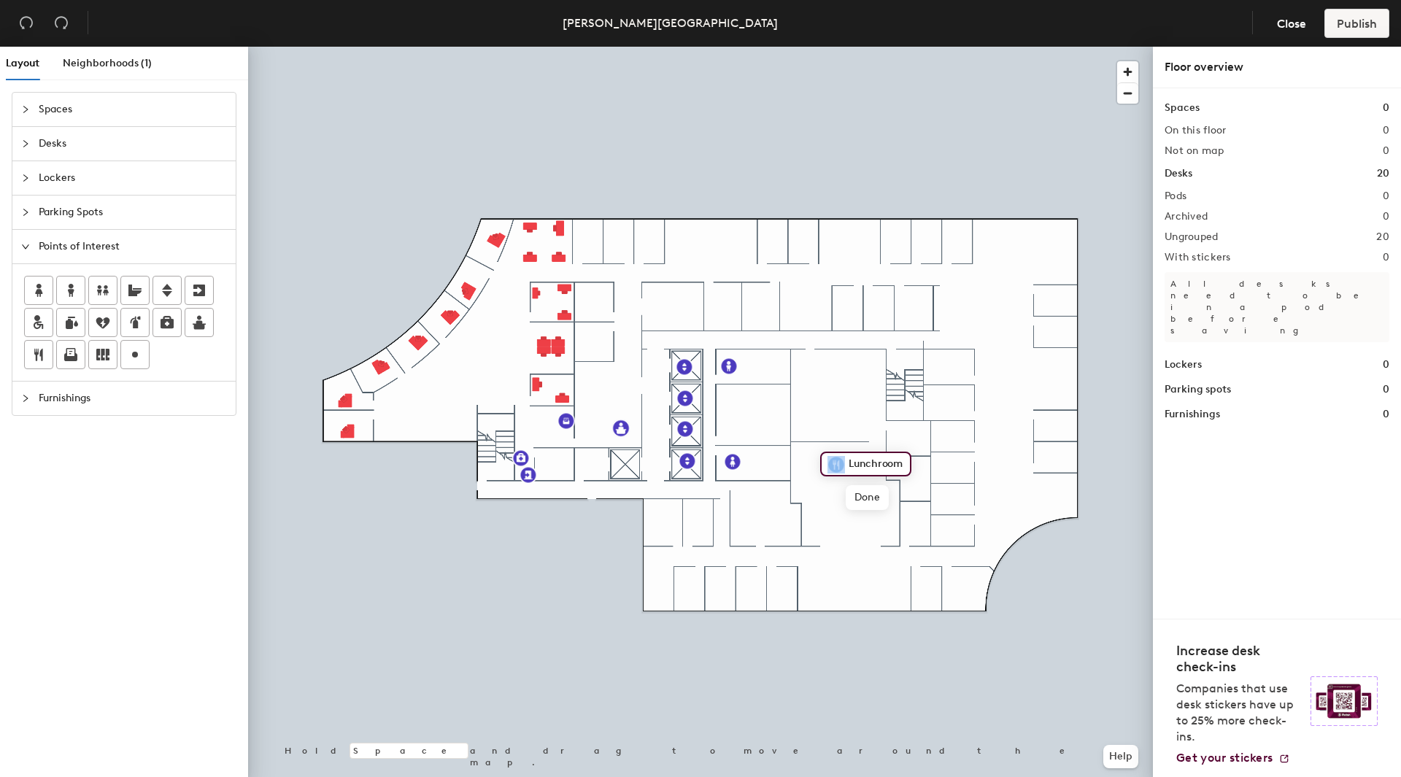
click at [817, 455] on div "Lunchroom Done Hold Space and drag to move around the map. Help" at bounding box center [700, 415] width 905 height 736
click at [865, 496] on span "Done" at bounding box center [867, 497] width 43 height 25
click at [865, 495] on span "Delete" at bounding box center [886, 497] width 51 height 25
click at [821, 465] on div "Layout Neighborhoods (1) Spaces Desks Lockers Parking Spots Points of Interest …" at bounding box center [700, 415] width 1401 height 736
click at [821, 465] on img at bounding box center [821, 465] width 18 height 18
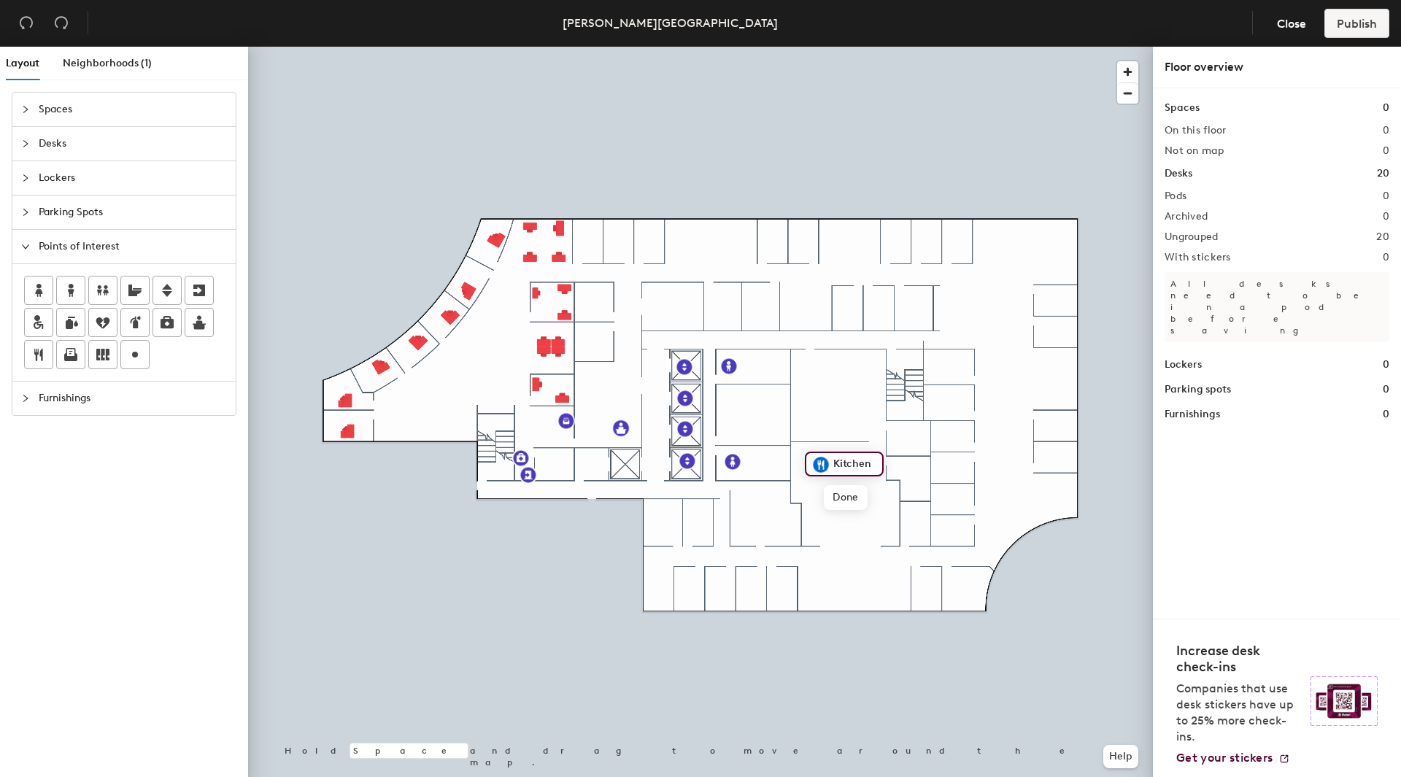
click at [869, 465] on input "Kitchen" at bounding box center [853, 464] width 47 height 20
type input "K"
click at [847, 464] on input "Lunchroom" at bounding box center [859, 464] width 59 height 20
type input "Lunchroom"
click at [874, 47] on div at bounding box center [700, 47] width 905 height 0
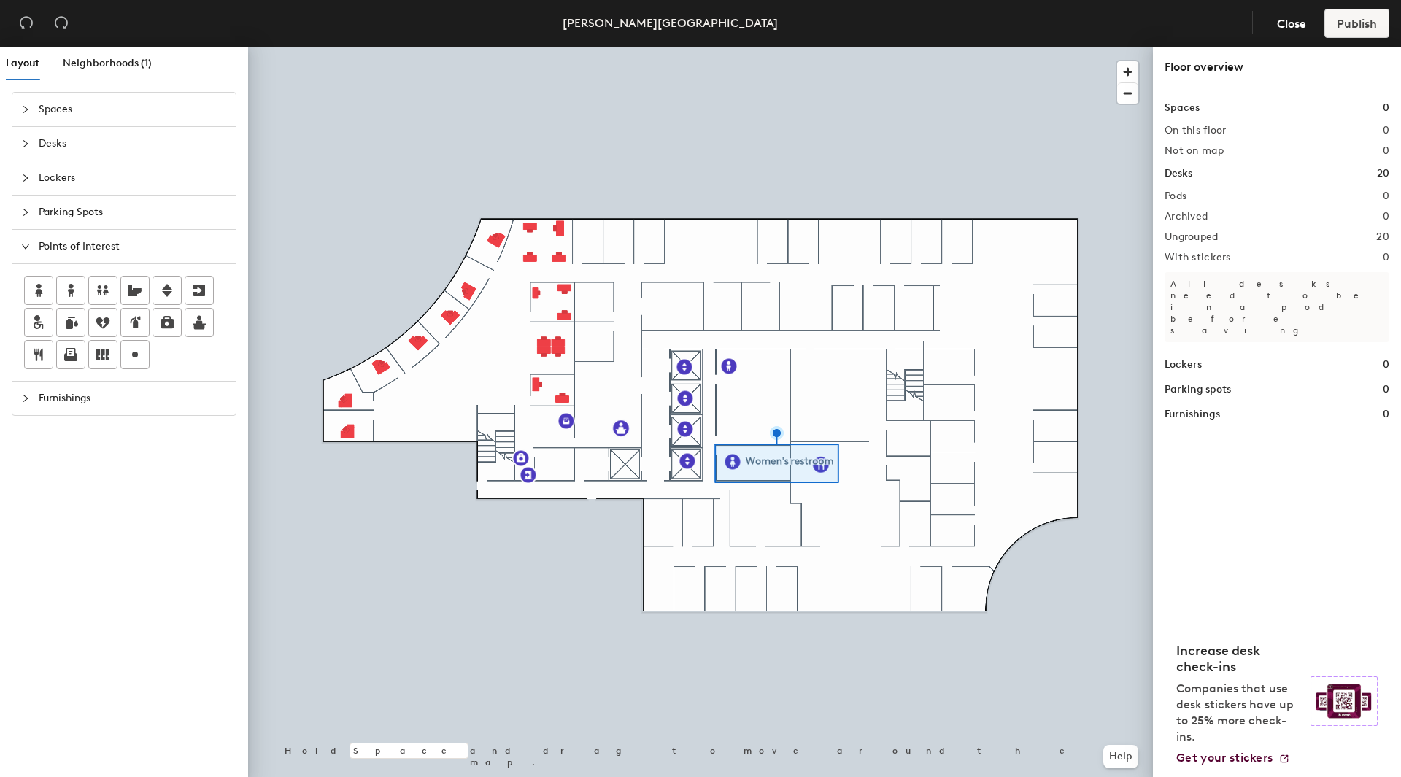
click at [841, 47] on div at bounding box center [700, 47] width 905 height 0
click at [863, 496] on span "Delete" at bounding box center [871, 497] width 51 height 25
click at [839, 494] on div "Layout Neighborhoods (1) Spaces Desks Lockers Parking Spots Points of Interest …" at bounding box center [700, 415] width 1401 height 736
click at [870, 528] on span "Done" at bounding box center [863, 526] width 43 height 25
click at [883, 526] on span "Delete" at bounding box center [889, 526] width 51 height 25
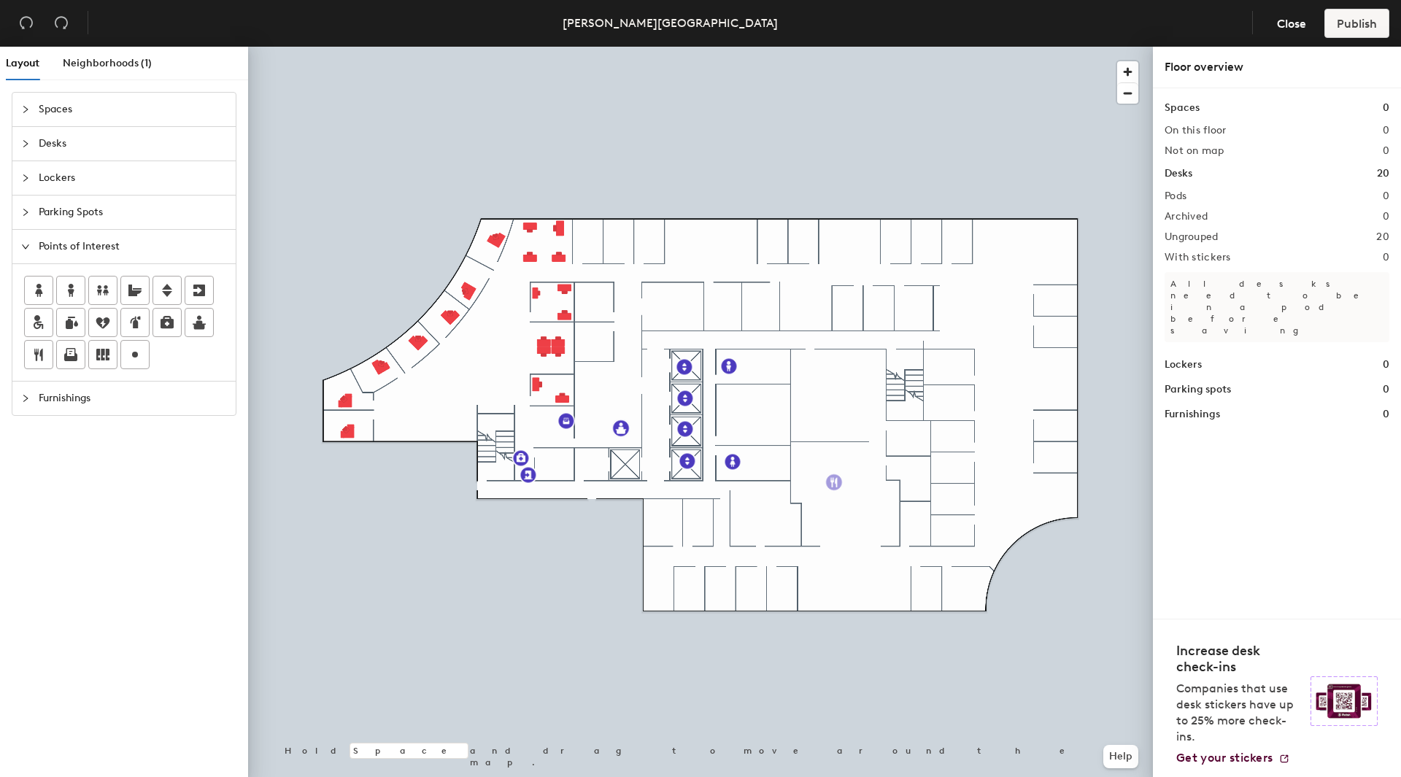
click at [825, 484] on div "Layout Neighborhoods (1) Spaces Desks Lockers Parking Spots Points of Interest …" at bounding box center [700, 415] width 1401 height 736
type input "Lunchroom"
click at [143, 358] on icon at bounding box center [135, 355] width 18 height 18
type input "TV"
click at [946, 537] on span "Delete" at bounding box center [945, 540] width 51 height 25
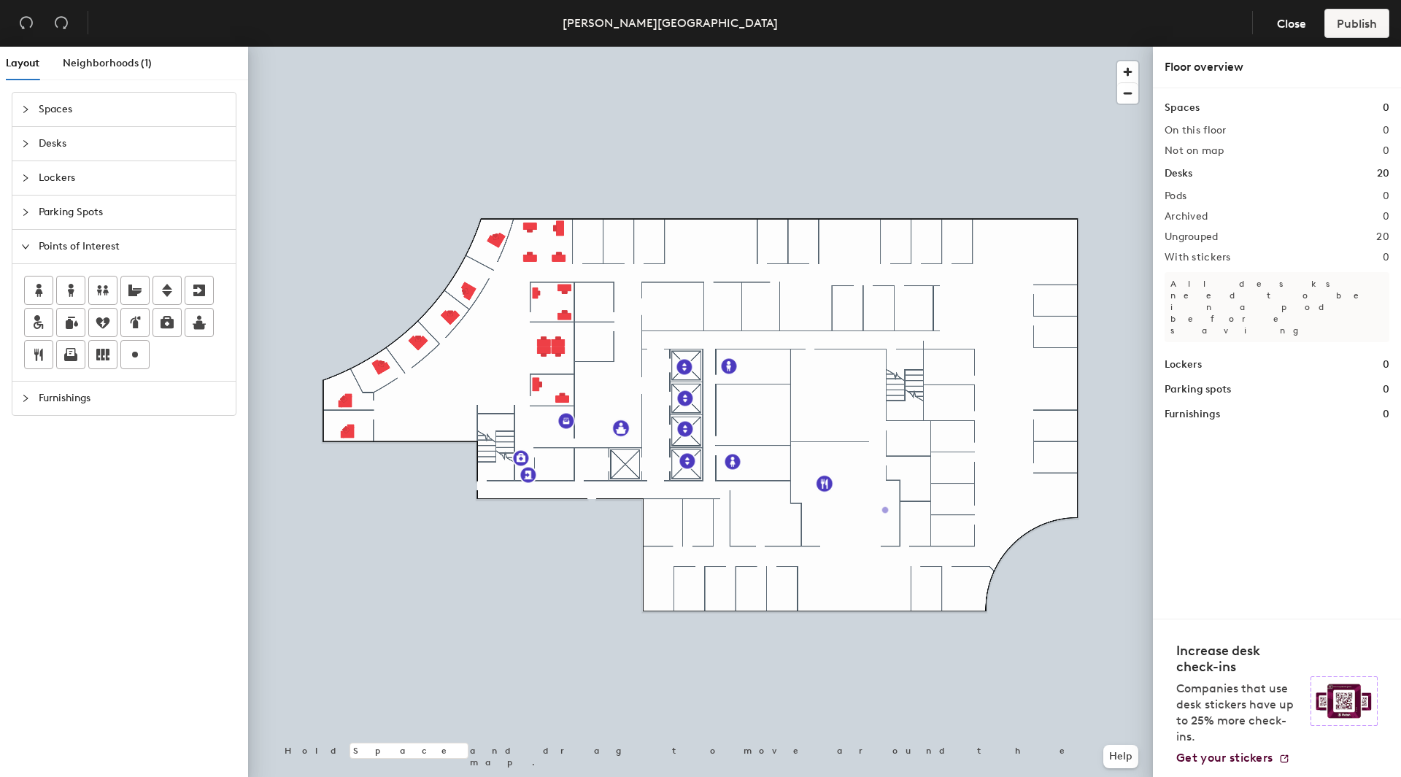
click at [885, 510] on div "Layout Neighborhoods (1) Spaces Desks Lockers Parking Spots Points of Interest …" at bounding box center [700, 415] width 1401 height 736
type input "TV"
click at [904, 538] on span "Done" at bounding box center [909, 542] width 43 height 25
click at [897, 468] on div "Layout Neighborhoods (1) Spaces Desks Lockers Parking Spots Points of Interest …" at bounding box center [700, 415] width 1401 height 736
type input "Supply Room"
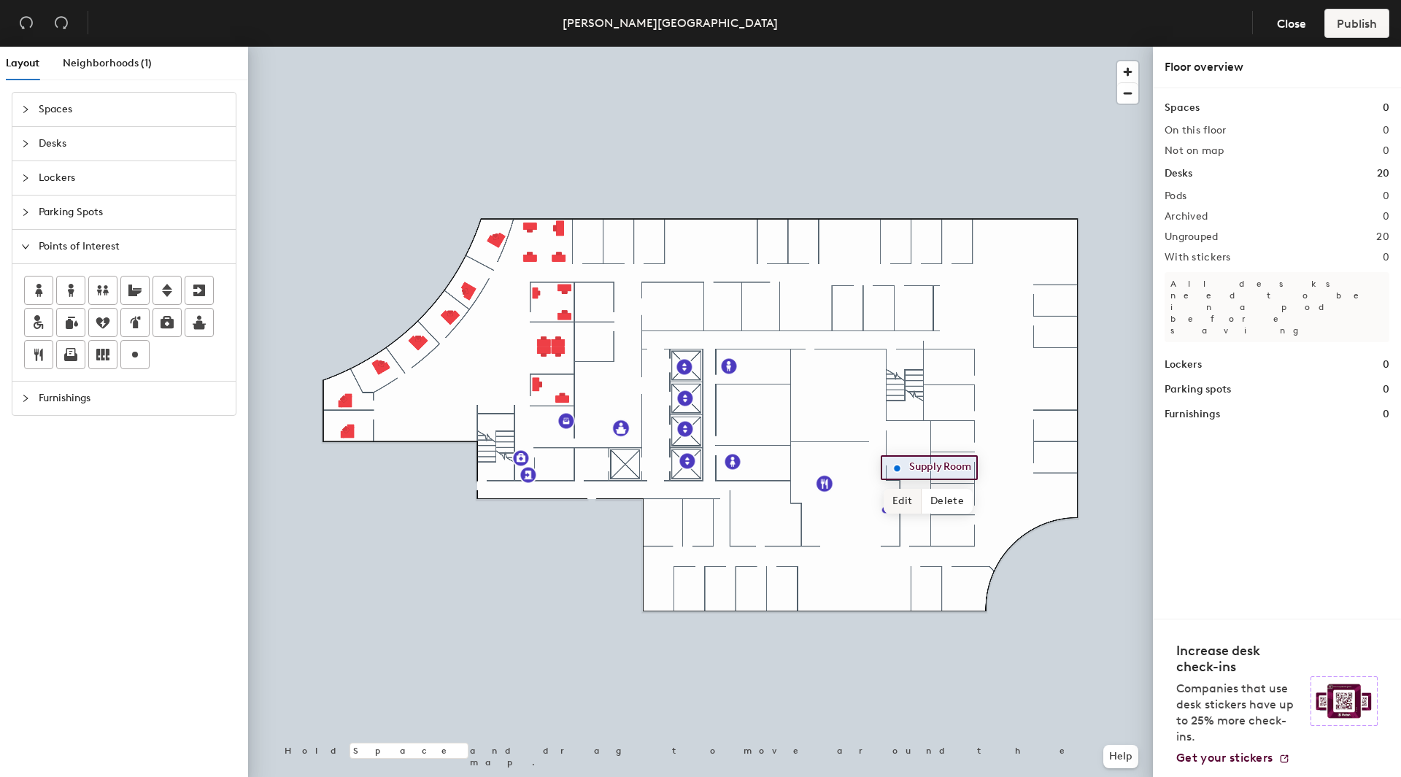
click at [906, 494] on span "Edit" at bounding box center [903, 501] width 38 height 25
click at [942, 462] on input "Supply Room" at bounding box center [942, 467] width 72 height 20
click at [949, 504] on span "Delete" at bounding box center [947, 501] width 51 height 25
click at [132, 350] on icon at bounding box center [135, 355] width 18 height 18
type input "T"
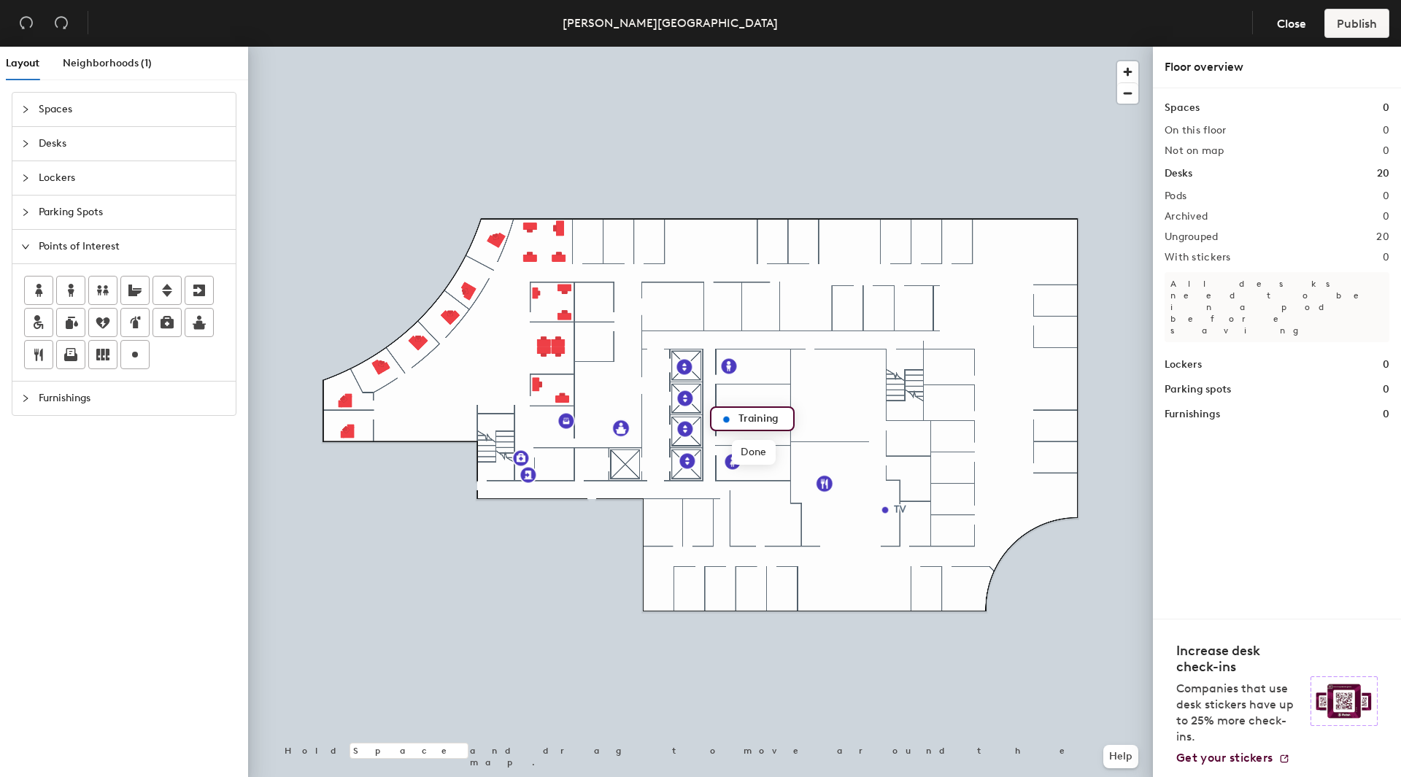
type input "Training"
click at [765, 450] on span "Delete" at bounding box center [776, 452] width 51 height 25
click at [723, 406] on div "Layout Neighborhoods (1) Spaces Desks Lockers Parking Spots Points of Interest …" at bounding box center [700, 415] width 1401 height 736
type input "Training Room"
click at [770, 440] on span "Delete" at bounding box center [773, 439] width 51 height 25
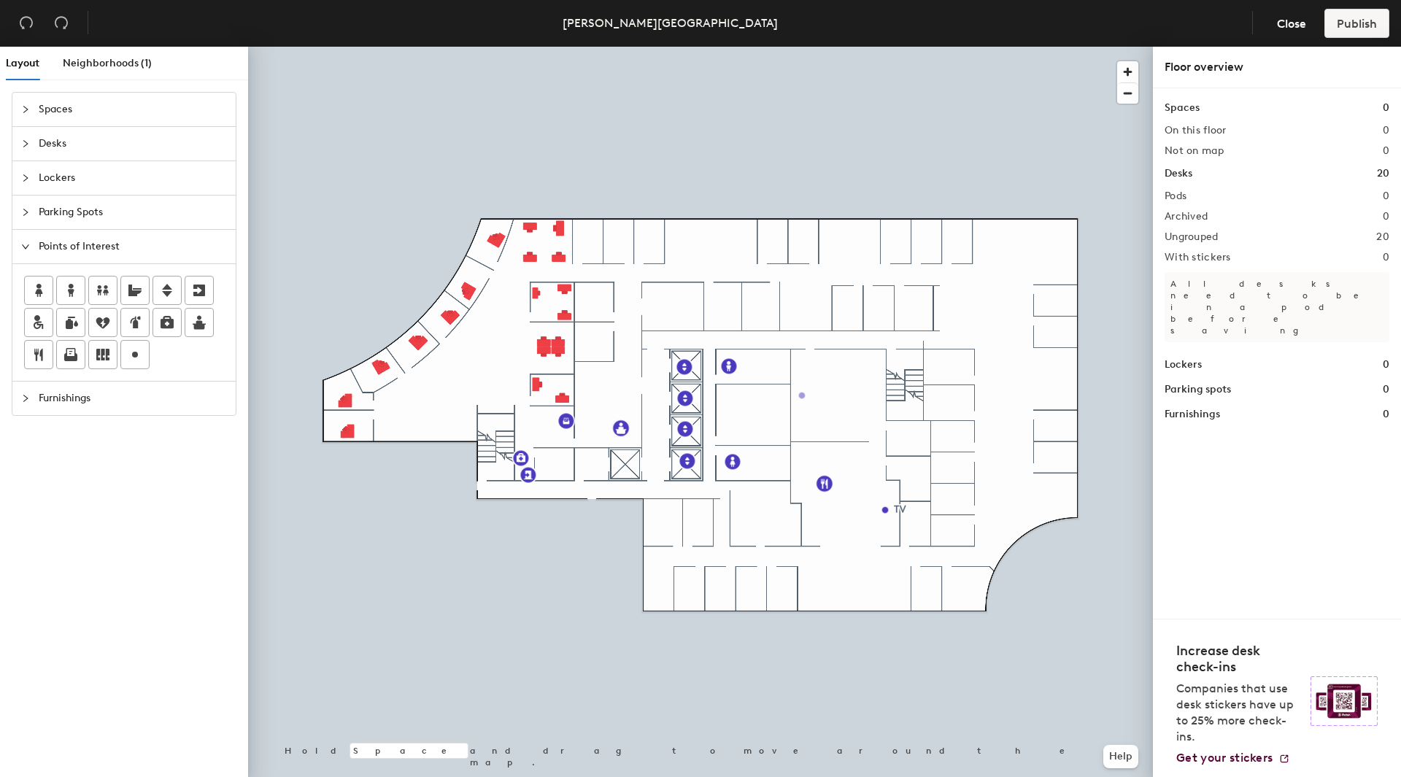
click at [802, 395] on div "Layout Neighborhoods (1) Spaces Desks Lockers Parking Spots Points of Interest …" at bounding box center [700, 415] width 1401 height 736
type input "Training Room"
drag, startPoint x: 136, startPoint y: 353, endPoint x: 848, endPoint y: 420, distance: 715.3
click at [860, 47] on div at bounding box center [700, 47] width 905 height 0
click at [895, 345] on div "Layout Neighborhoods (1) Spaces Desks Lockers Parking Spots Points of Interest …" at bounding box center [700, 415] width 1401 height 736
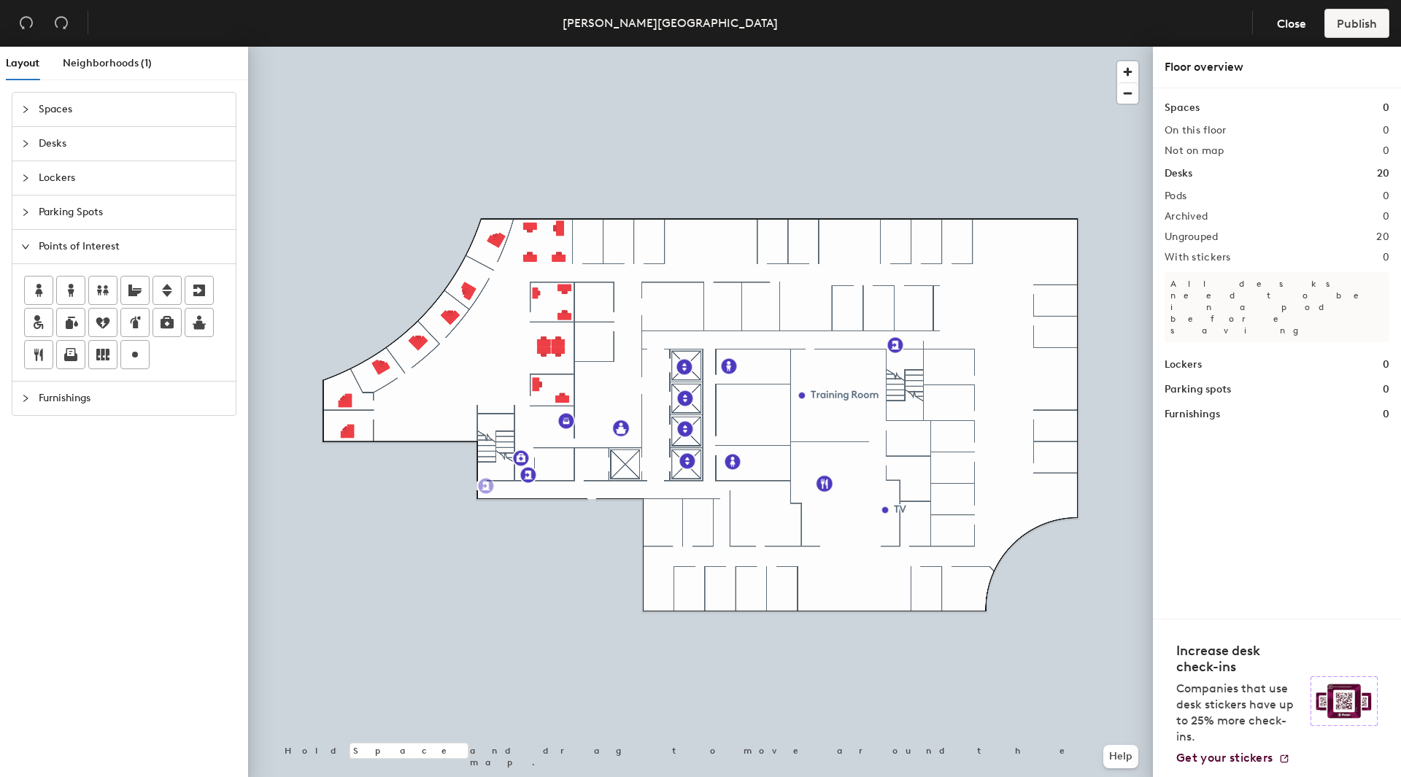
click at [486, 486] on div "Layout Neighborhoods (1) Spaces Desks Lockers Parking Spots Points of Interest …" at bounding box center [700, 415] width 1401 height 736
click at [533, 517] on span "Done" at bounding box center [532, 518] width 43 height 25
click at [594, 47] on div at bounding box center [700, 47] width 905 height 0
click at [602, 47] on div at bounding box center [700, 47] width 905 height 0
click at [624, 464] on span "Edit" at bounding box center [627, 461] width 38 height 25
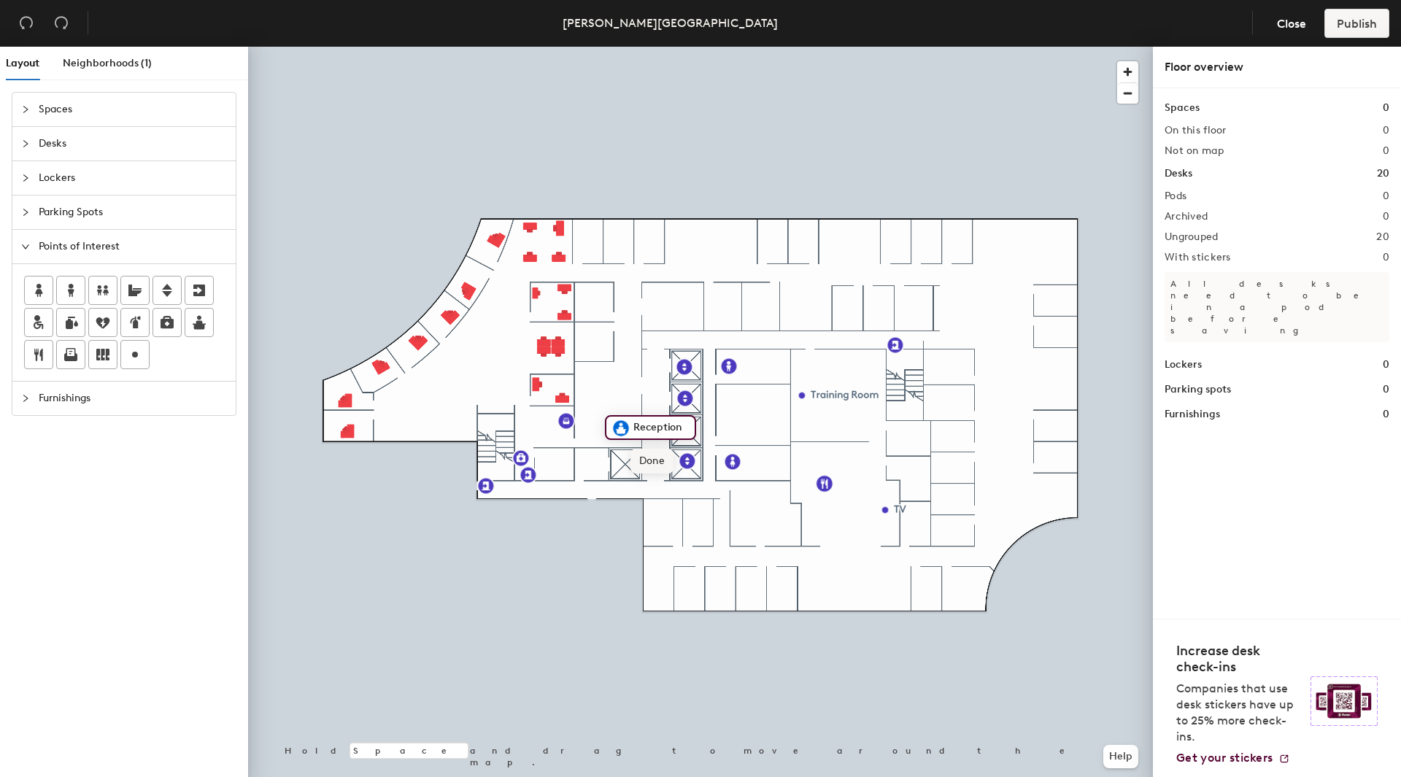
click at [644, 458] on span "Done" at bounding box center [651, 461] width 43 height 25
click at [663, 460] on span "Delete" at bounding box center [671, 461] width 51 height 25
click at [611, 430] on div "Layout Neighborhoods (1) Spaces Desks Lockers Parking Spots Points of Interest …" at bounding box center [700, 415] width 1401 height 736
click at [106, 355] on icon at bounding box center [102, 355] width 13 height 12
click at [53, 399] on span "Furnishings" at bounding box center [133, 399] width 188 height 34
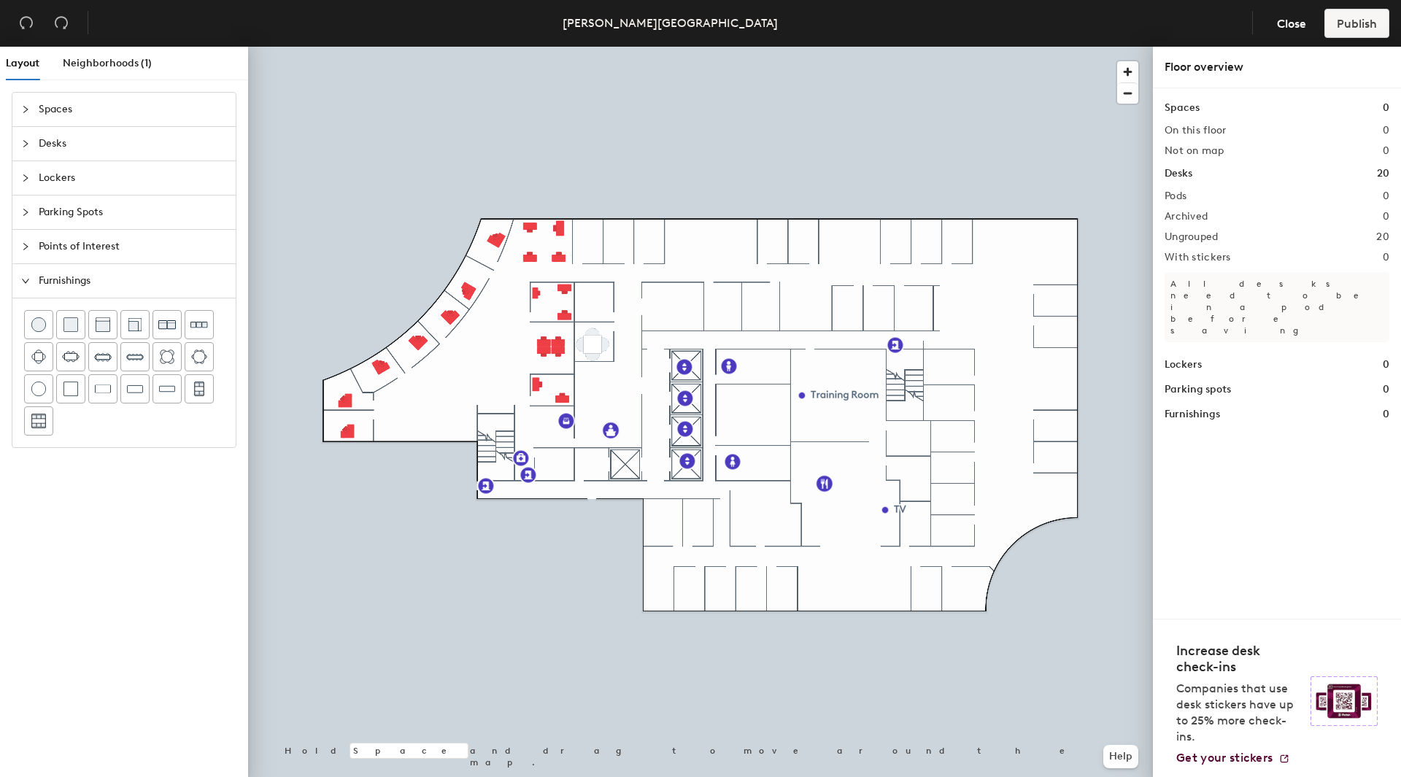
click at [592, 342] on div "Layout Neighborhoods (1) Spaces Desks Lockers Parking Spots Points of Interest …" at bounding box center [700, 415] width 1401 height 736
click at [87, 208] on span "Parking Spots" at bounding box center [133, 213] width 188 height 34
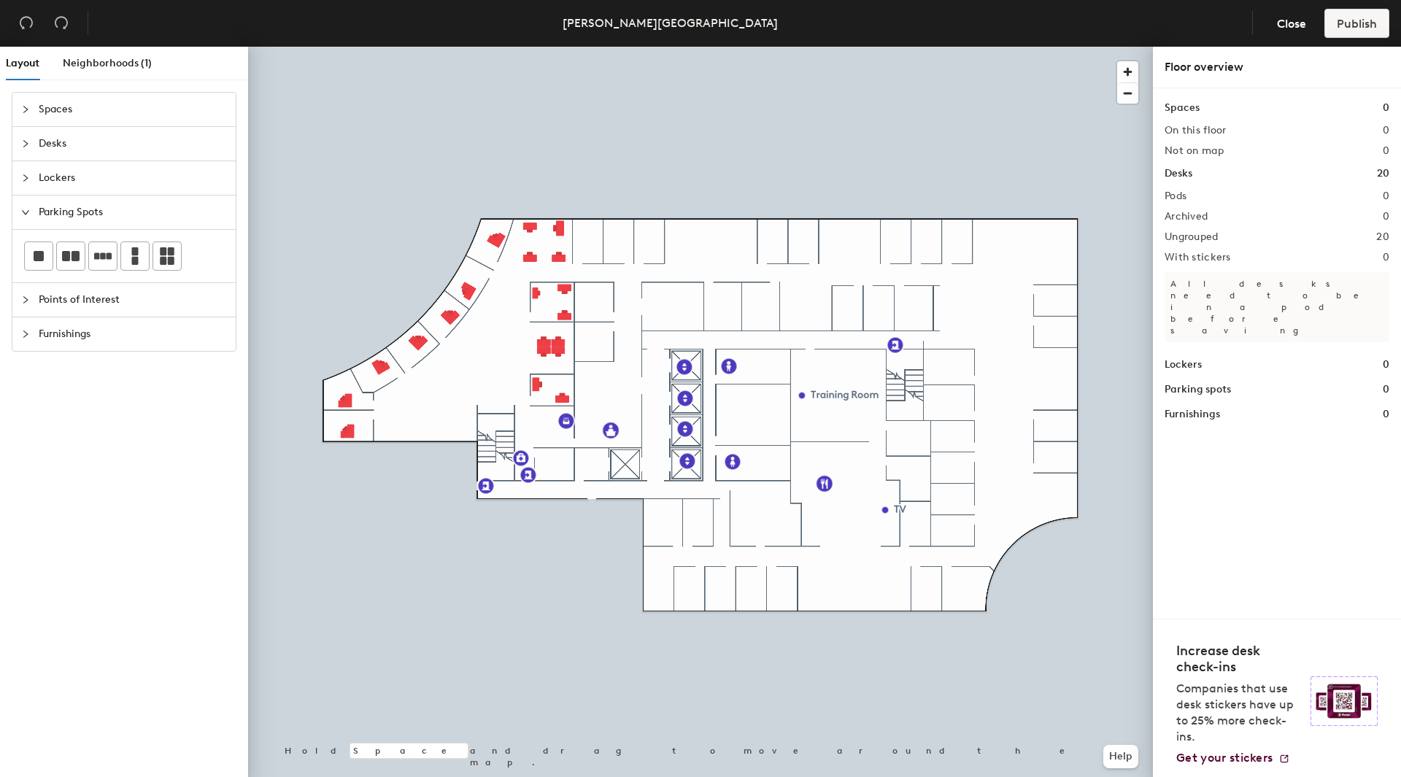
click at [44, 177] on span "Lockers" at bounding box center [133, 178] width 188 height 34
click at [519, 427] on div "Layout Neighborhoods (1) Spaces Desks Lockers Parking Spots Points of Interest …" at bounding box center [700, 415] width 1401 height 736
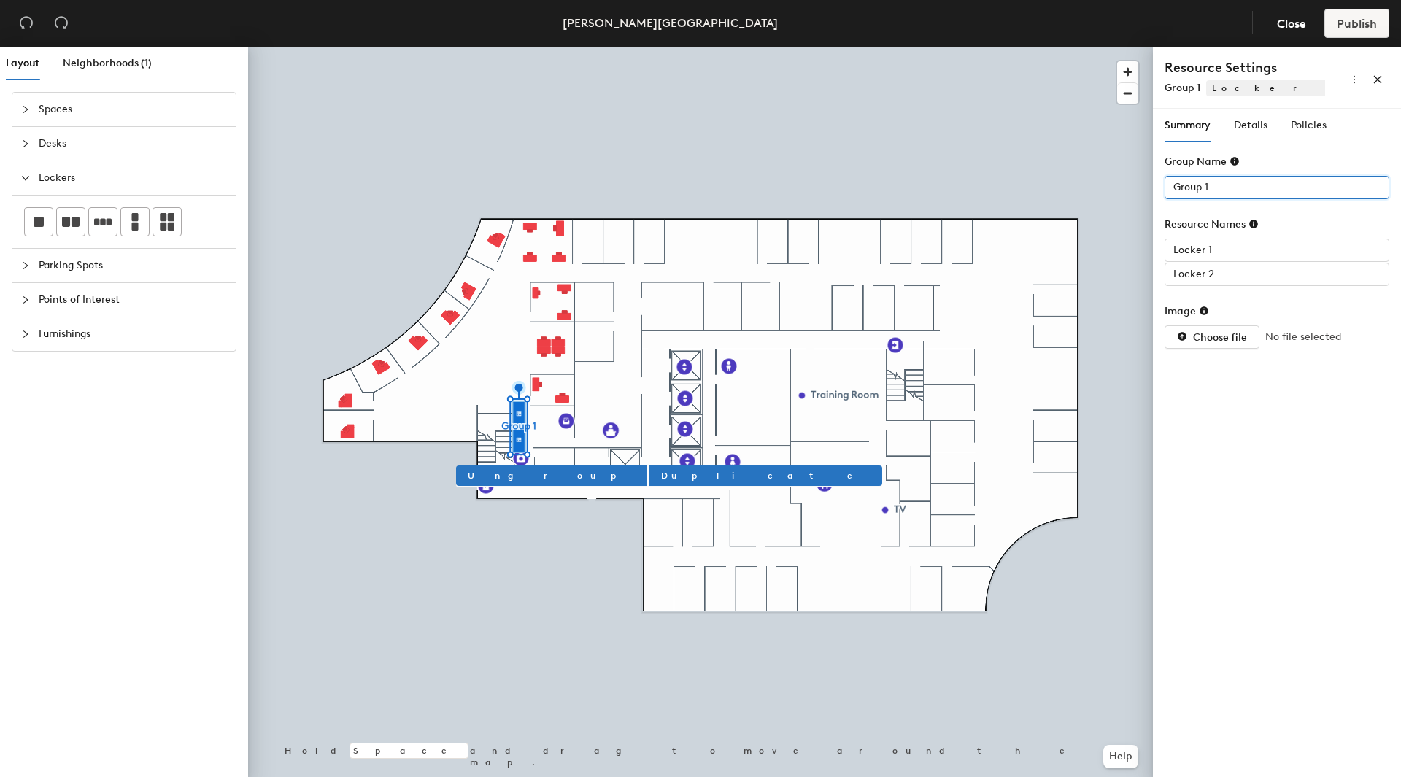
drag, startPoint x: 1215, startPoint y: 185, endPoint x: 1157, endPoint y: 187, distance: 58.4
click at [1162, 183] on div "Summary Details Policies Group Name Group 1 Resource Names Locker 1 Locker 2 Im…" at bounding box center [1277, 446] width 248 height 674
type input "IT Lockers"
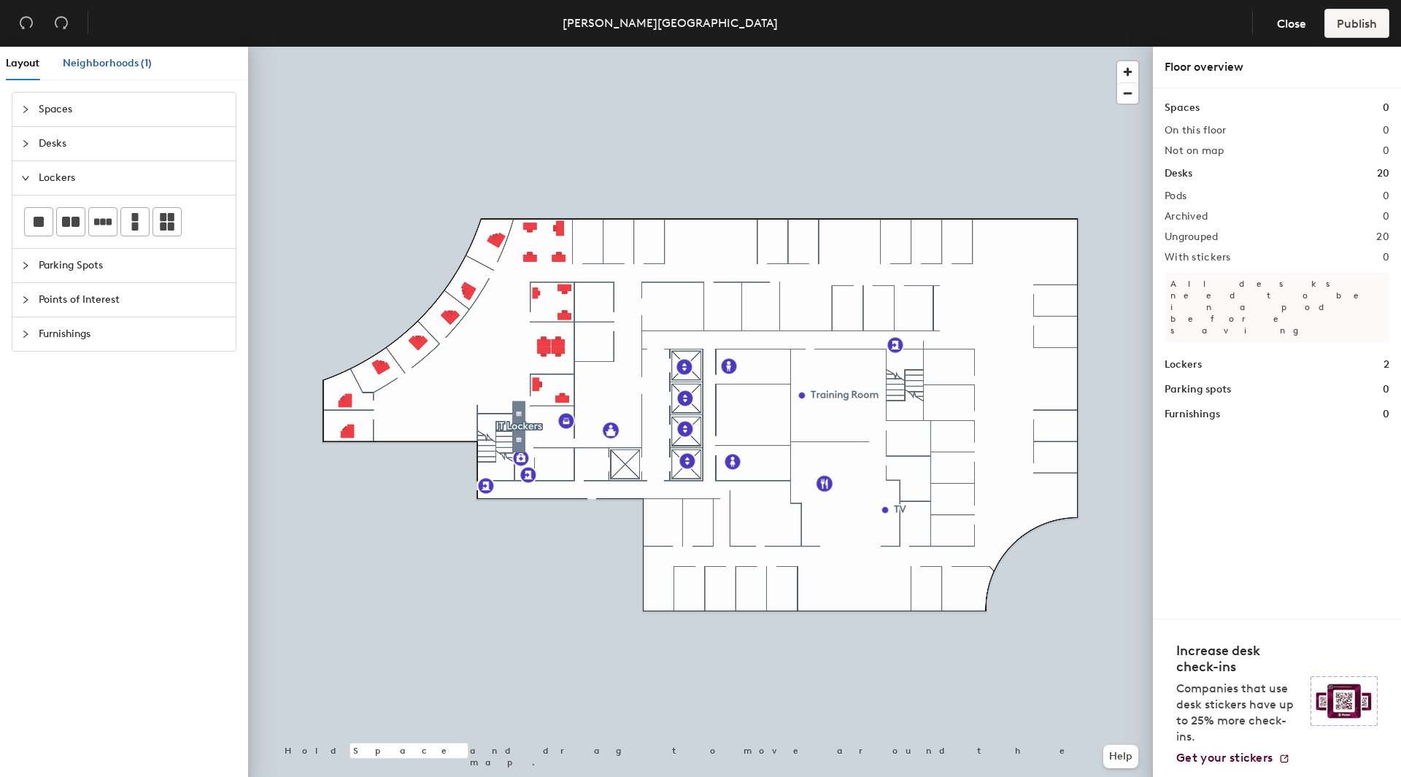
click at [90, 60] on span "Neighborhoods (1)" at bounding box center [107, 63] width 89 height 12
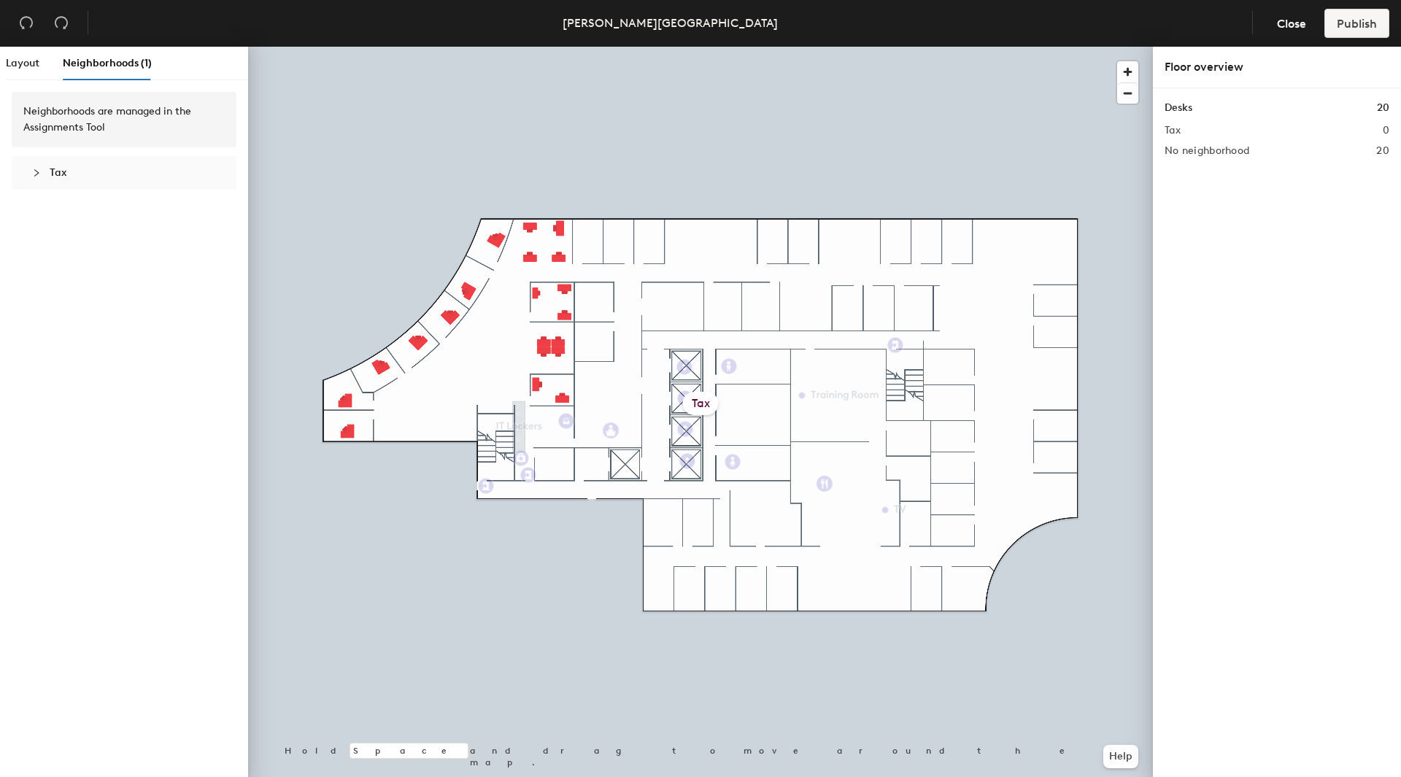
click at [63, 173] on span "Tax" at bounding box center [58, 172] width 17 height 12
click at [48, 175] on div at bounding box center [41, 173] width 18 height 16
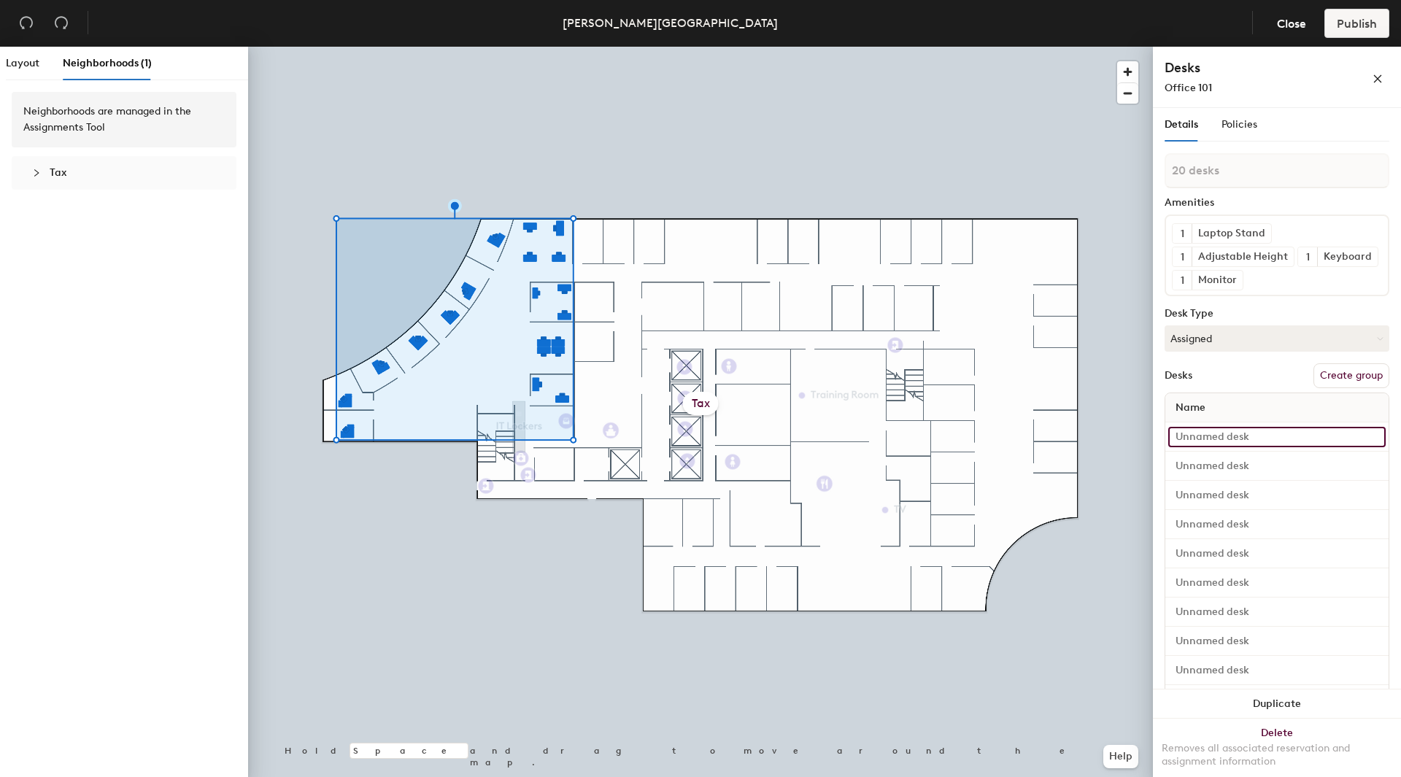
click at [1208, 447] on input at bounding box center [1276, 437] width 217 height 20
type input "Desk 101"
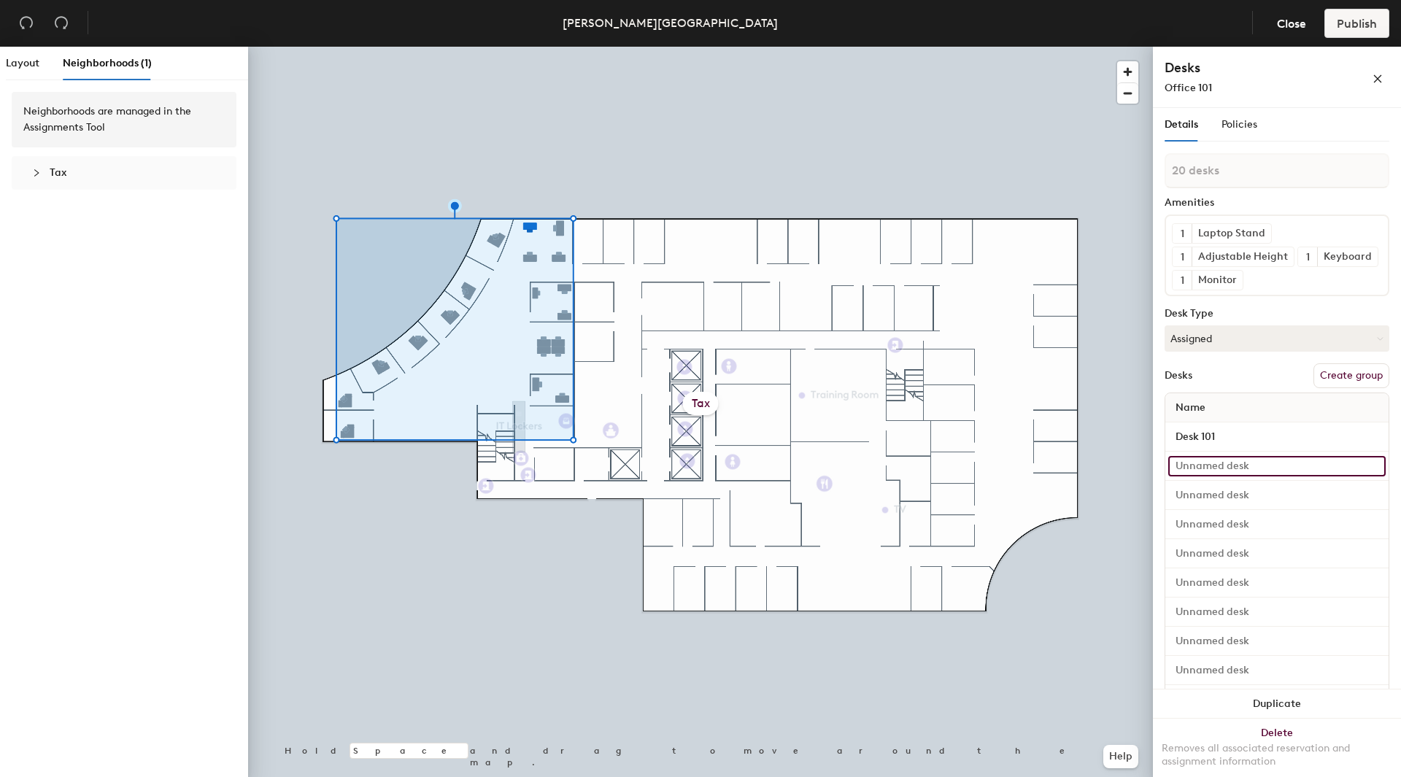
click at [1180, 476] on input at bounding box center [1276, 466] width 217 height 20
type input "Desk 102"
click at [1192, 506] on input at bounding box center [1276, 495] width 217 height 20
type input "Desk 103"
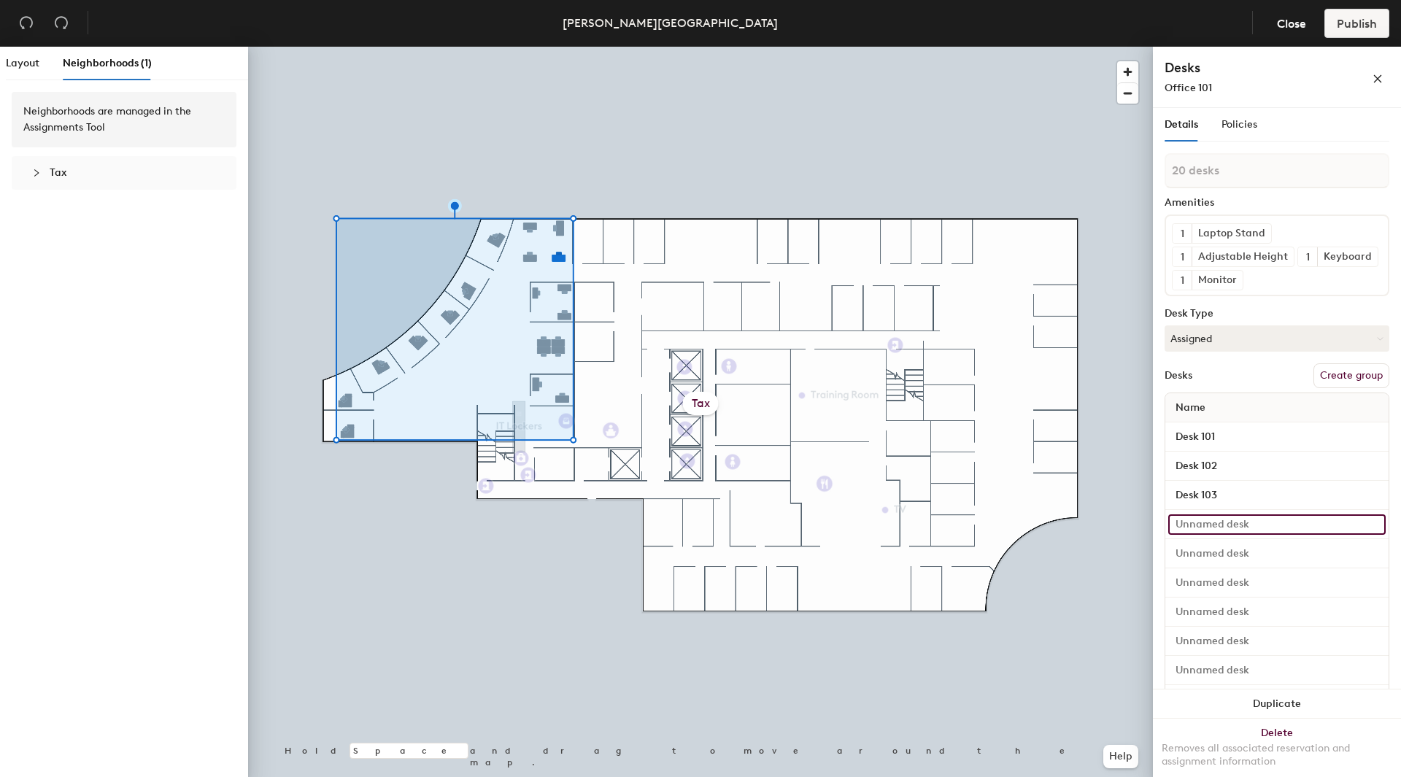
click at [1187, 535] on input at bounding box center [1276, 524] width 217 height 20
type input "Desk 104"
click at [1187, 564] on input at bounding box center [1276, 554] width 217 height 20
type input "Desk 105"
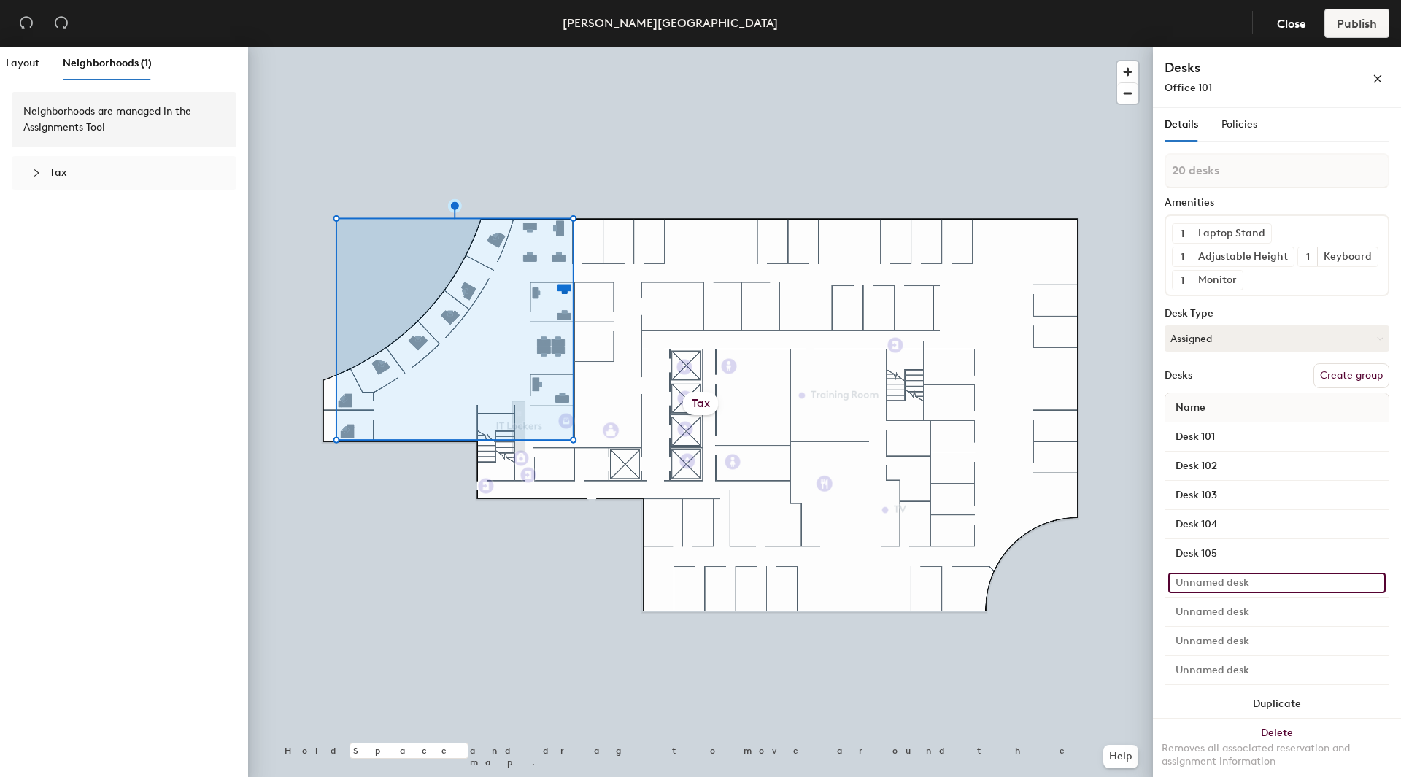
click at [1192, 593] on input at bounding box center [1276, 583] width 217 height 20
type input "Desk 106"
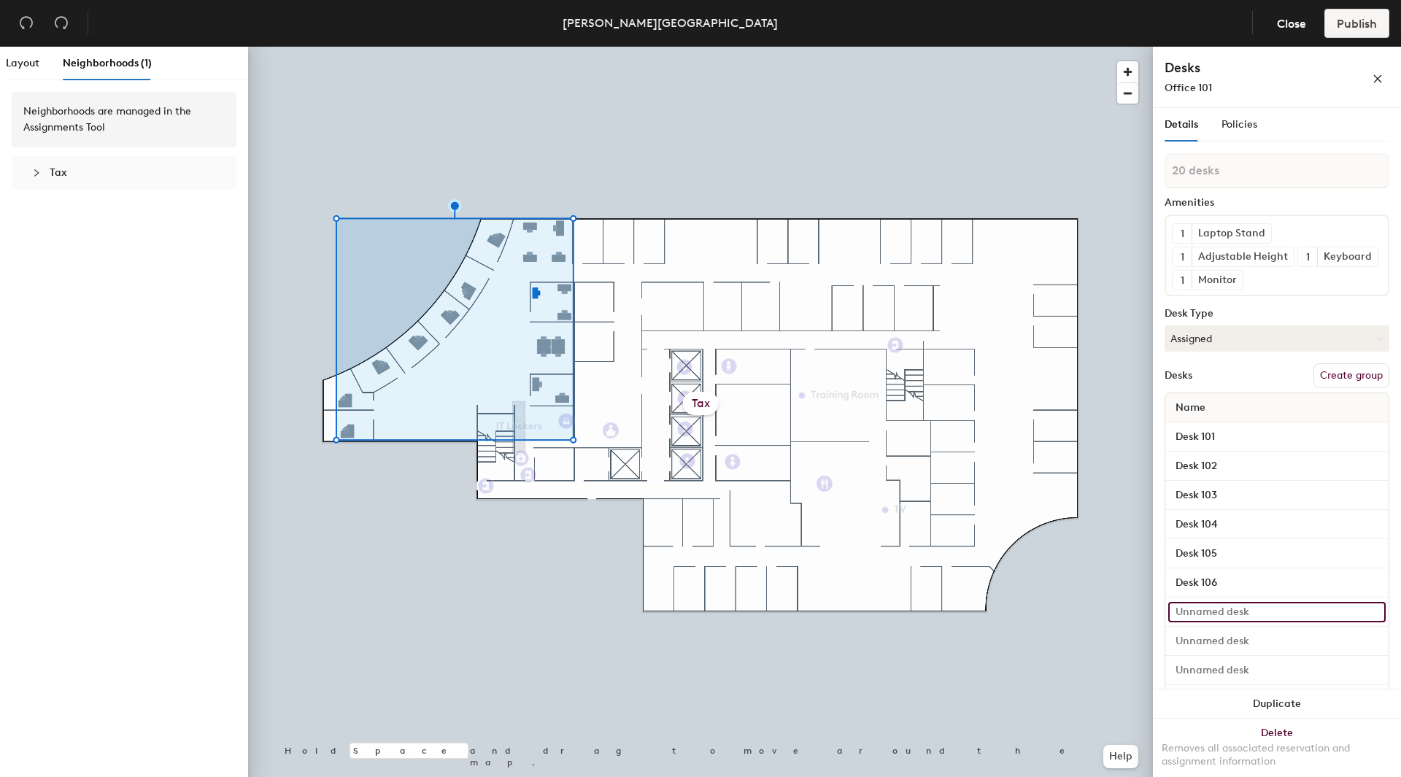
click at [1186, 622] on input at bounding box center [1276, 612] width 217 height 20
type input "Desk 107"
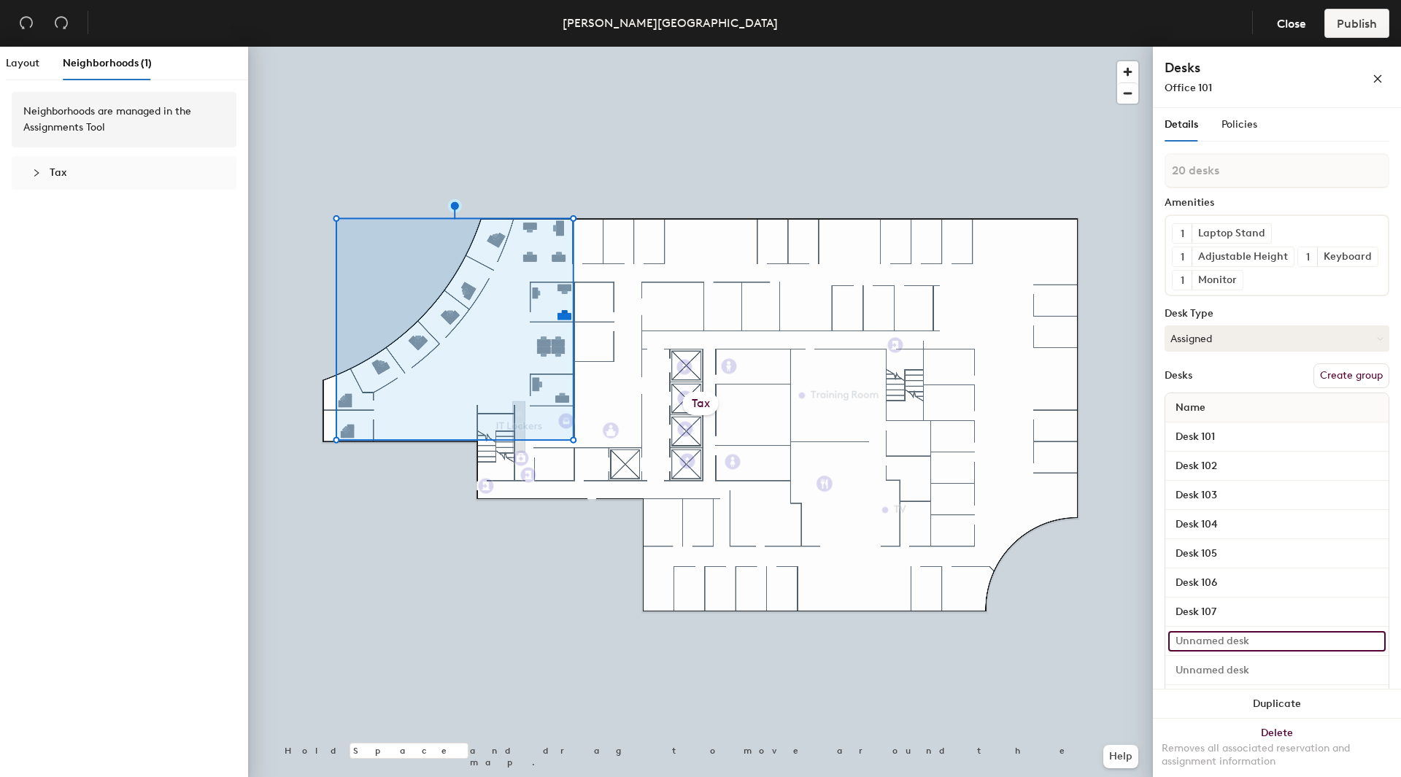
click at [1189, 652] on input at bounding box center [1276, 641] width 217 height 20
type input "Desk 108"
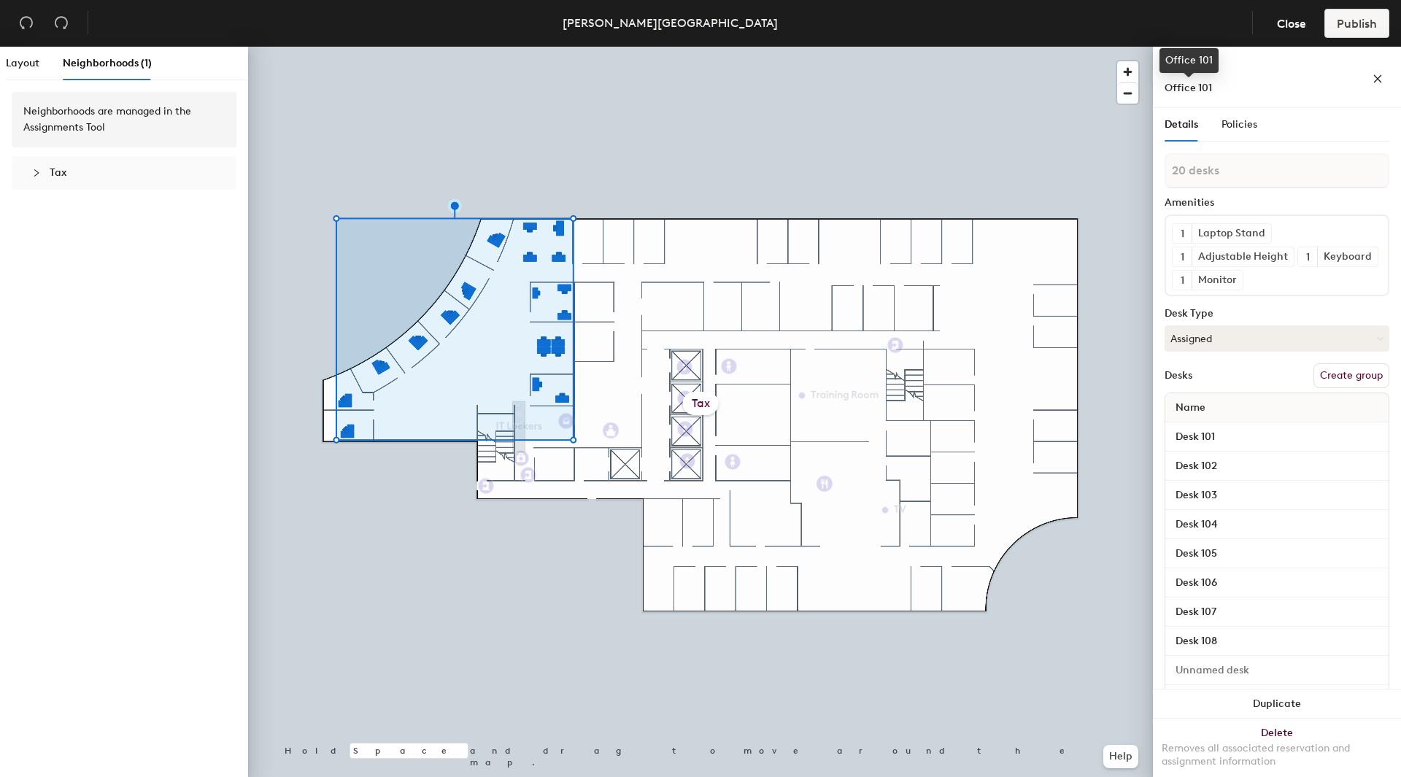
click at [1189, 87] on span "Office 101" at bounding box center [1188, 88] width 47 height 12
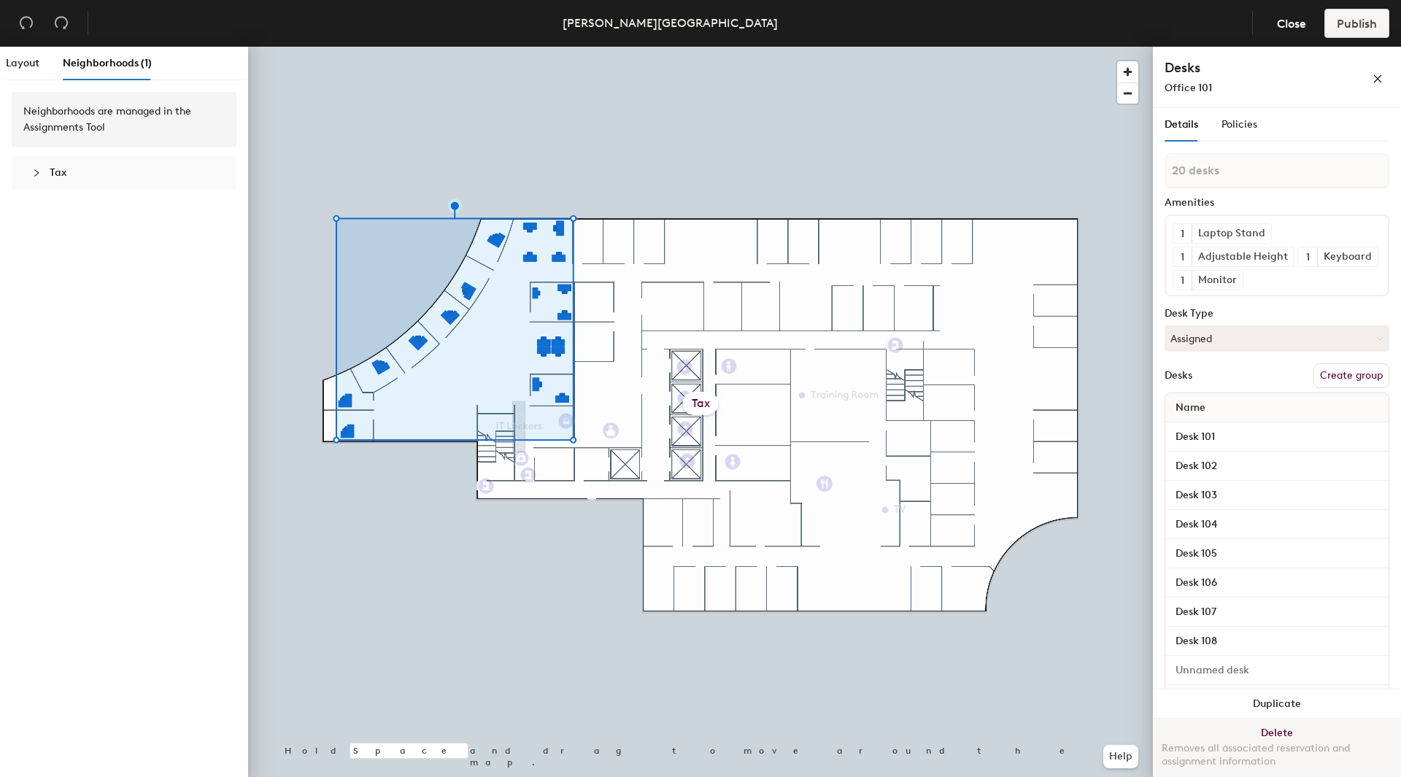
click at [1276, 735] on button "Delete Removes all associated reservation and assignment information" at bounding box center [1277, 751] width 248 height 64
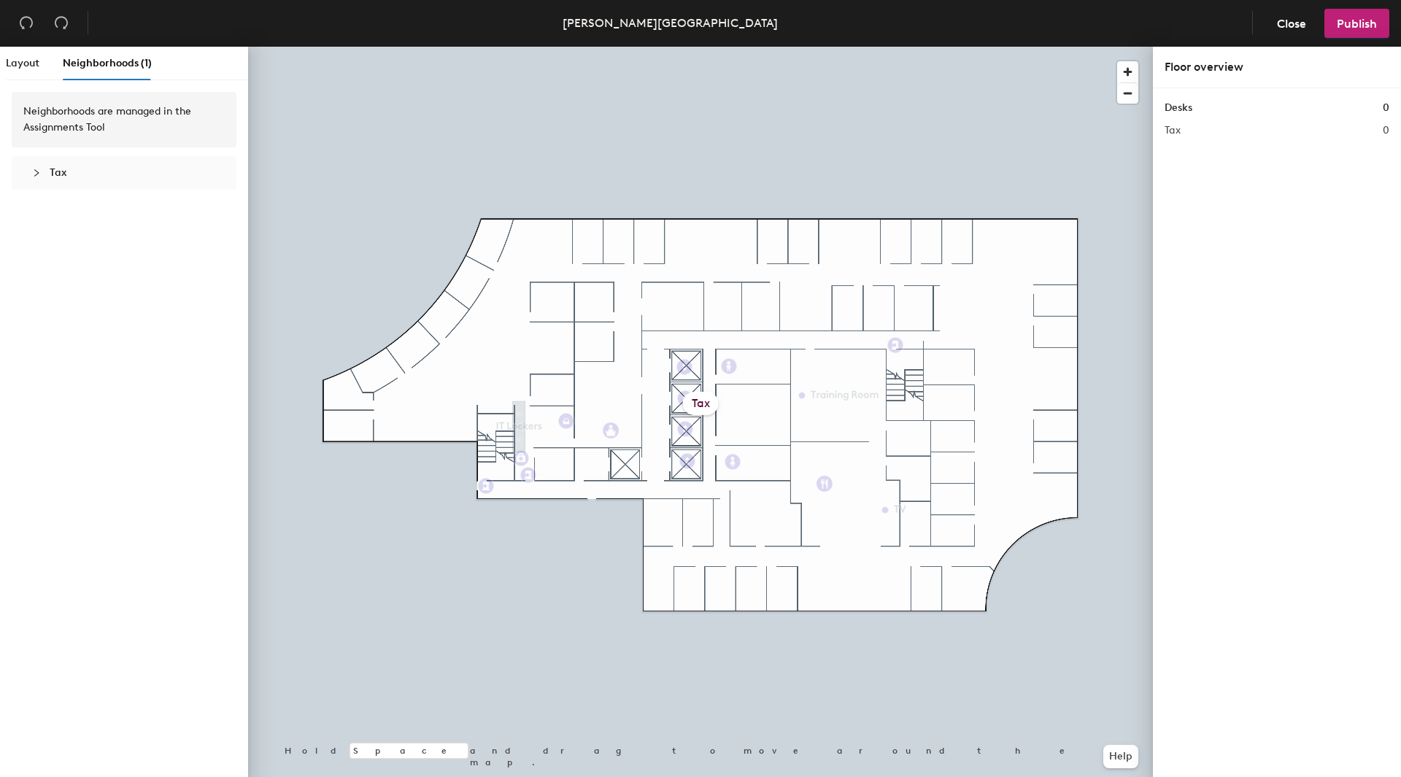
click at [517, 47] on div at bounding box center [700, 47] width 905 height 0
click at [57, 172] on span "Tax" at bounding box center [58, 172] width 17 height 12
click at [107, 66] on span "Neighborhoods (1)" at bounding box center [107, 63] width 89 height 12
click at [63, 176] on span "Tax" at bounding box center [58, 172] width 17 height 12
drag, startPoint x: 226, startPoint y: 252, endPoint x: 57, endPoint y: 171, distance: 187.3
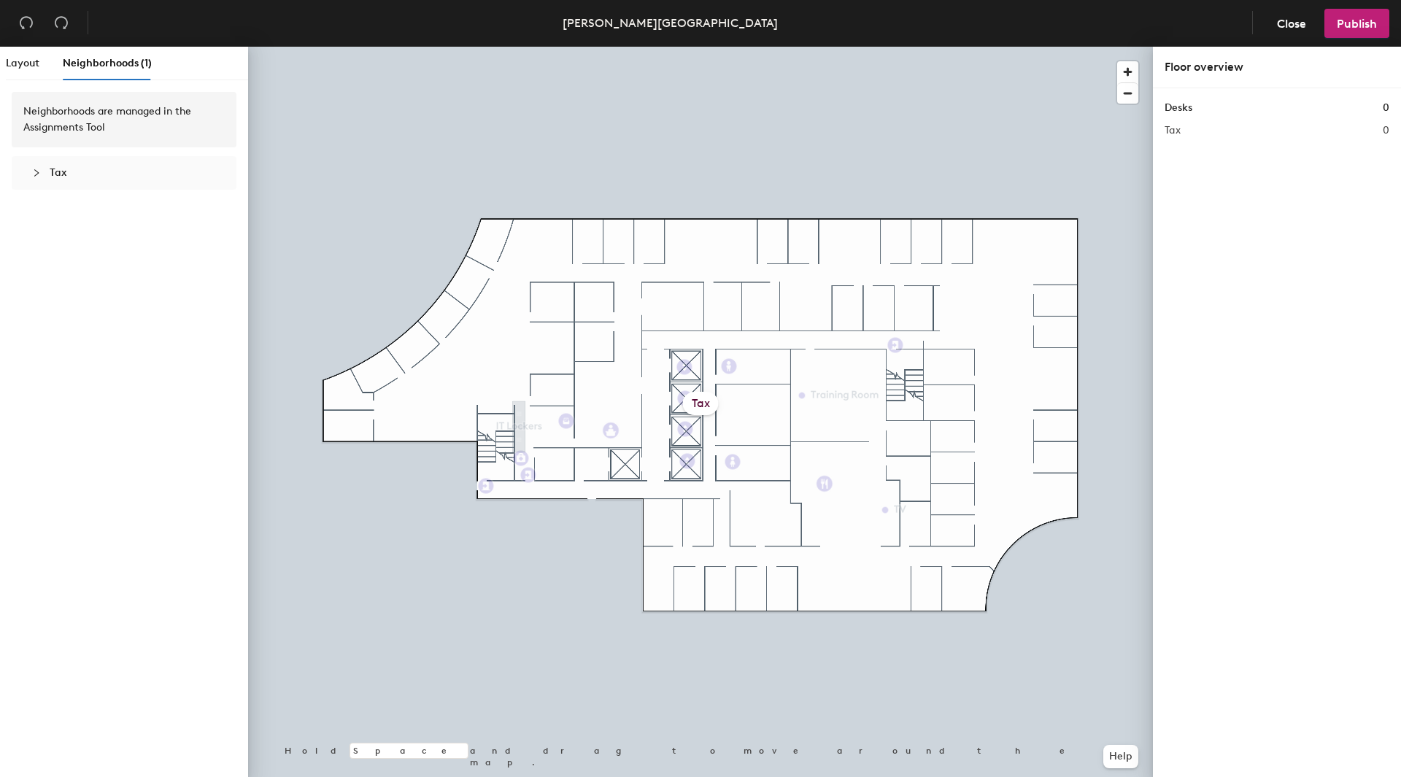
click at [57, 171] on span "Tax" at bounding box center [58, 172] width 17 height 12
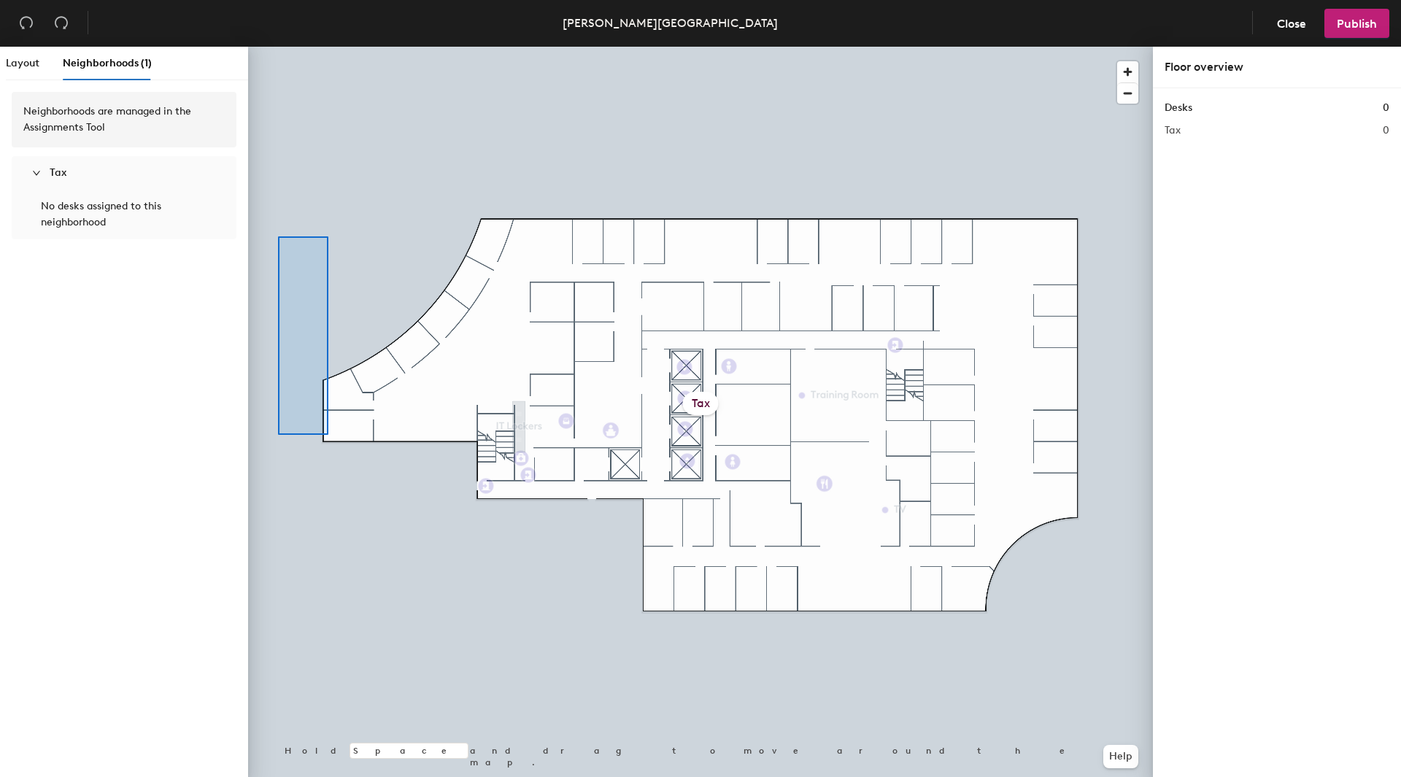
click at [278, 47] on div at bounding box center [700, 47] width 905 height 0
click at [325, 47] on div at bounding box center [700, 47] width 905 height 0
click at [1189, 107] on h1 "Desks" at bounding box center [1179, 108] width 28 height 16
click at [26, 64] on span "Layout" at bounding box center [23, 63] width 34 height 12
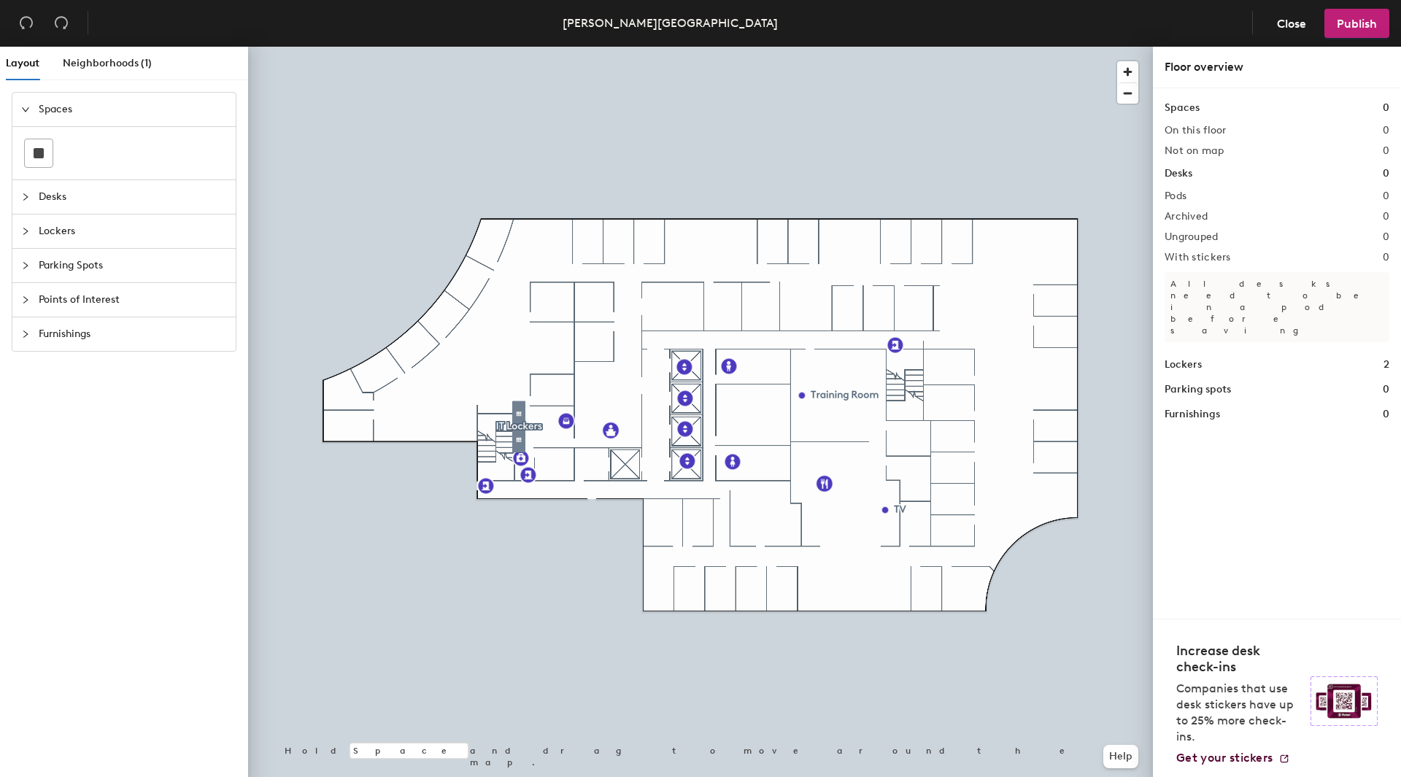
click at [103, 303] on span "Points of Interest" at bounding box center [133, 300] width 188 height 34
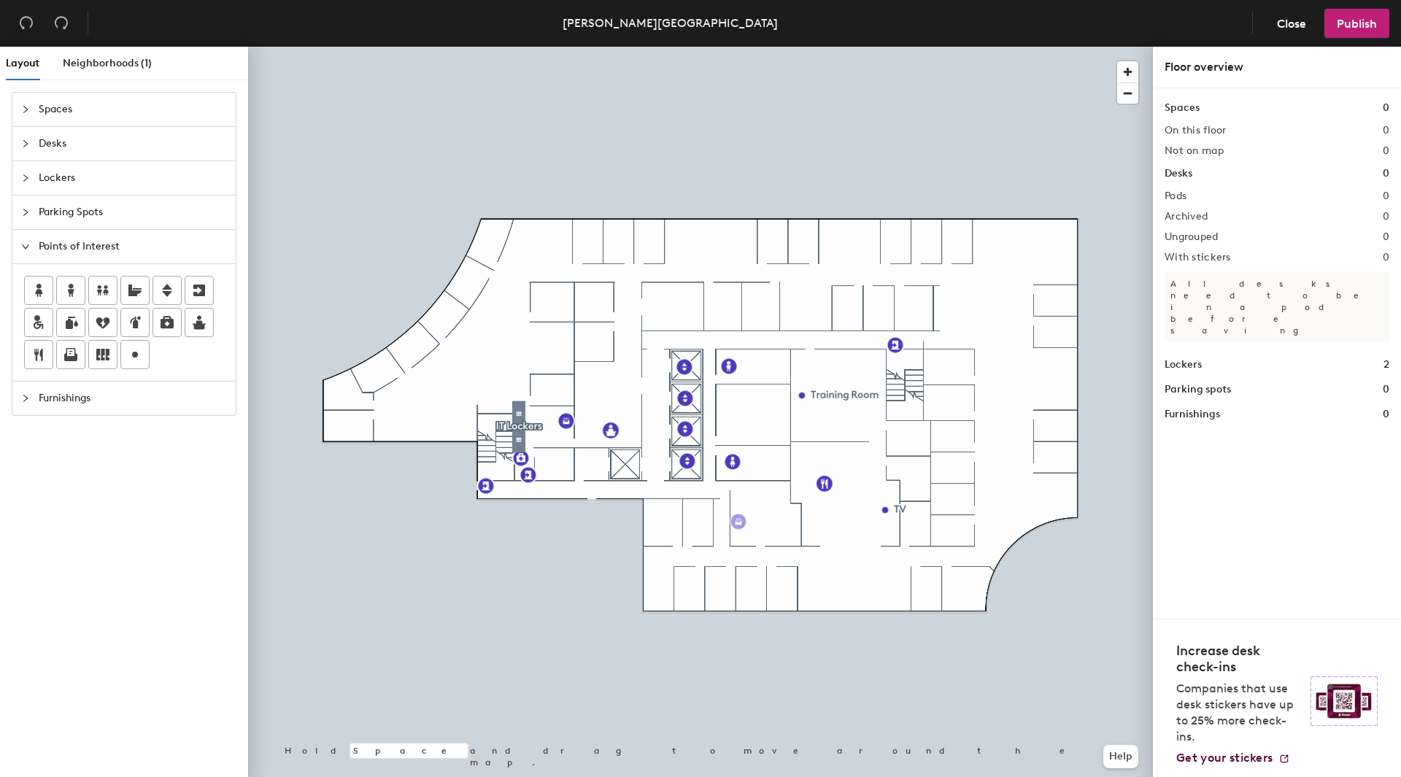
click at [738, 522] on div "Layout Neighborhoods (1) Spaces Desks Lockers Parking Spots Points of Interest …" at bounding box center [700, 415] width 1401 height 736
click at [768, 493] on div "Layout Neighborhoods (1) Spaces Desks Lockers Parking Spots Points of Interest …" at bounding box center [700, 415] width 1401 height 736
click at [796, 529] on span "Done" at bounding box center [792, 526] width 43 height 25
click at [945, 299] on div "Layout Neighborhoods (1) Spaces Desks Lockers Parking Spots Points of Interest …" at bounding box center [700, 415] width 1401 height 736
click at [968, 332] on span "Done" at bounding box center [969, 332] width 43 height 25
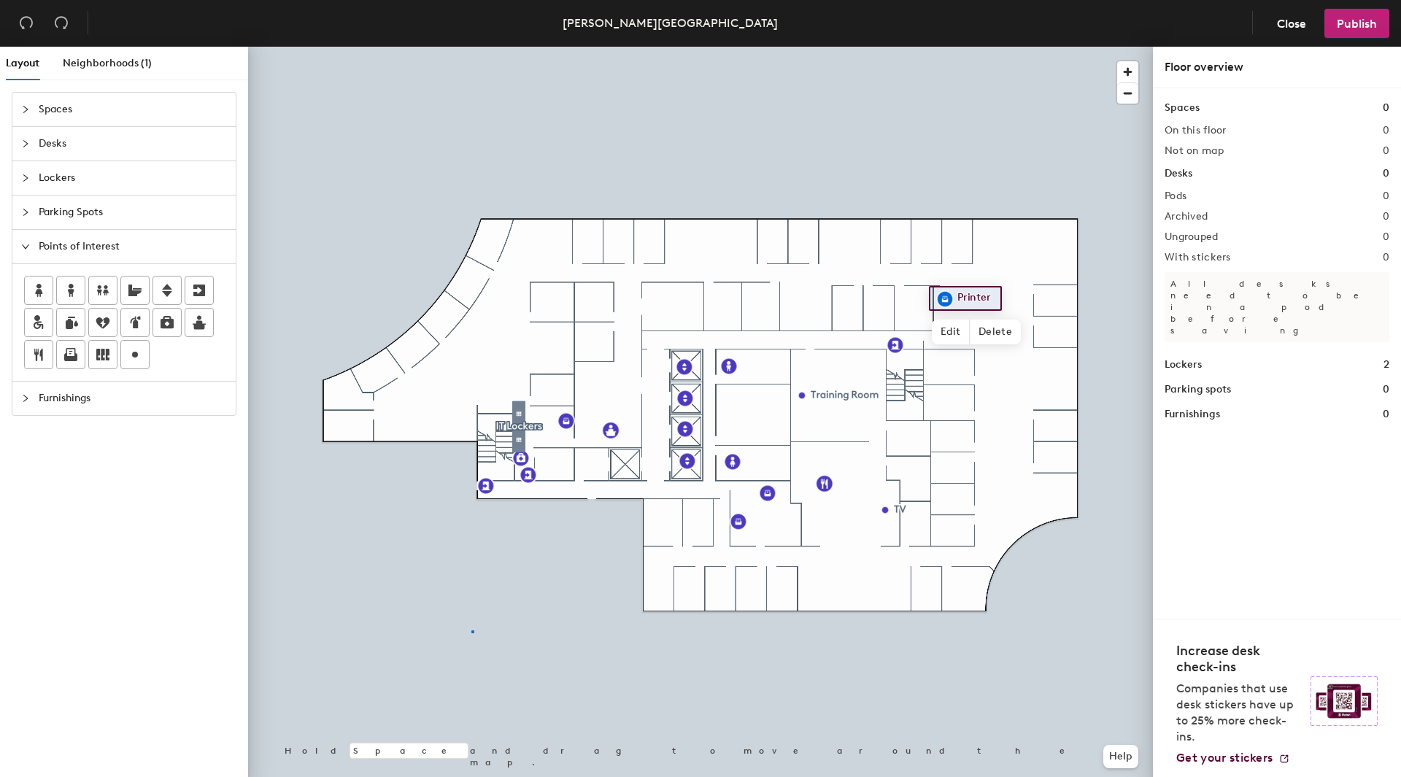
click at [473, 47] on div at bounding box center [700, 47] width 905 height 0
click at [878, 474] on div "Layout Neighborhoods (1) Spaces Desks Lockers Parking Spots Points of Interest …" at bounding box center [700, 415] width 1401 height 736
drag, startPoint x: 165, startPoint y: 321, endPoint x: 873, endPoint y: 484, distance: 727.1
click at [871, 47] on div at bounding box center [700, 47] width 905 height 0
click at [1359, 18] on span "Publish" at bounding box center [1357, 24] width 40 height 14
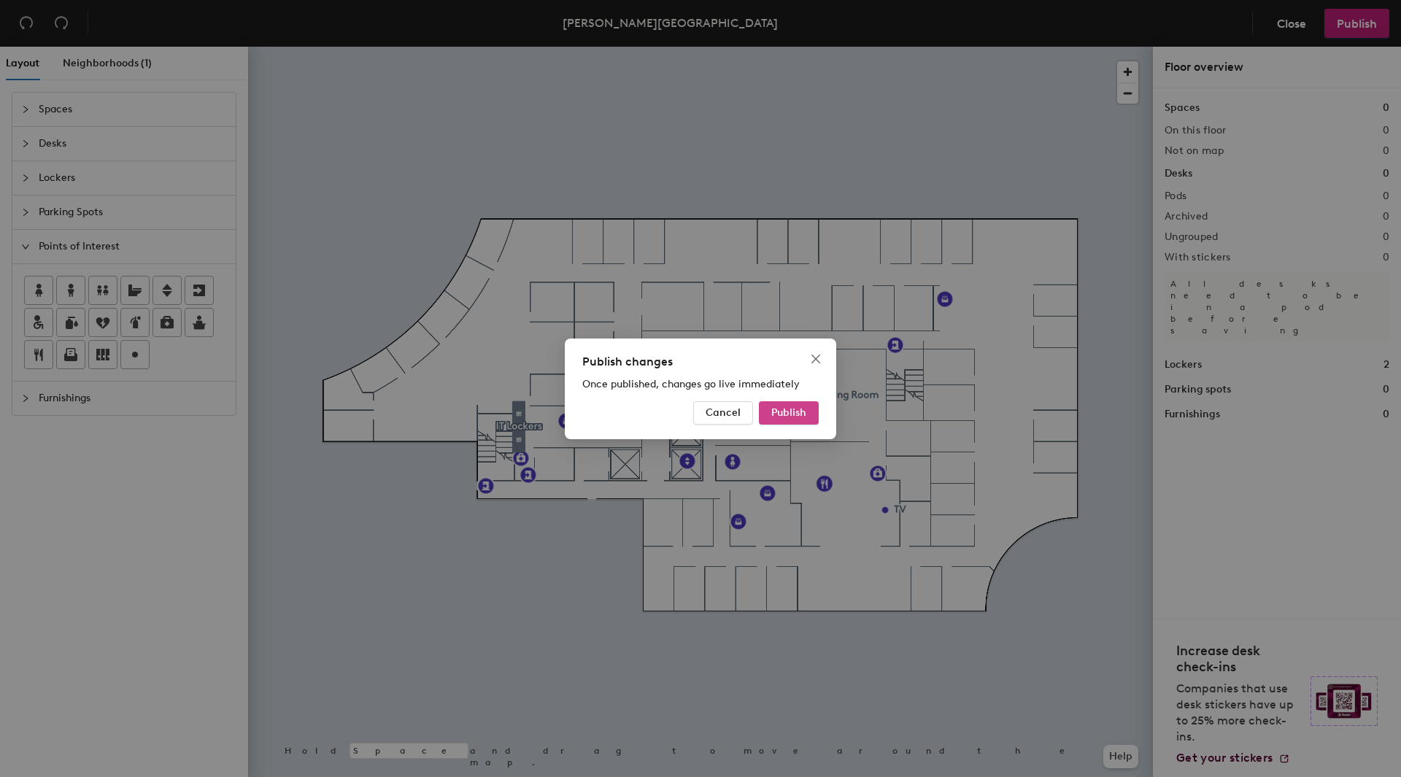
click at [798, 411] on span "Publish" at bounding box center [788, 412] width 35 height 12
